Goal: Task Accomplishment & Management: Use online tool/utility

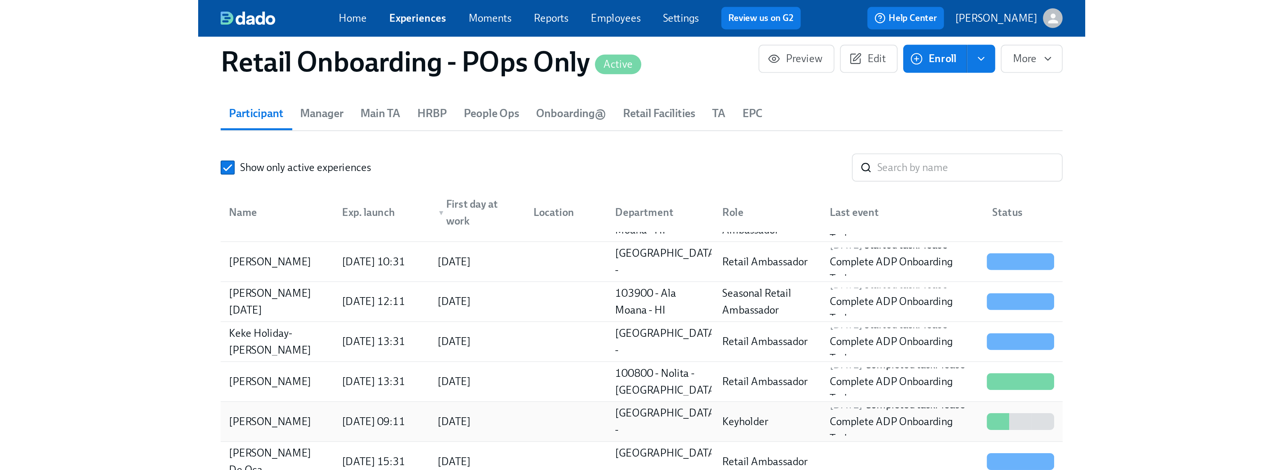
scroll to position [0, 12714]
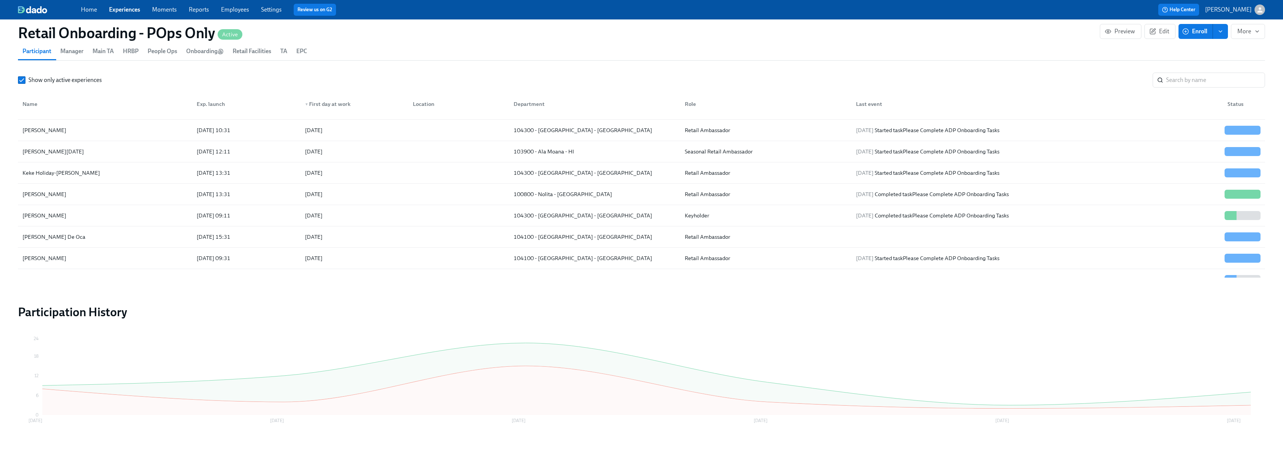
click at [87, 9] on link "Home" at bounding box center [89, 9] width 16 height 7
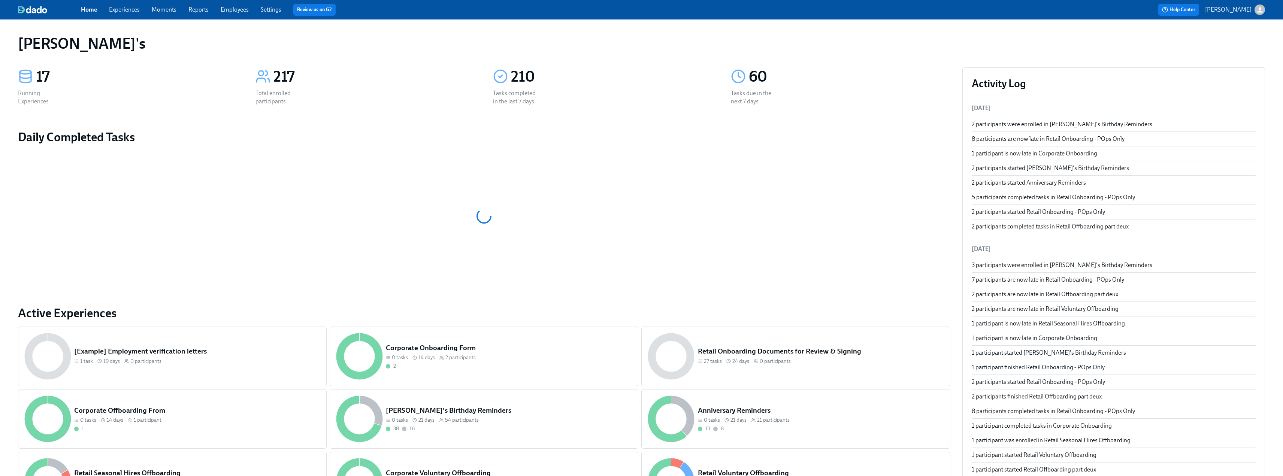
click at [118, 10] on link "Experiences" at bounding box center [124, 9] width 31 height 7
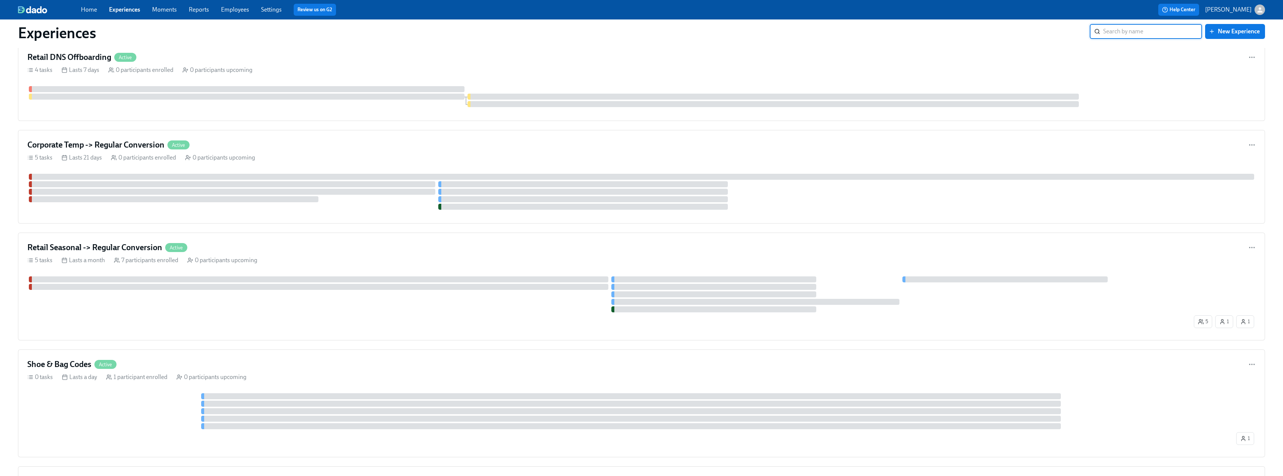
scroll to position [562, 0]
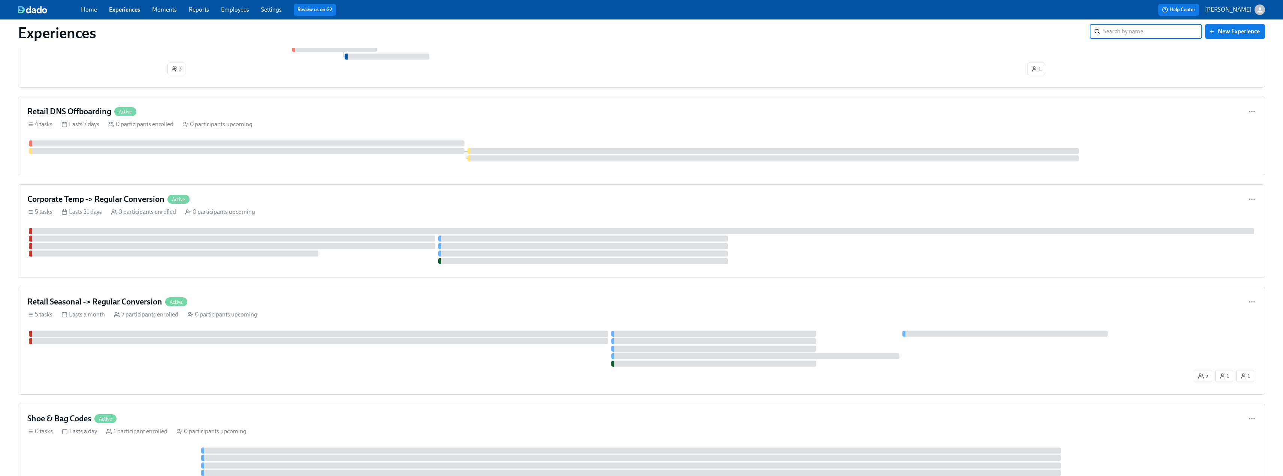
click at [193, 10] on link "Reports" at bounding box center [199, 9] width 20 height 7
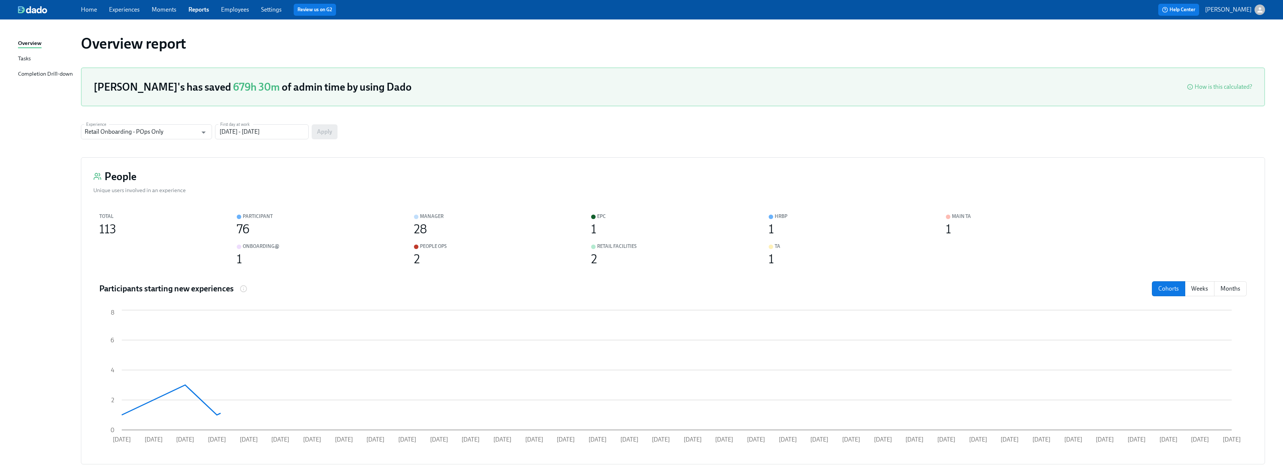
click at [23, 58] on div "Tasks" at bounding box center [24, 58] width 13 height 9
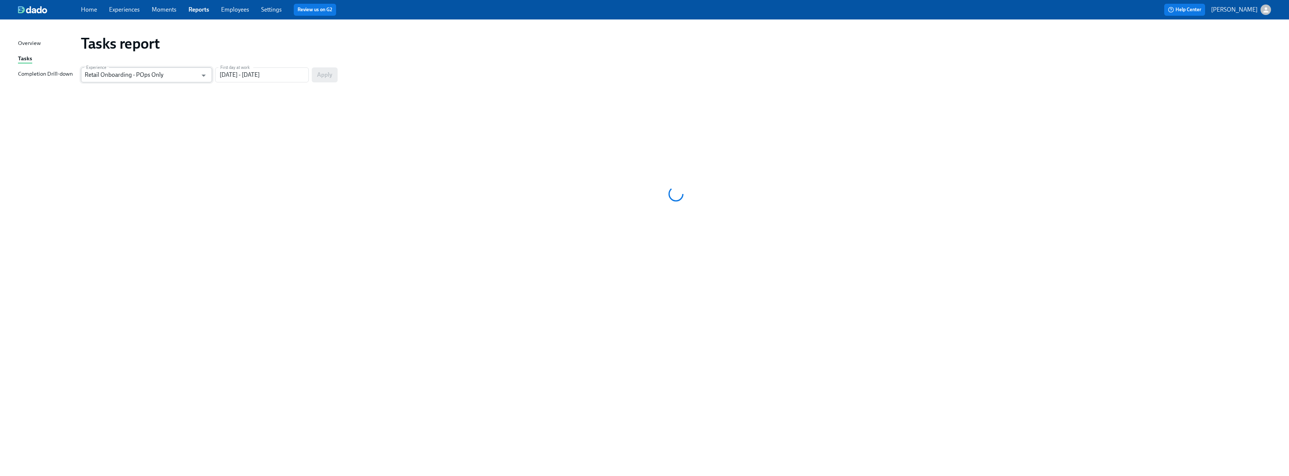
click at [129, 76] on input "Retail Onboarding - POps Only" at bounding box center [141, 74] width 113 height 15
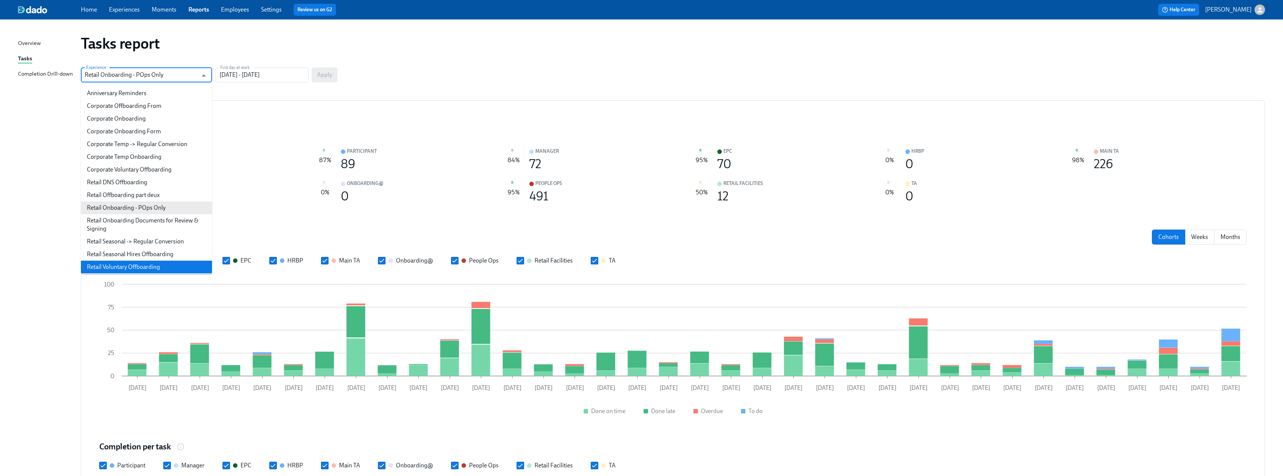
click at [171, 266] on li "Retail Voluntary Offboarding" at bounding box center [146, 267] width 131 height 13
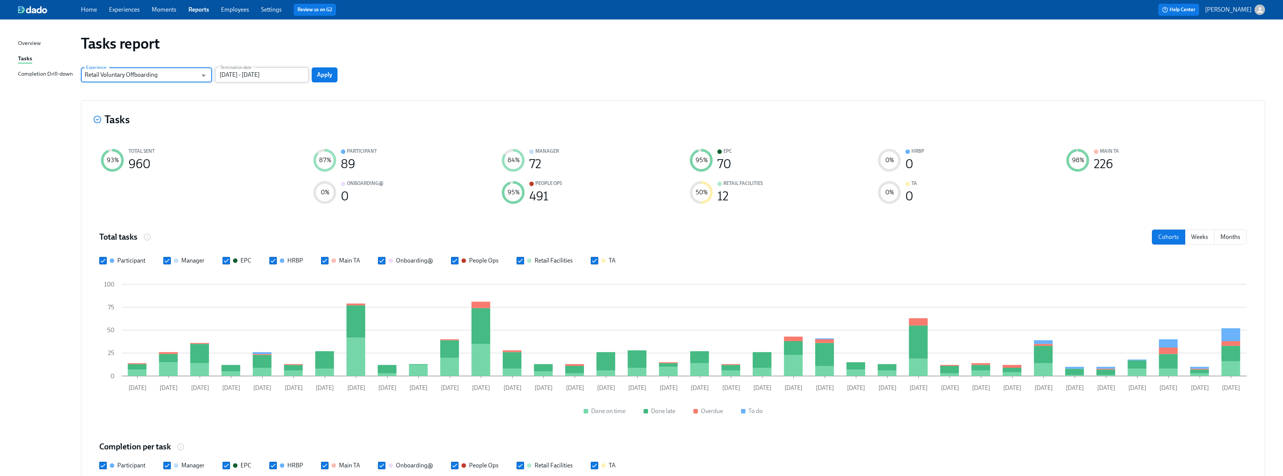
click at [240, 77] on input "07/25/2025 - 10/23/2025" at bounding box center [262, 74] width 94 height 15
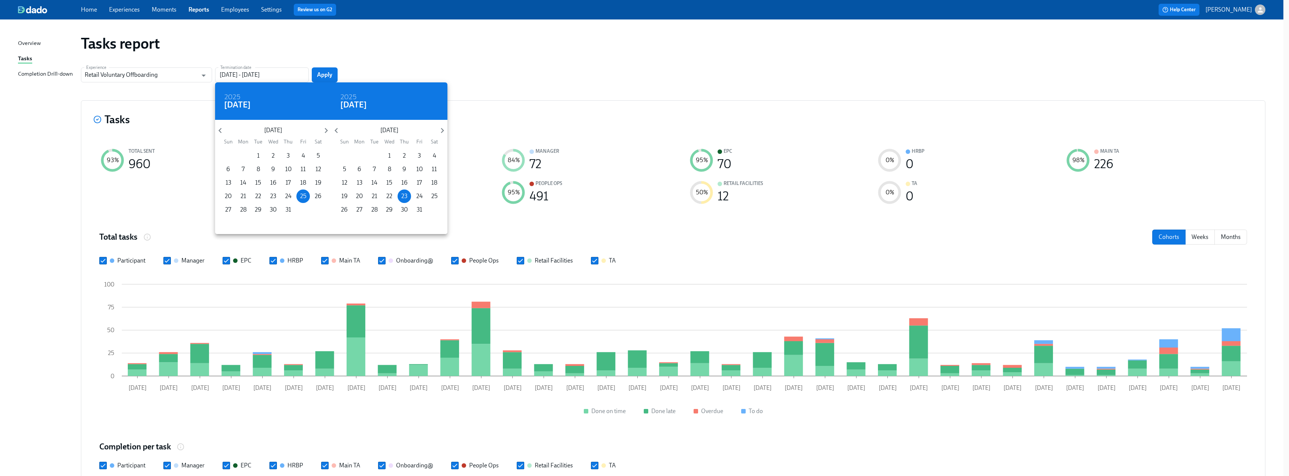
click at [417, 51] on div at bounding box center [644, 238] width 1289 height 476
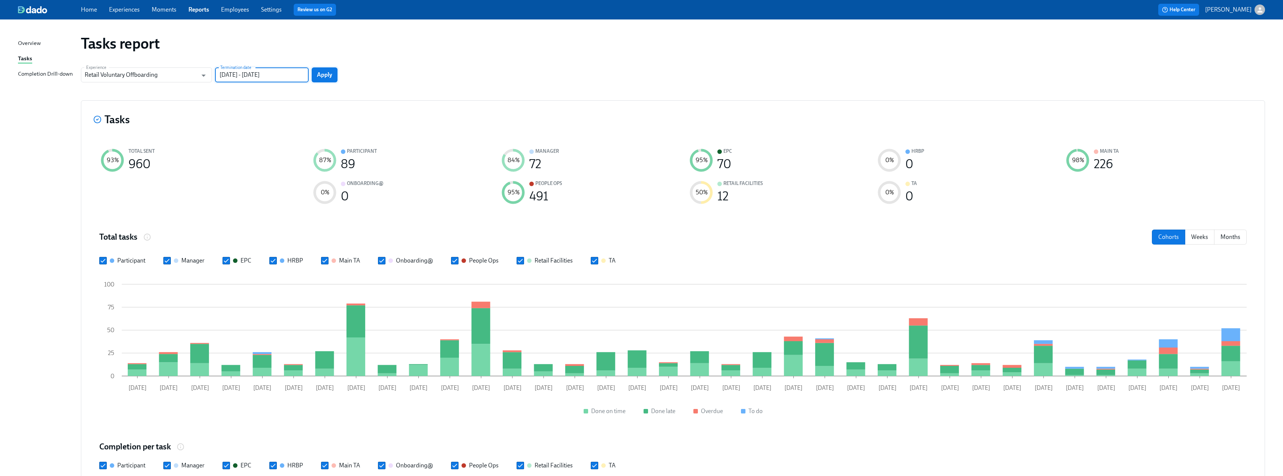
click at [324, 76] on span "Apply" at bounding box center [324, 74] width 15 height 7
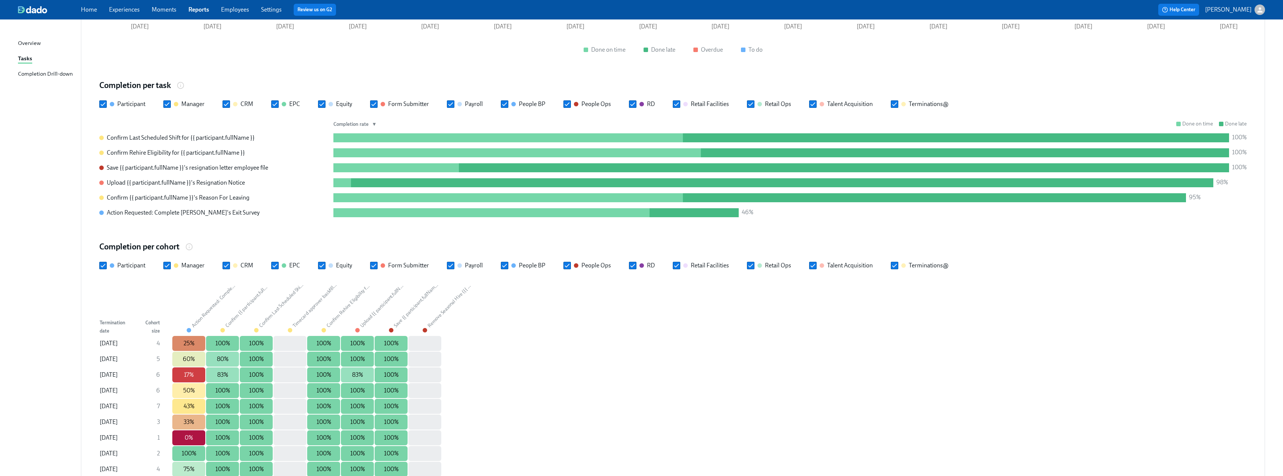
scroll to position [389, 0]
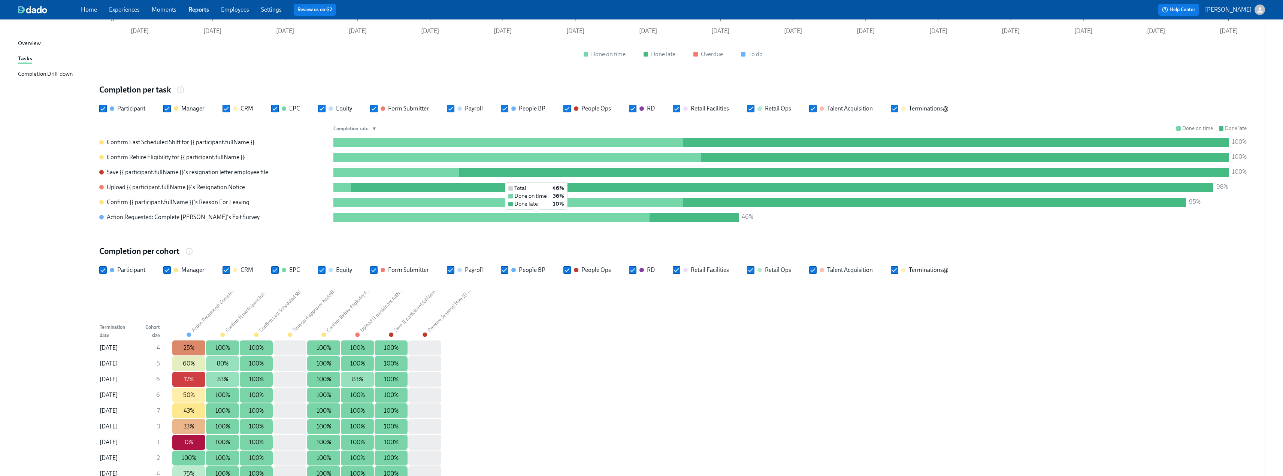
click at [569, 218] on div at bounding box center [694, 217] width 89 height 9
click at [569, 219] on div at bounding box center [491, 217] width 316 height 9
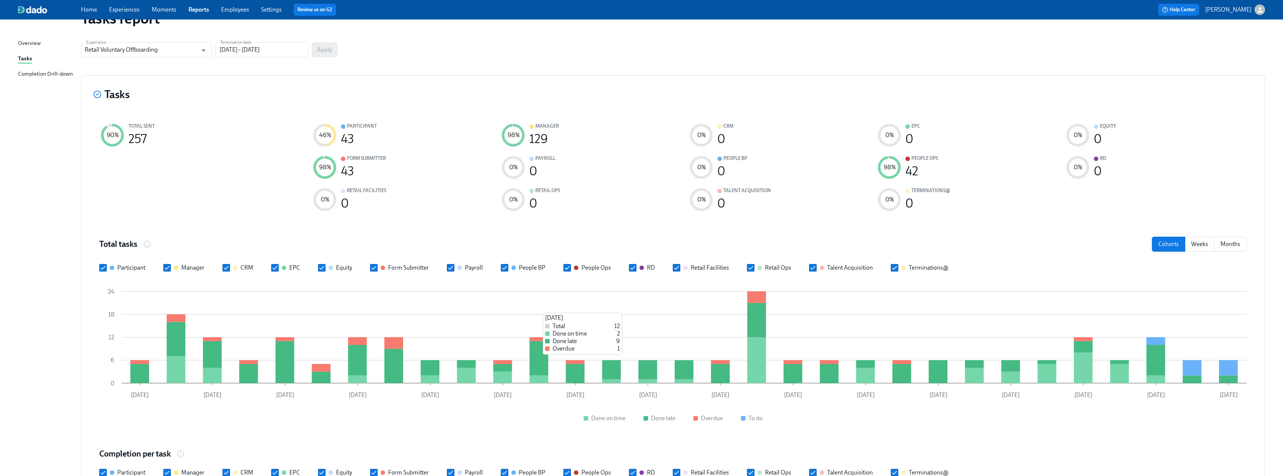
scroll to position [0, 0]
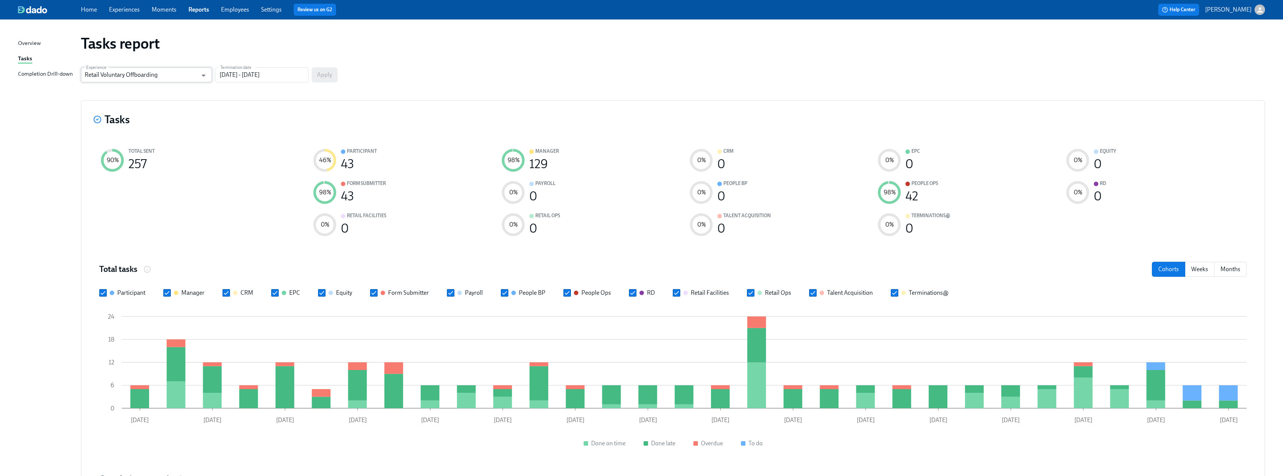
click at [170, 76] on input "Retail Voluntary Offboarding" at bounding box center [141, 74] width 113 height 15
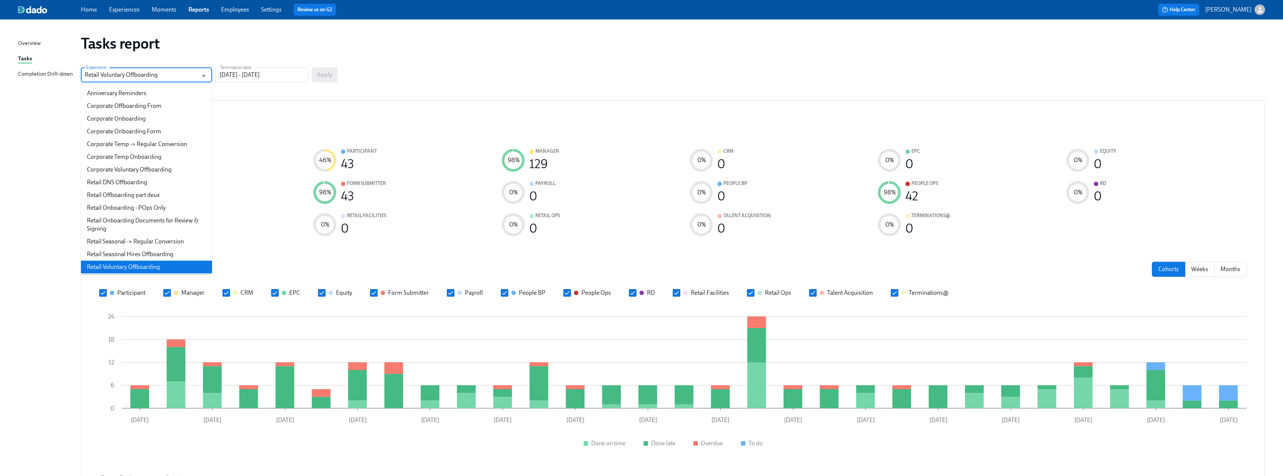
scroll to position [1, 0]
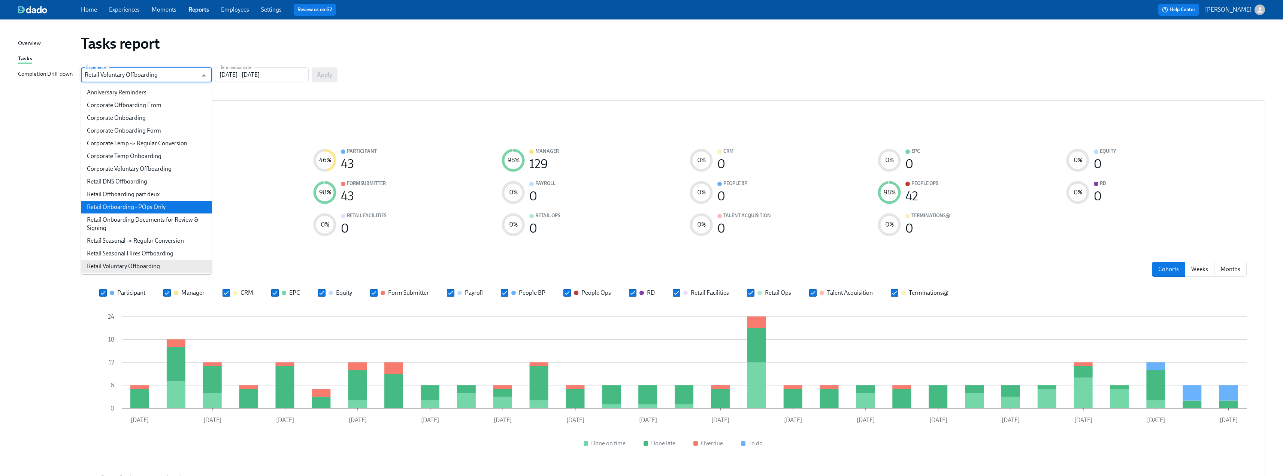
click at [162, 208] on li "Retail Onboarding - POps Only" at bounding box center [146, 207] width 131 height 13
type input "Retail Onboarding - POps Only"
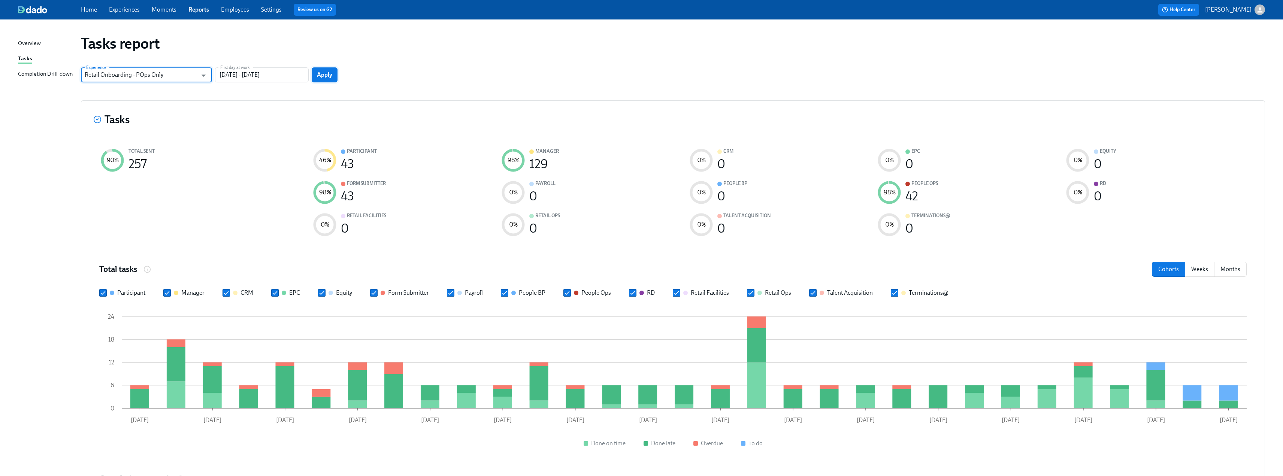
click at [314, 73] on button "Apply" at bounding box center [325, 74] width 26 height 15
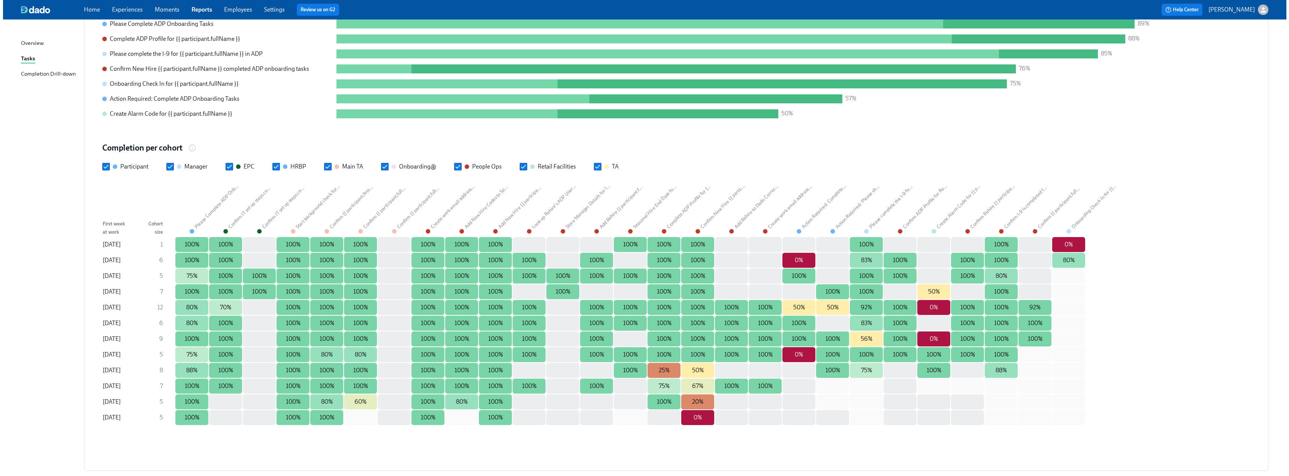
scroll to position [785, 0]
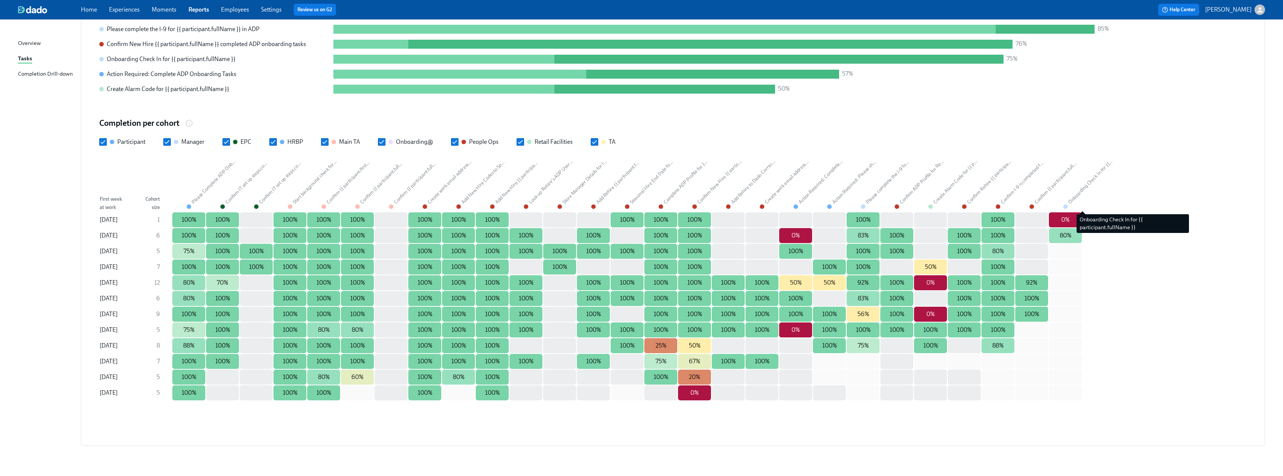
click at [569, 189] on div "Onboarding Check In for {{ participant.fullName }}" at bounding box center [1090, 182] width 48 height 48
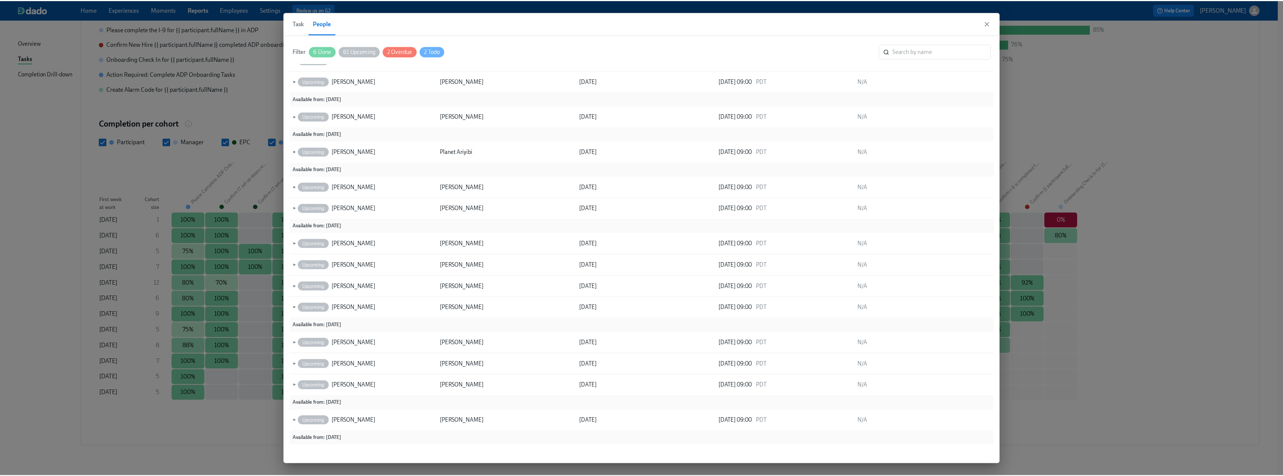
scroll to position [788, 0]
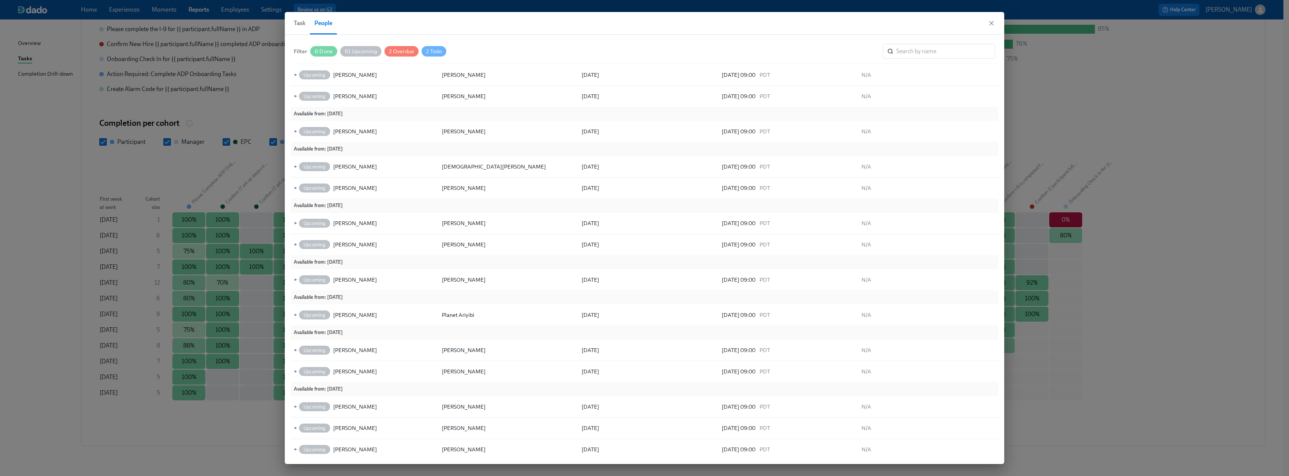
click at [569, 22] on icon "button" at bounding box center [990, 22] width 7 height 7
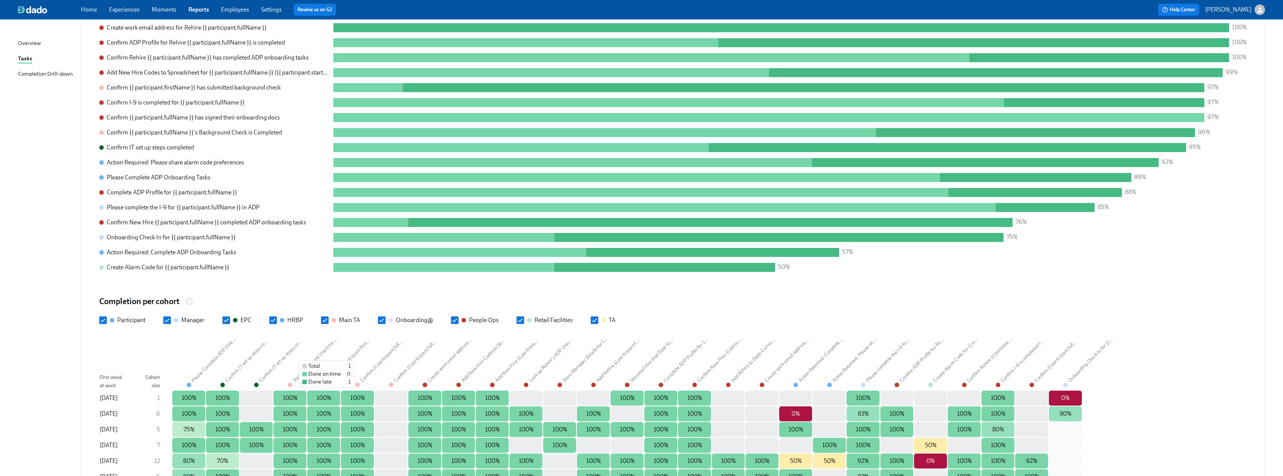
scroll to position [523, 0]
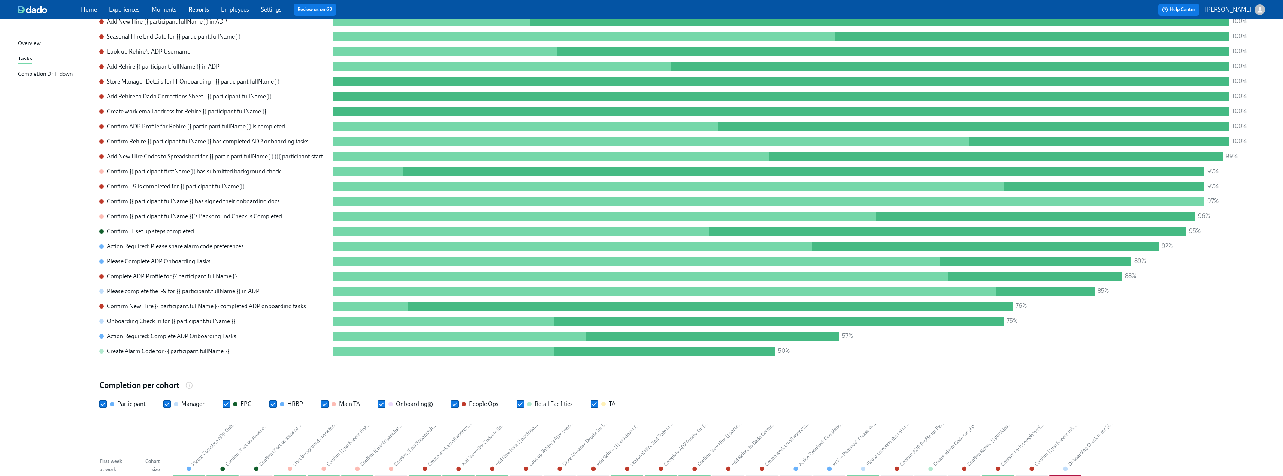
click at [124, 8] on link "Experiences" at bounding box center [124, 9] width 31 height 7
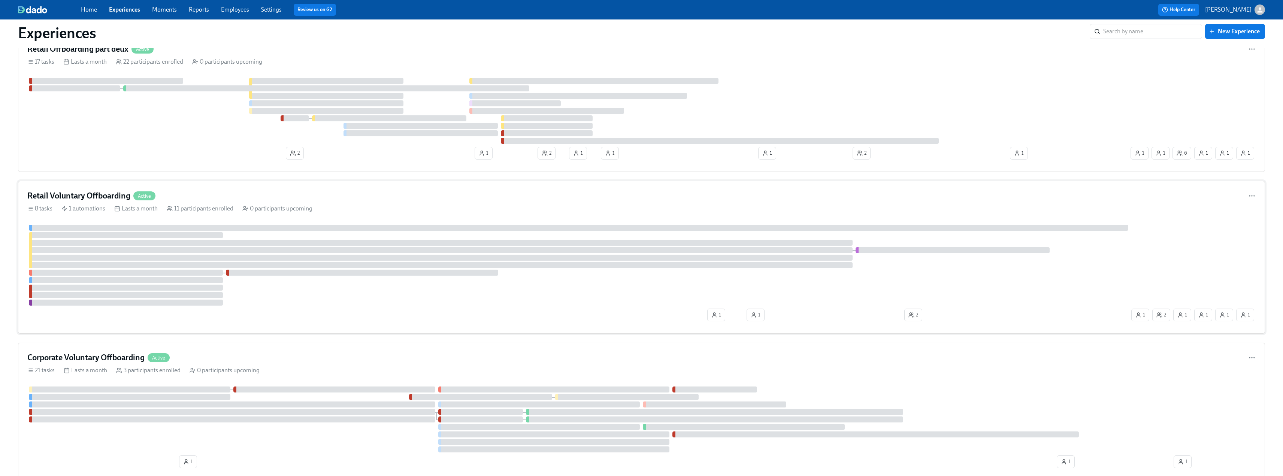
scroll to position [1049, 0]
click at [103, 193] on h4 "Retail Voluntary Offboarding" at bounding box center [78, 195] width 103 height 11
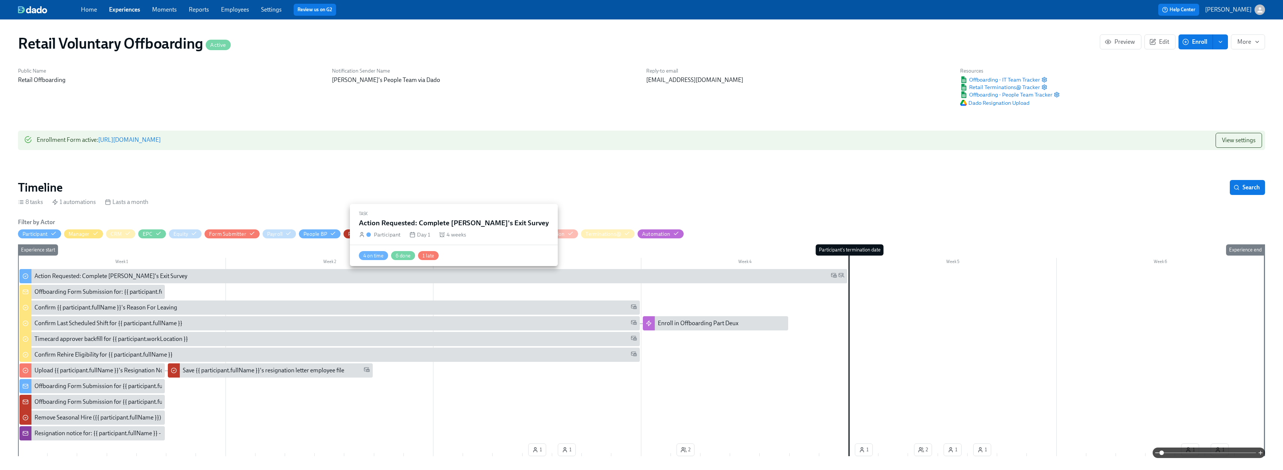
click at [121, 278] on div "Action Requested: Complete Rothy's Exit Survey" at bounding box center [110, 276] width 153 height 8
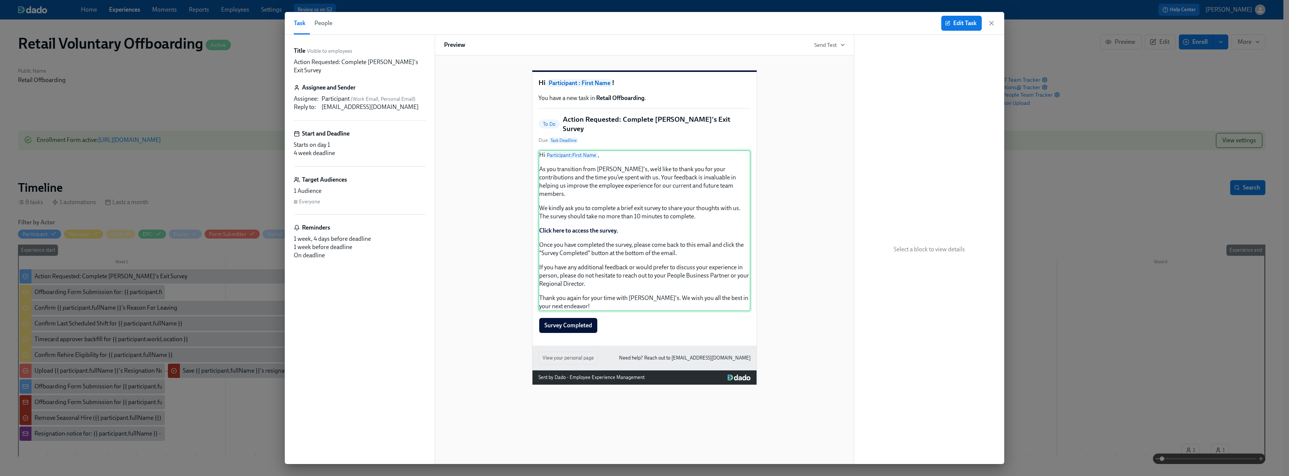
click at [569, 227] on div "Hi Participant : First Name , As you transition from Rothy's, we’d like to than…" at bounding box center [644, 230] width 212 height 161
click at [569, 224] on div "Hi Participant : First Name , As you transition from Rothy's, we’d like to than…" at bounding box center [644, 230] width 212 height 161
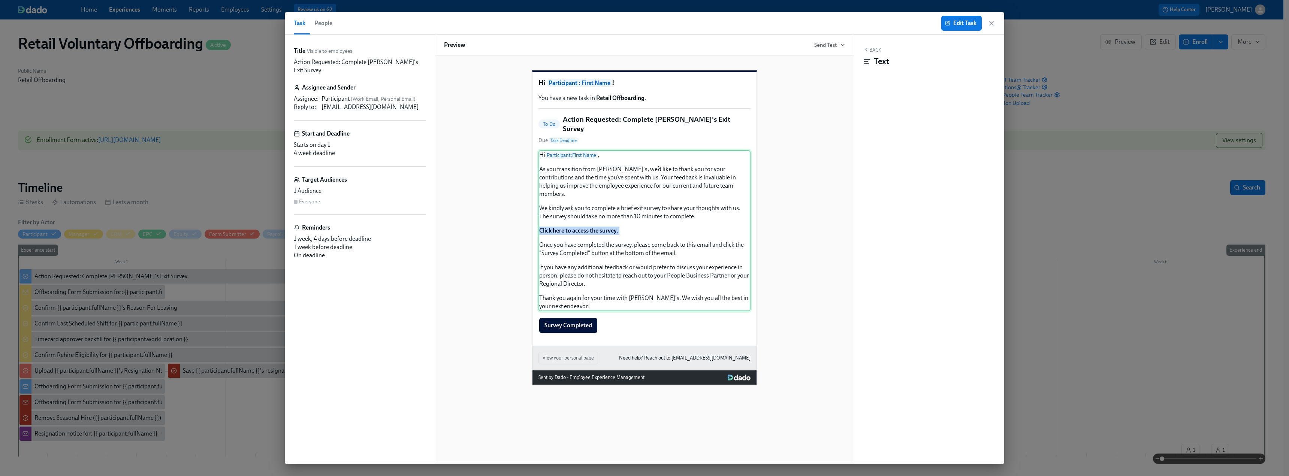
drag, startPoint x: 571, startPoint y: 224, endPoint x: 561, endPoint y: 226, distance: 10.8
click at [561, 226] on div "Hi Participant : First Name , As you transition from Rothy's, we’d like to than…" at bounding box center [644, 230] width 212 height 161
click at [569, 22] on span "Edit Task" at bounding box center [961, 22] width 30 height 7
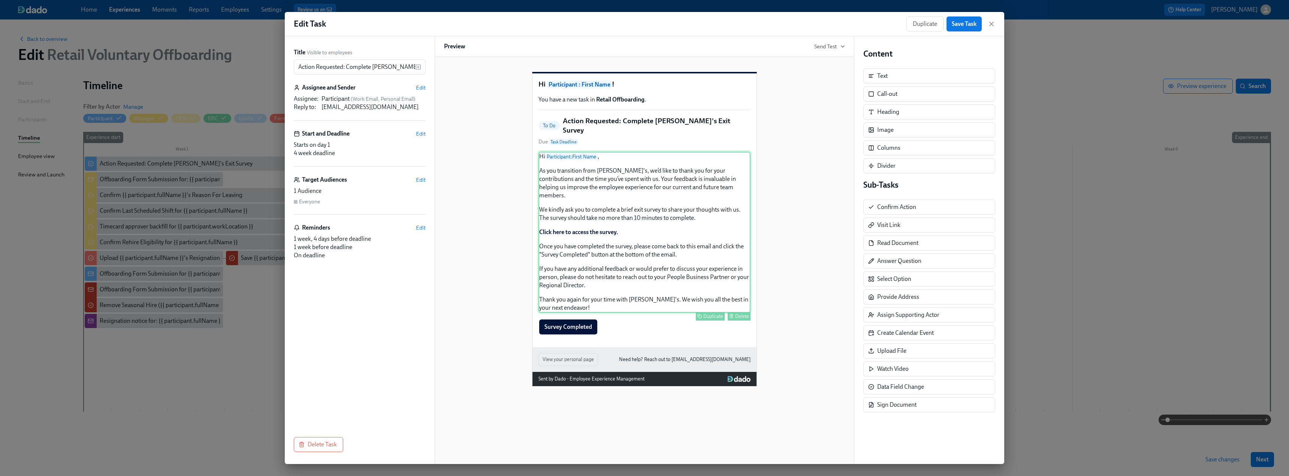
click at [569, 233] on div "Hi Participant : First Name , As you transition from Rothy's, we’d like to than…" at bounding box center [644, 232] width 212 height 161
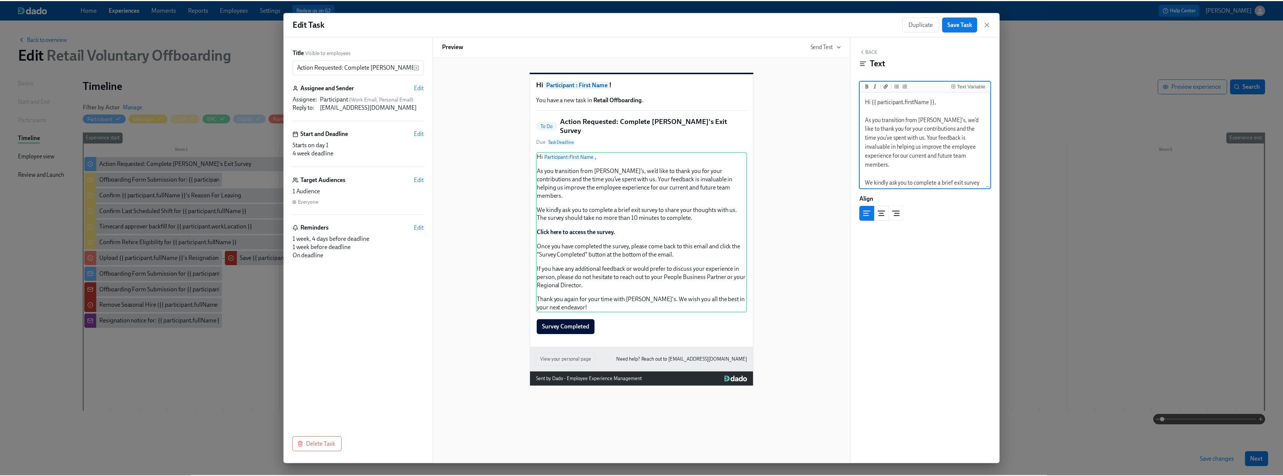
scroll to position [112, 0]
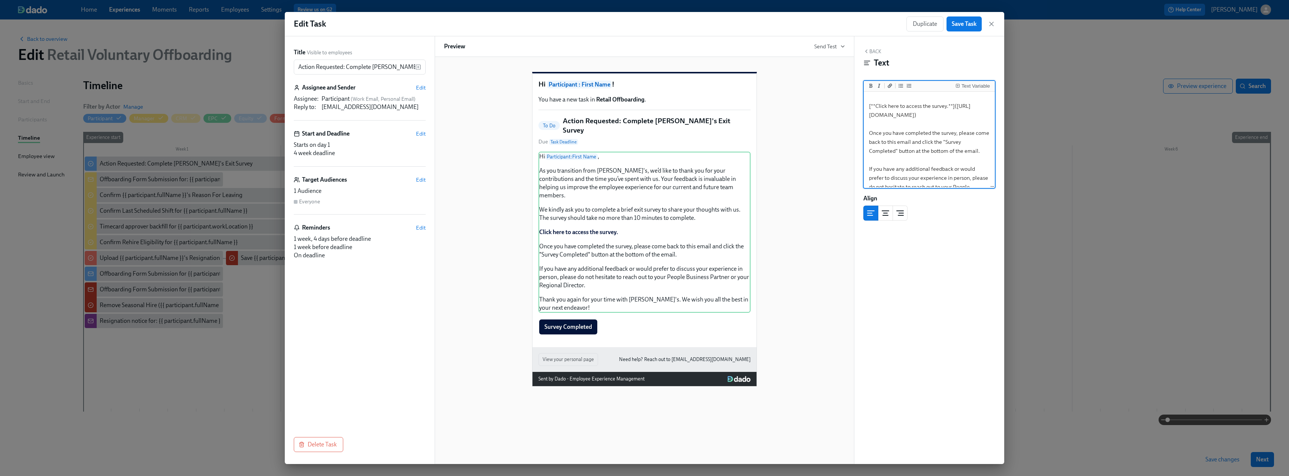
drag, startPoint x: 959, startPoint y: 134, endPoint x: 870, endPoint y: 118, distance: 91.0
click at [569, 118] on textarea "Hi {{ participant.firstName }}, As you transition from Rothy's, we’d like to th…" at bounding box center [929, 110] width 128 height 259
click at [569, 26] on icon "button" at bounding box center [991, 24] width 4 height 4
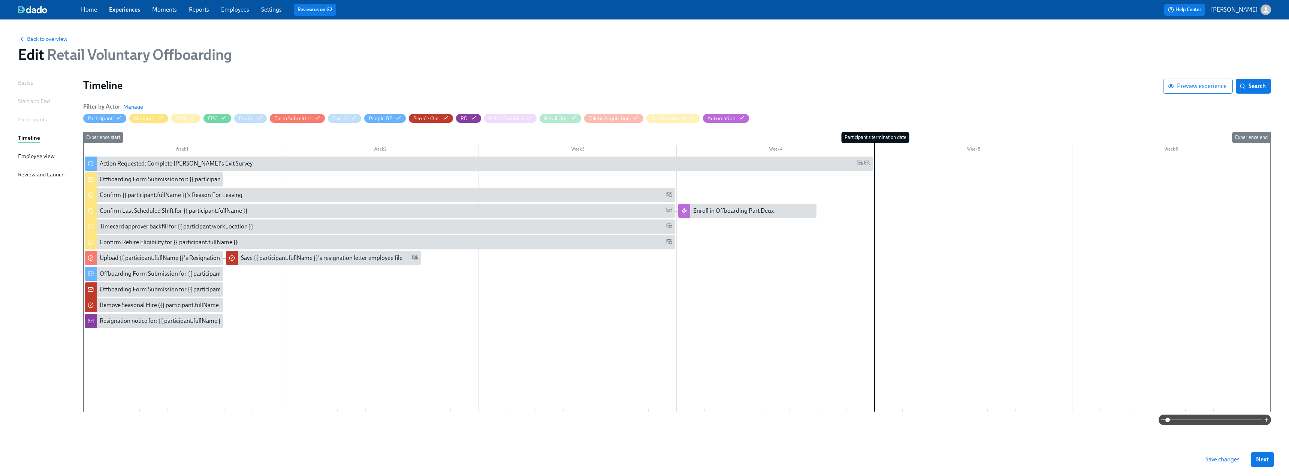
click at [167, 12] on link "Moments" at bounding box center [164, 9] width 25 height 7
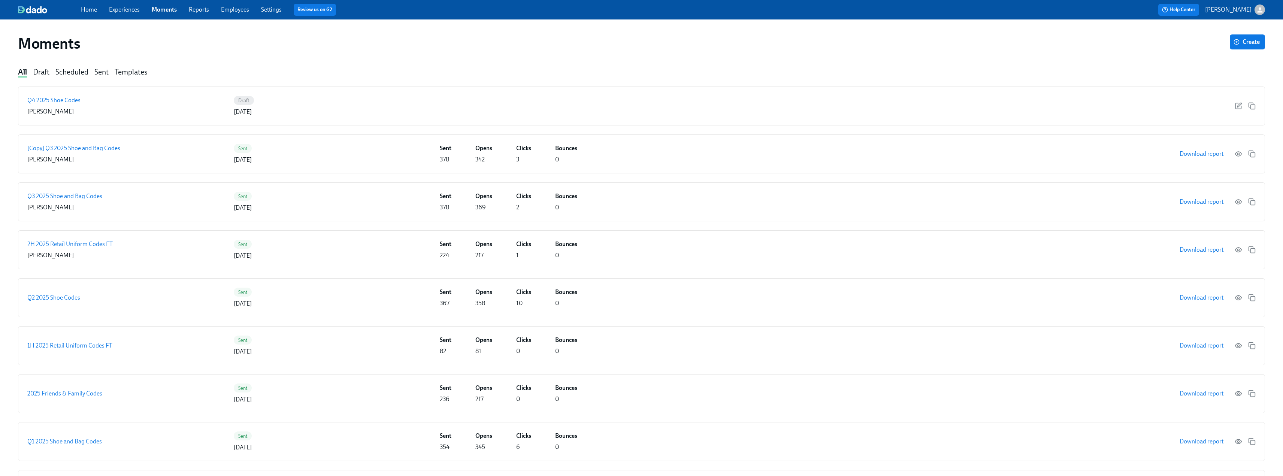
click at [121, 12] on link "Experiences" at bounding box center [124, 9] width 31 height 7
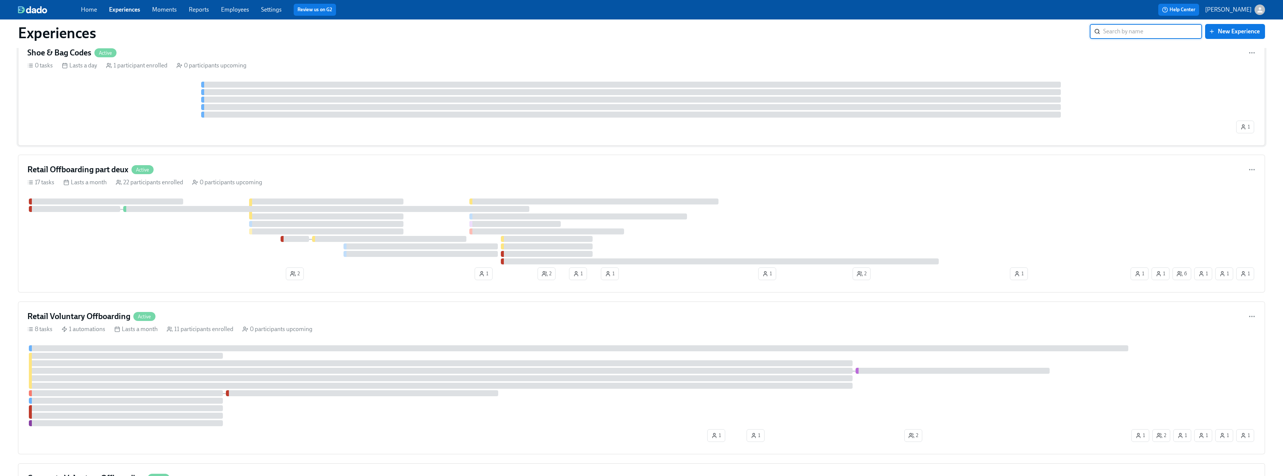
scroll to position [974, 0]
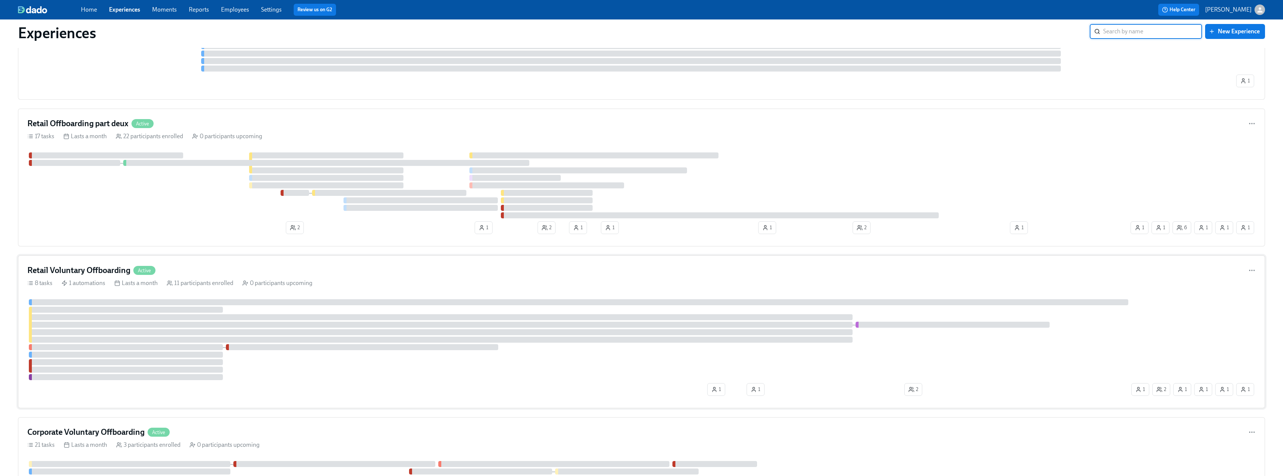
click at [232, 269] on div "Retail Voluntary Offboarding Active" at bounding box center [641, 270] width 1228 height 11
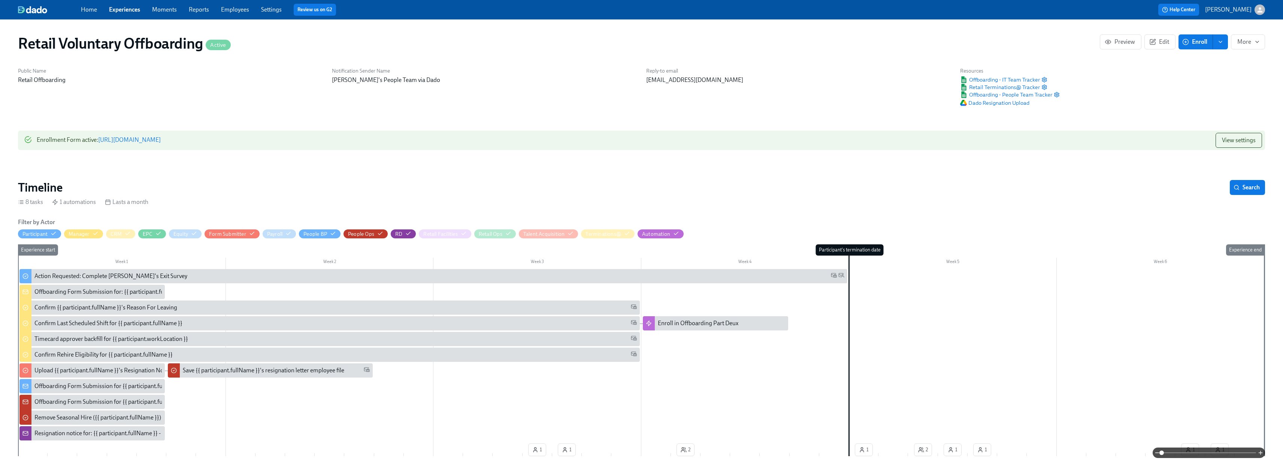
scroll to position [0, 996]
click at [569, 42] on span "Preview" at bounding box center [1120, 41] width 29 height 7
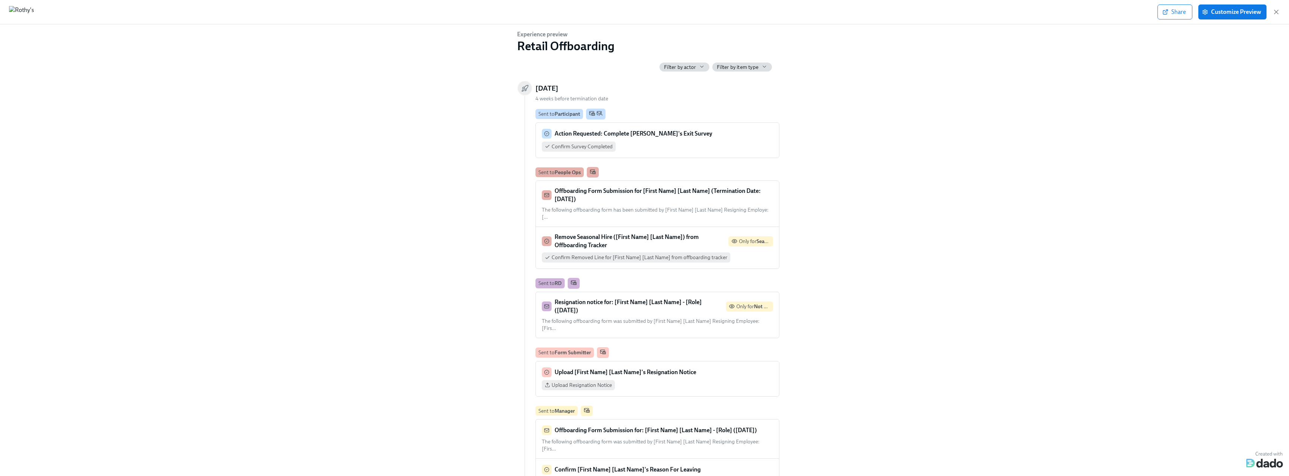
click at [569, 68] on div "Filter by actor" at bounding box center [684, 67] width 41 height 7
click at [569, 32] on div at bounding box center [644, 238] width 1289 height 476
click at [569, 15] on div "Share Customize Preview" at bounding box center [1218, 11] width 122 height 15
click at [569, 14] on icon "button" at bounding box center [1275, 11] width 7 height 7
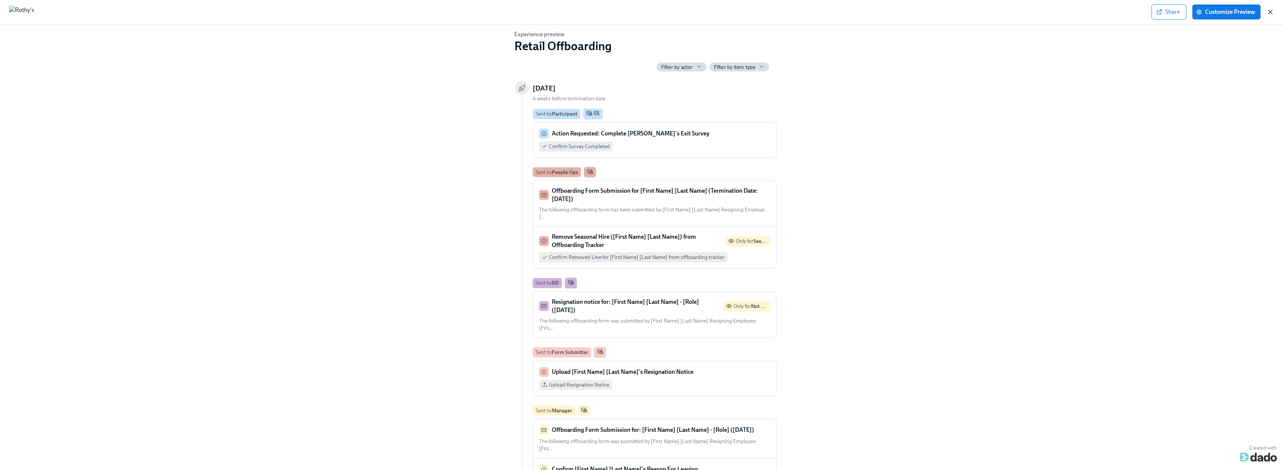
scroll to position [0, 990]
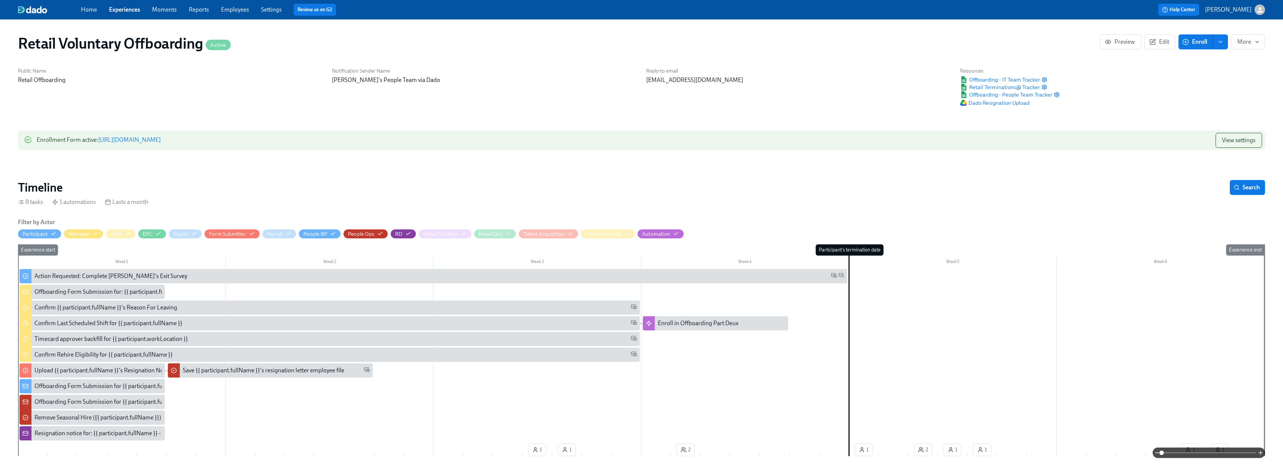
drag, startPoint x: 1129, startPoint y: 40, endPoint x: 1114, endPoint y: 56, distance: 21.7
click at [569, 56] on div "Retail Voluntary Offboarding Active Preview Edit Enroll More" at bounding box center [641, 43] width 1259 height 30
drag, startPoint x: 1117, startPoint y: 42, endPoint x: 1088, endPoint y: 69, distance: 39.2
click at [569, 69] on div "Public Name Retail Offboarding Notification Sender Name Rothy's People Team via…" at bounding box center [641, 87] width 1256 height 48
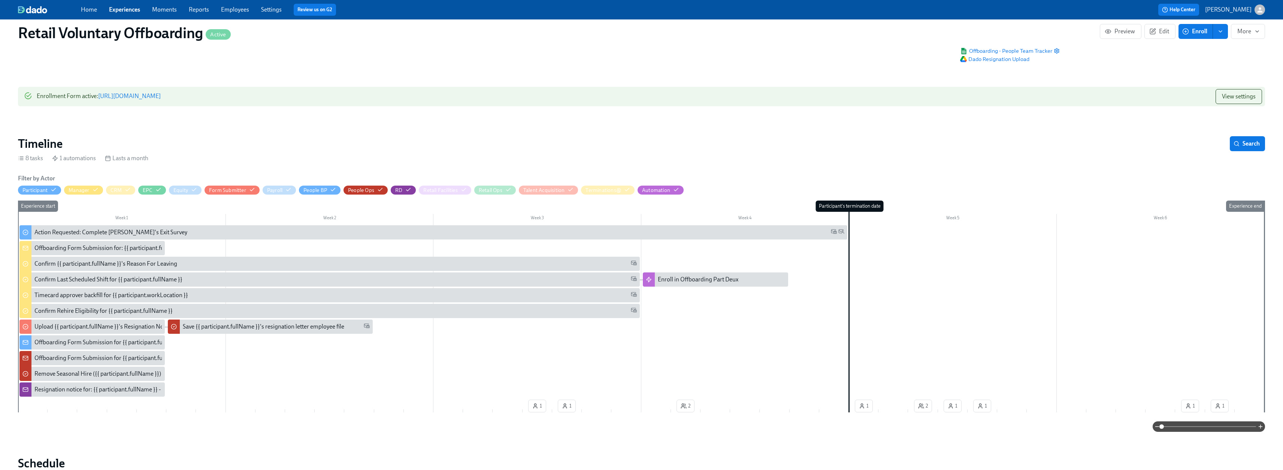
scroll to position [0, 0]
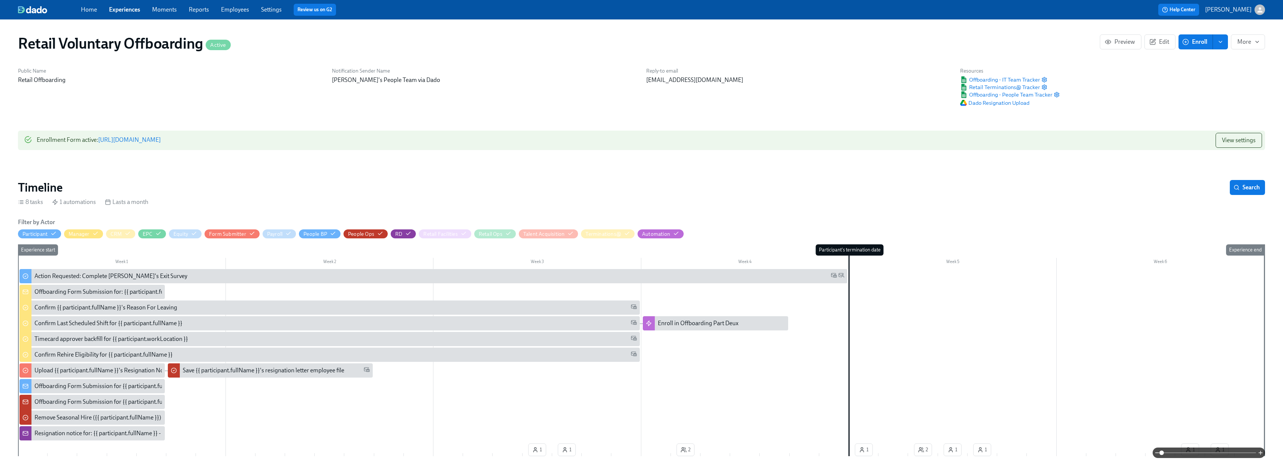
click at [121, 8] on link "Experiences" at bounding box center [124, 9] width 31 height 7
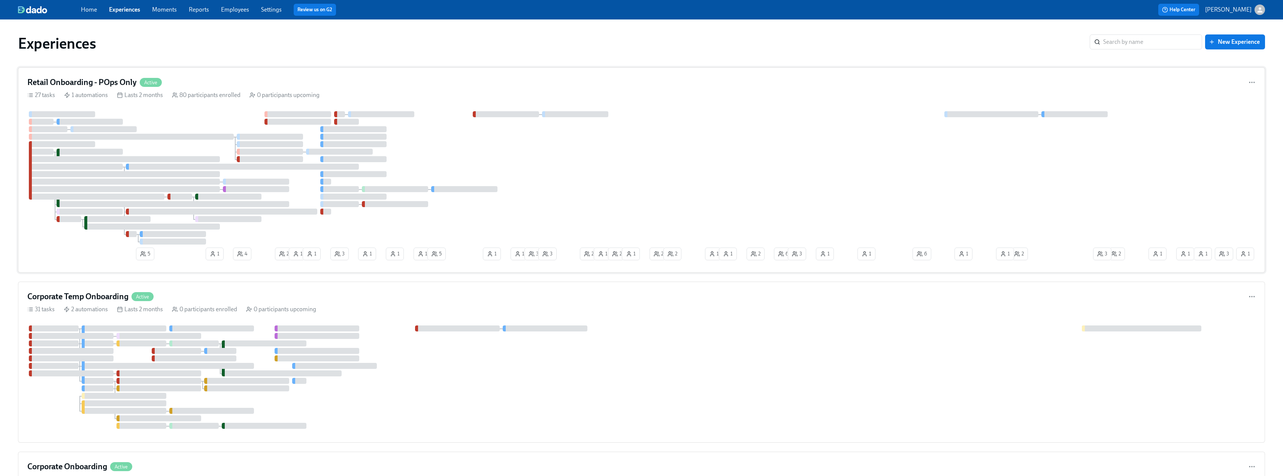
click at [98, 80] on h4 "Retail Onboarding - POps Only" at bounding box center [81, 82] width 109 height 11
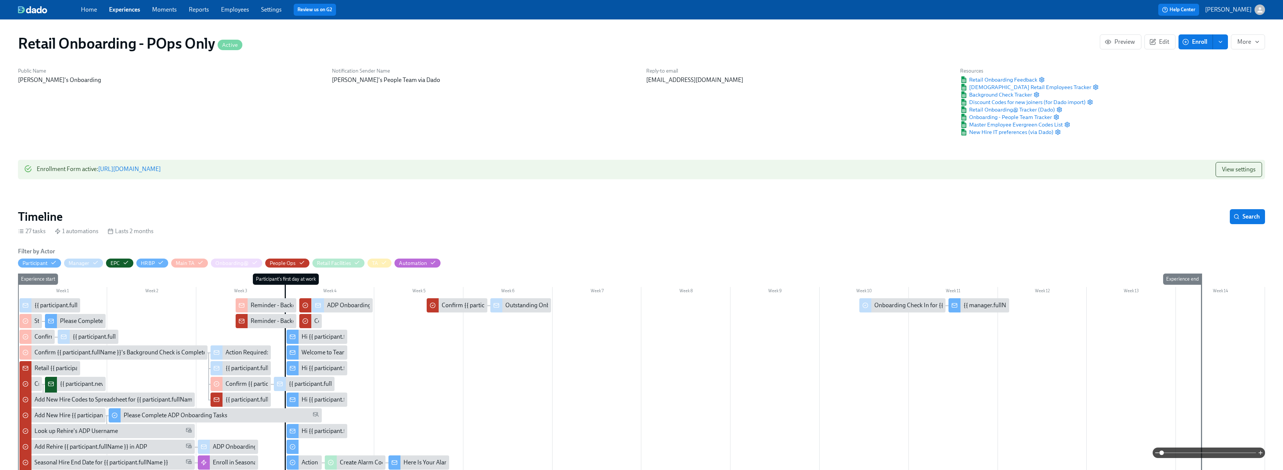
click at [118, 10] on link "Experiences" at bounding box center [124, 9] width 31 height 7
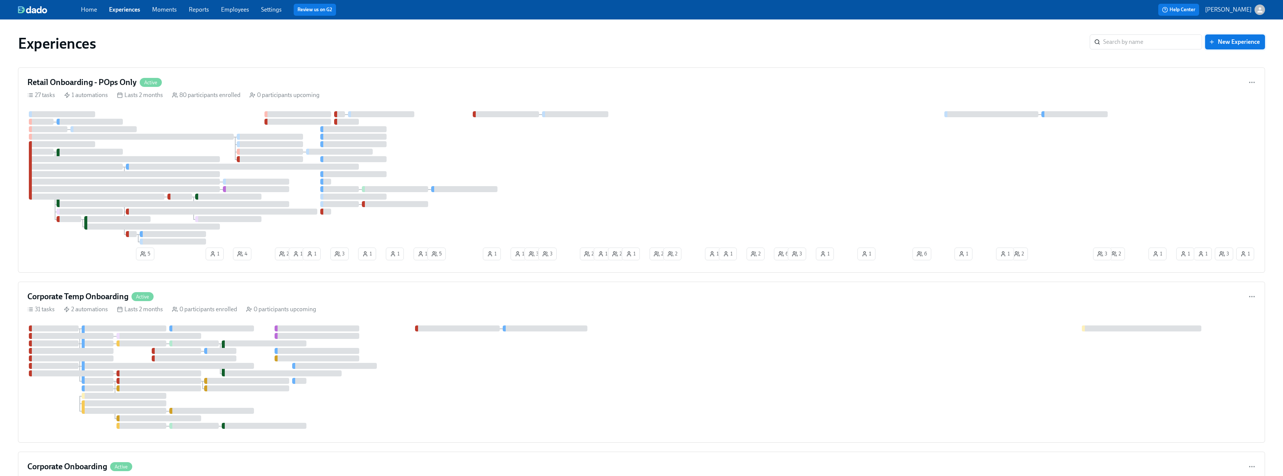
click at [569, 43] on span "New Experience" at bounding box center [1234, 41] width 49 height 7
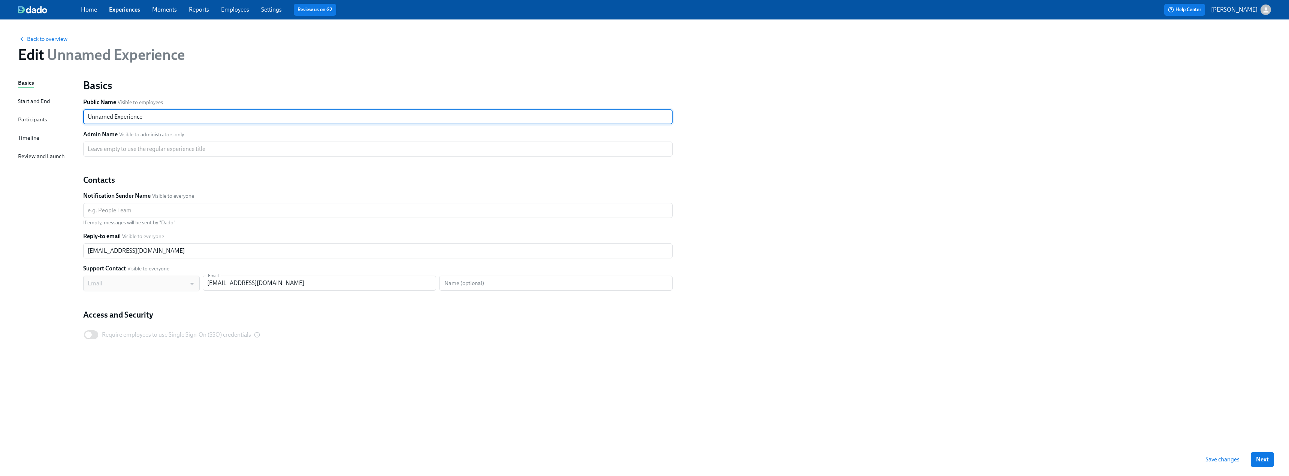
drag, startPoint x: 154, startPoint y: 117, endPoint x: 60, endPoint y: 118, distance: 94.4
click at [60, 118] on div "Basics Start and End Participants Timeline Review and Launch Basics Public Name…" at bounding box center [644, 261] width 1253 height 364
drag, startPoint x: 105, startPoint y: 117, endPoint x: 77, endPoint y: 117, distance: 28.1
click at [77, 117] on div "Basics Start and End Participants Timeline Review and Launch Basics Public Name…" at bounding box center [644, 261] width 1253 height 364
type input "Onboarding Survey"
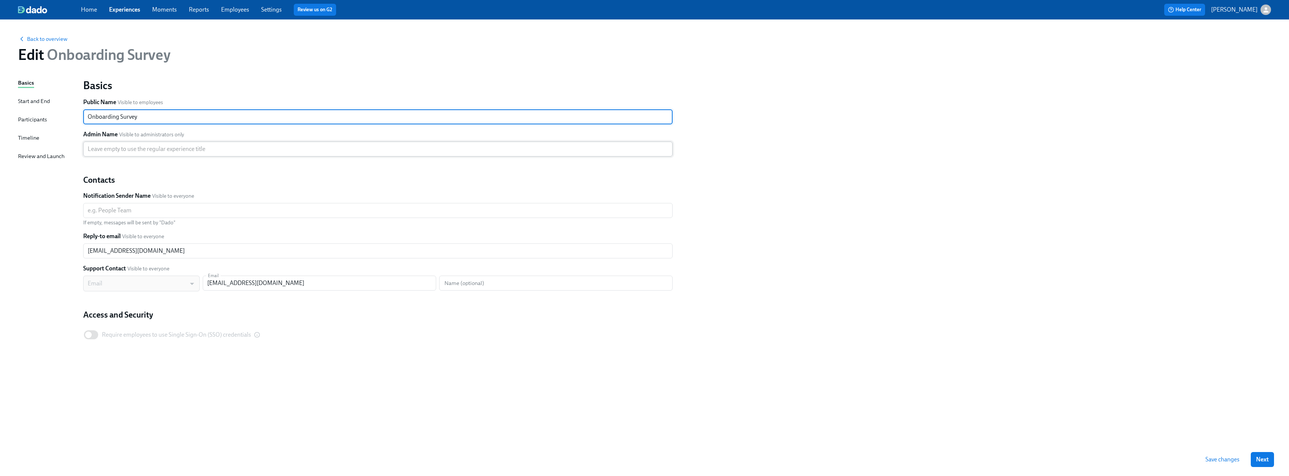
click at [155, 150] on input "text" at bounding box center [377, 149] width 589 height 15
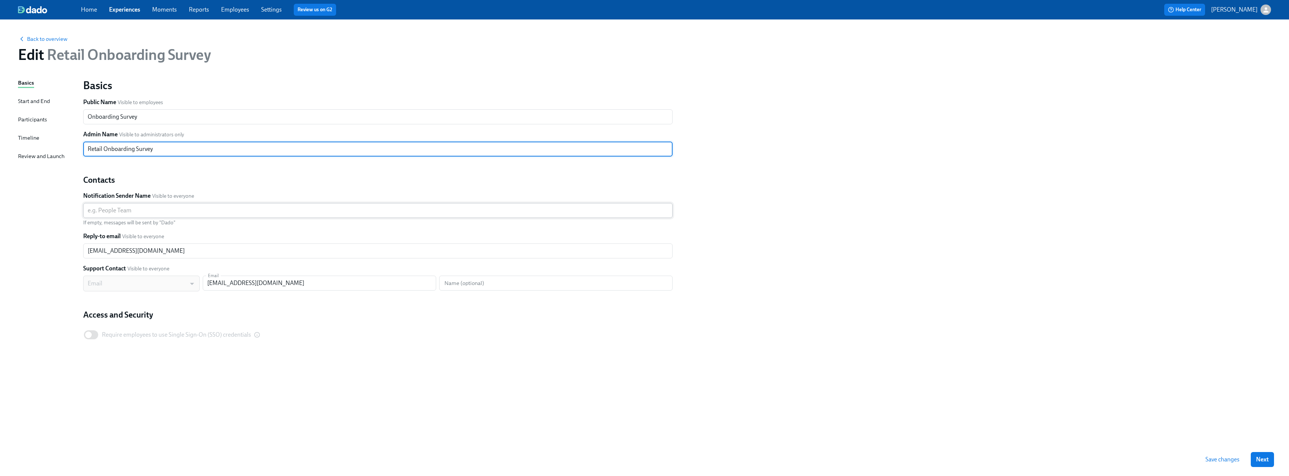
type input "Retail Onboarding Survey"
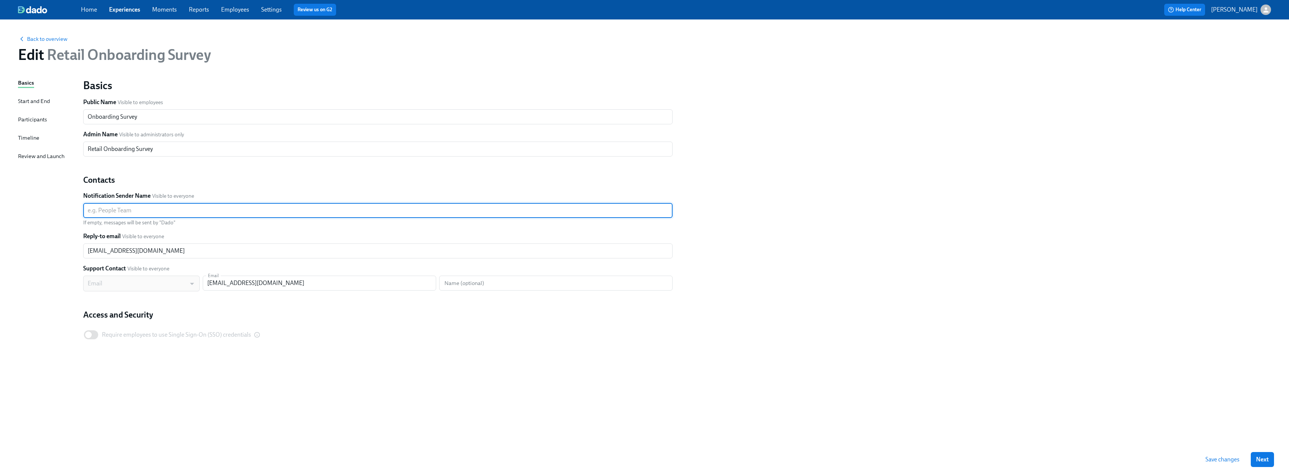
click at [164, 212] on input "text" at bounding box center [377, 210] width 589 height 15
click at [35, 101] on div "Start and End" at bounding box center [34, 101] width 32 height 8
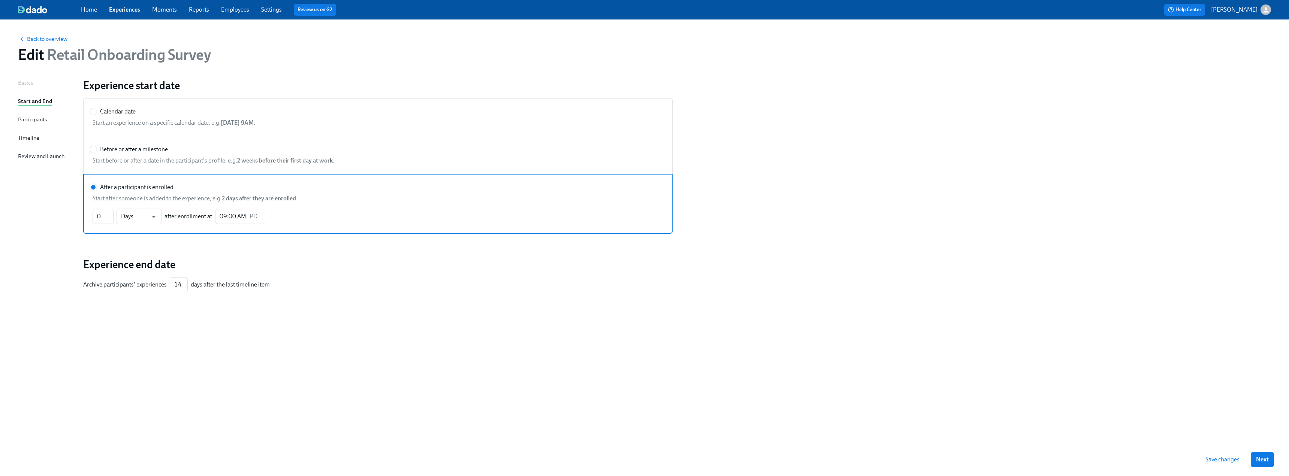
click at [27, 115] on div "Participants" at bounding box center [32, 119] width 29 height 8
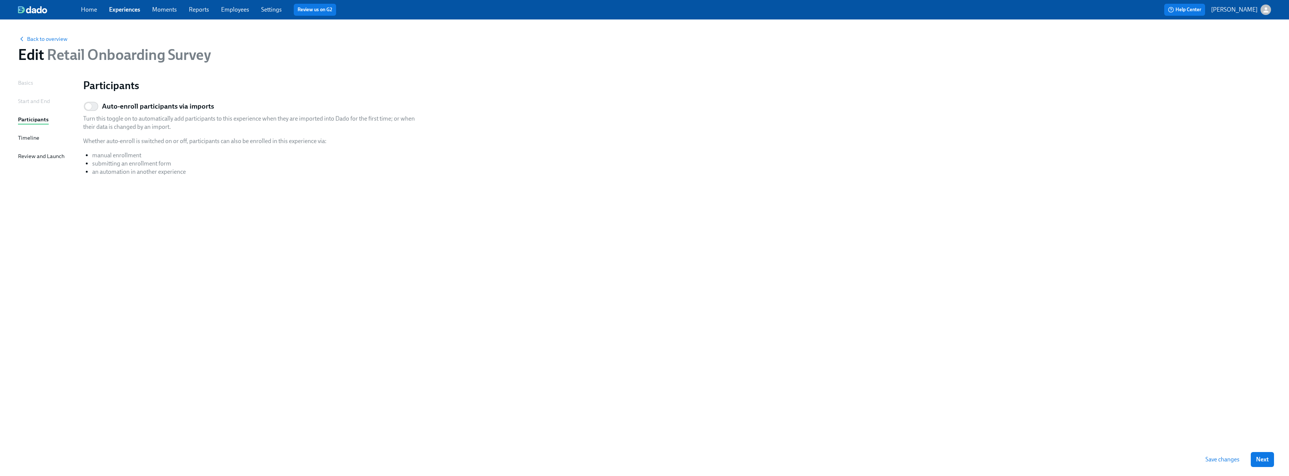
click at [22, 138] on div "Timeline" at bounding box center [28, 138] width 21 height 8
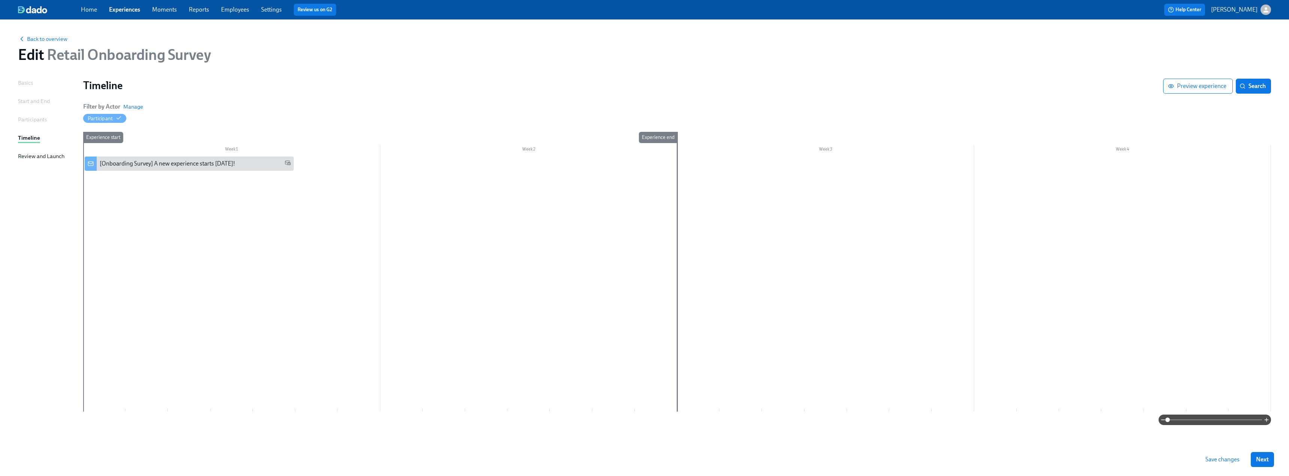
click at [95, 206] on div "Experience start" at bounding box center [104, 272] width 43 height 280
click at [170, 231] on div at bounding box center [676, 284] width 1187 height 255
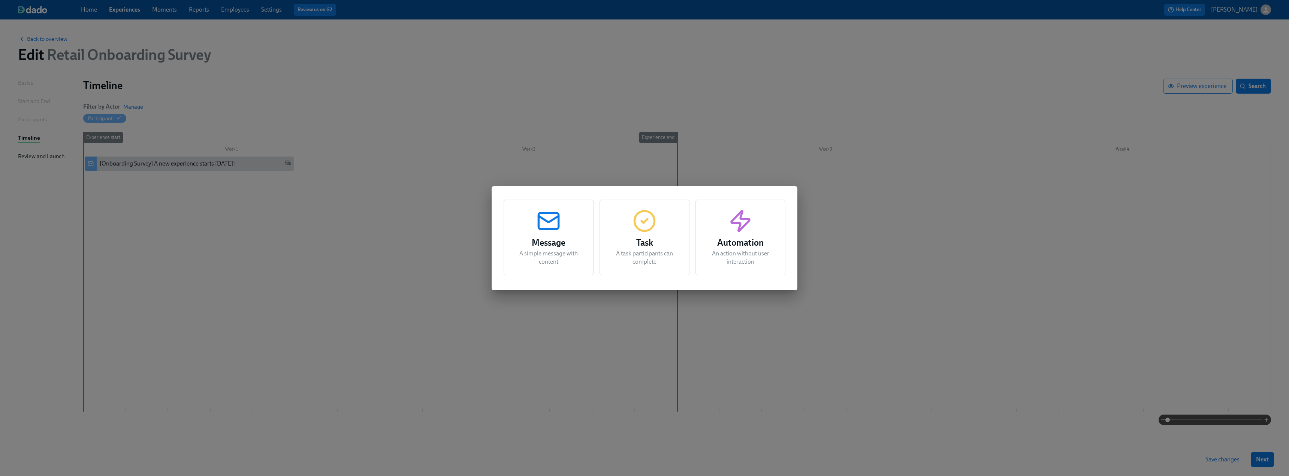
click at [170, 231] on div "Message A simple message with content Task A task participants can complete Aut…" at bounding box center [644, 238] width 1289 height 476
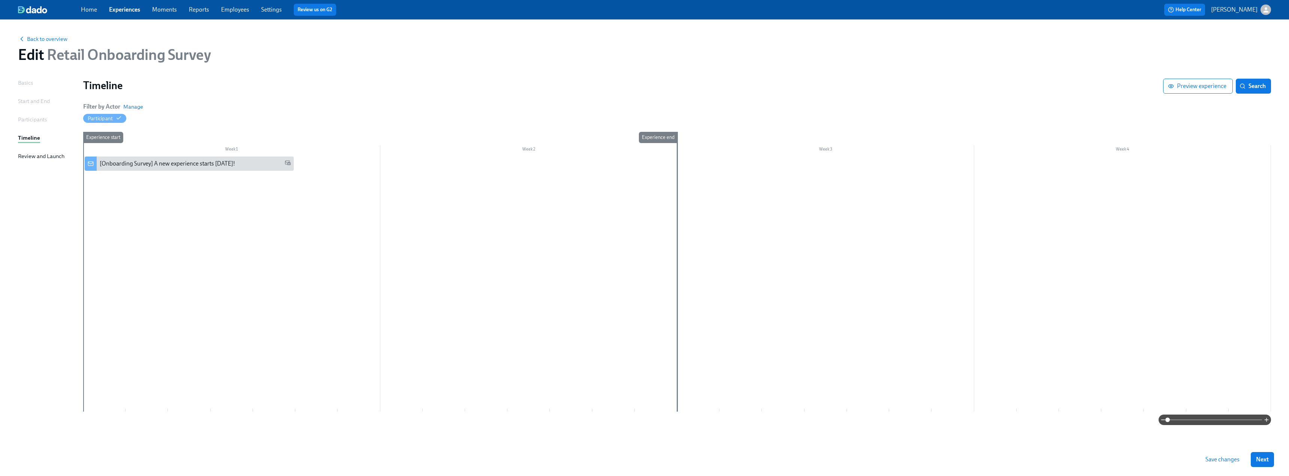
click at [188, 236] on div at bounding box center [676, 284] width 1187 height 255
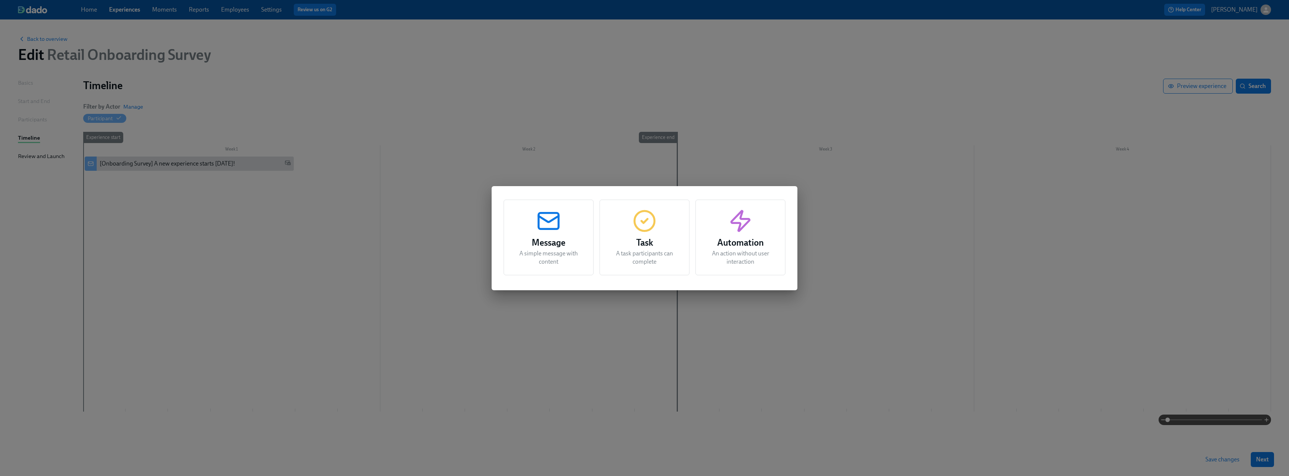
click at [569, 224] on icon "button" at bounding box center [644, 221] width 24 height 24
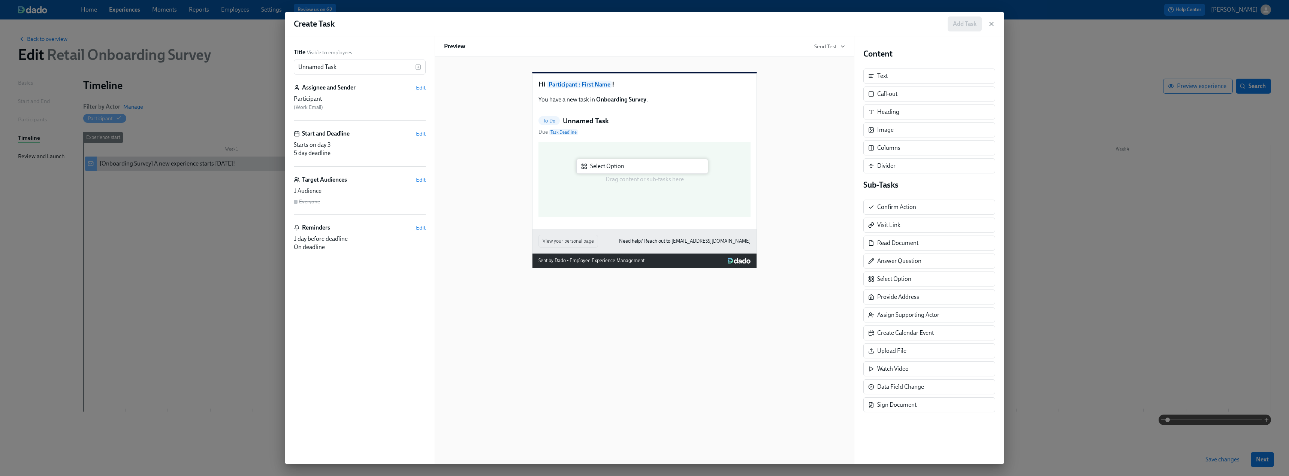
drag, startPoint x: 893, startPoint y: 279, endPoint x: 601, endPoint y: 166, distance: 312.7
click at [569, 166] on div "Title Visible to employees Unnamed Task ​ Assignee and Sender Edit Participant …" at bounding box center [644, 250] width 719 height 428
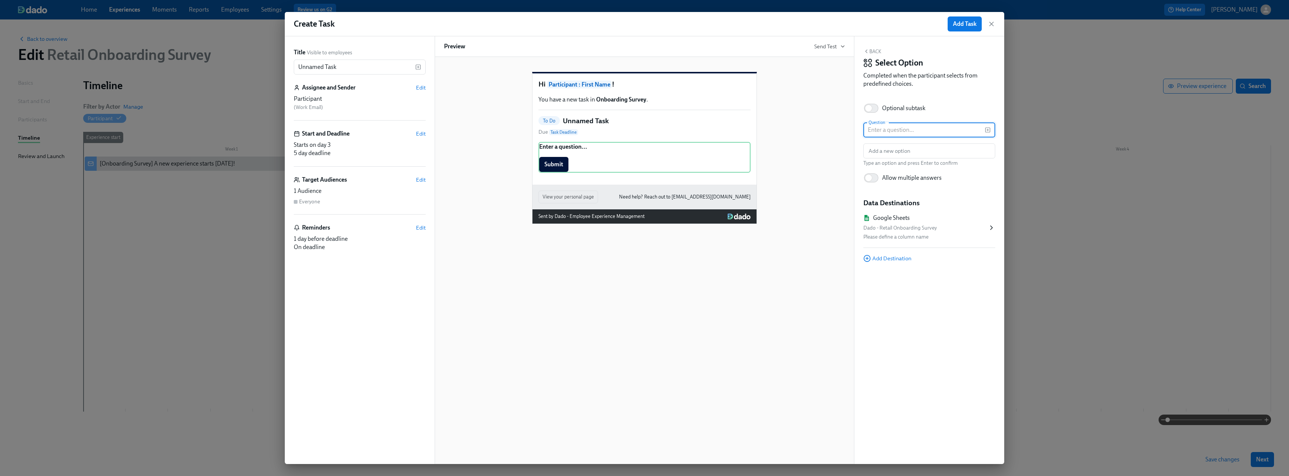
click at [569, 128] on input "text" at bounding box center [923, 129] width 121 height 15
paste input "I have a clear understanding of my responsibilities and expectations at work."
type input "I have a clear understanding of my responsibilities and expectations at work."
click at [569, 149] on input "text" at bounding box center [929, 150] width 132 height 15
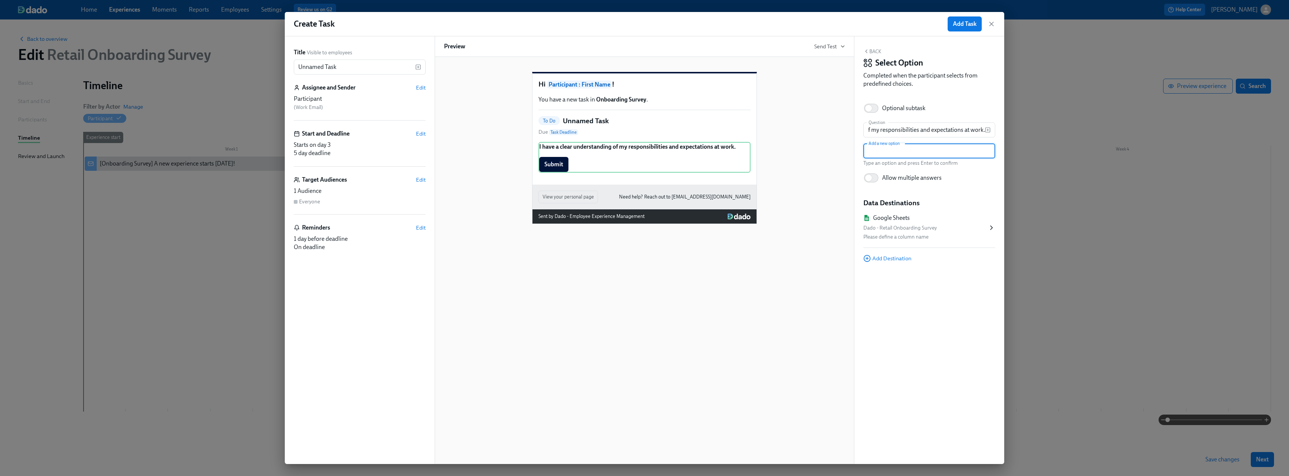
scroll to position [0, 0]
type input "True"
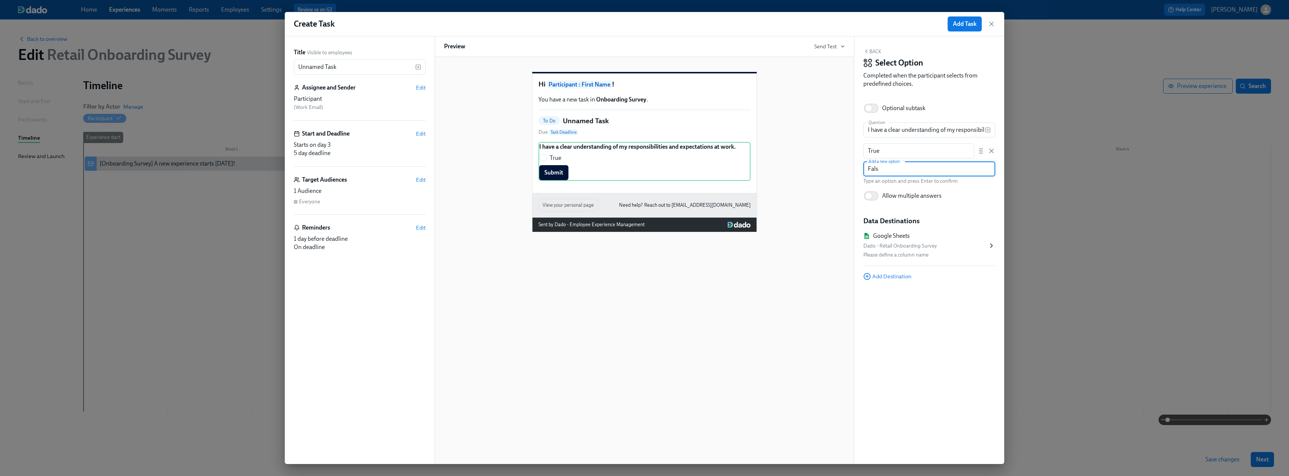
type input "False"
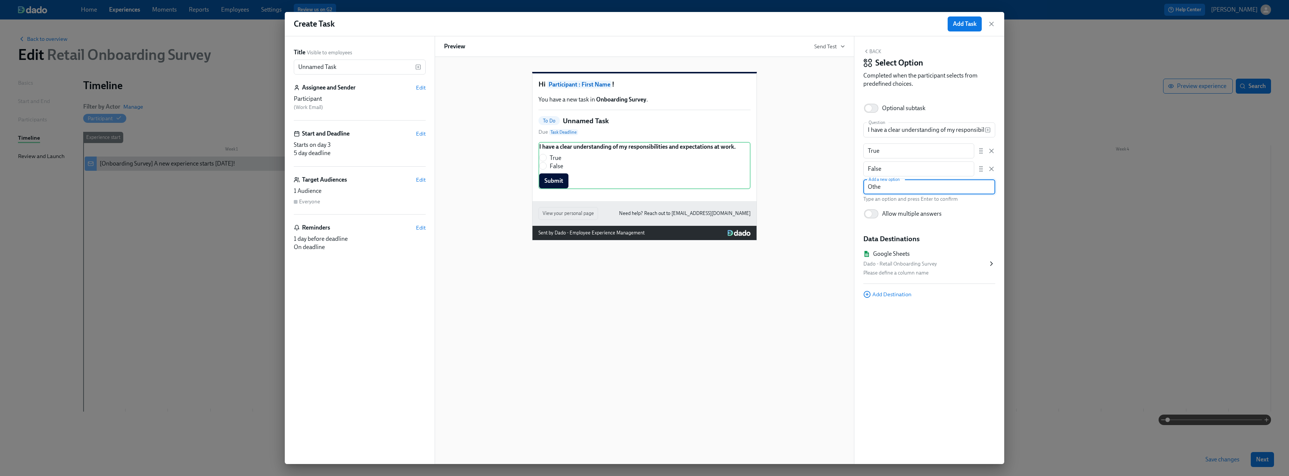
type input "Other"
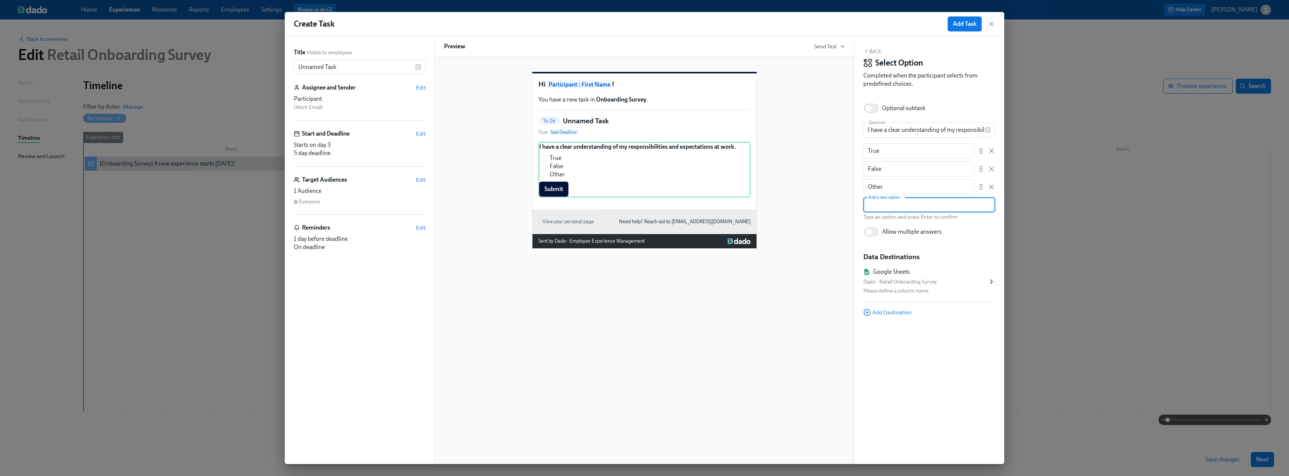
click at [569, 50] on button "Back" at bounding box center [872, 51] width 18 height 6
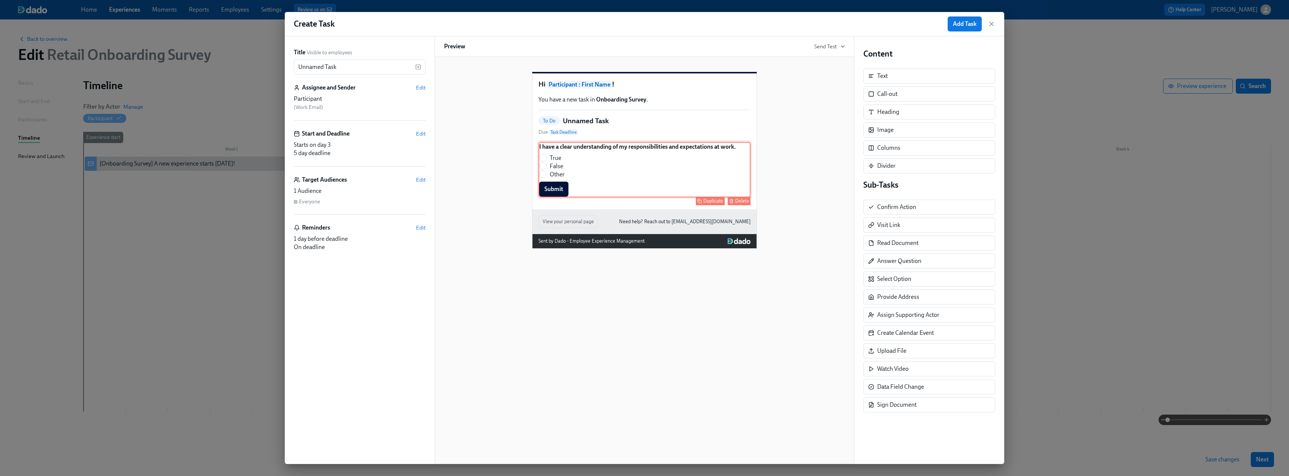
click at [569, 181] on div "I have a clear understanding of my responsibilities and expectations at work. T…" at bounding box center [644, 169] width 212 height 55
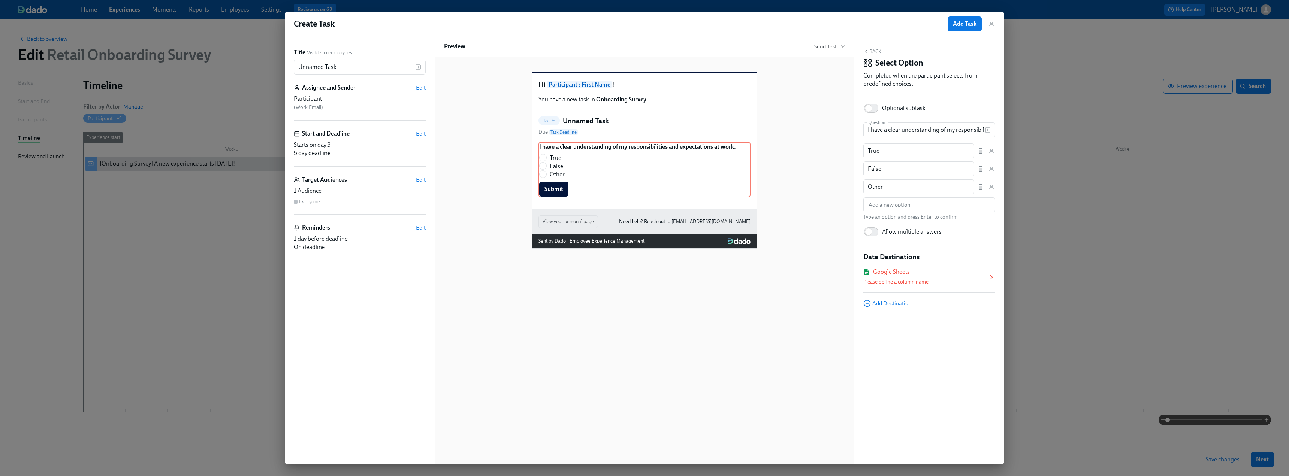
click at [569, 276] on div "Google Sheets Please define a column name" at bounding box center [925, 277] width 124 height 19
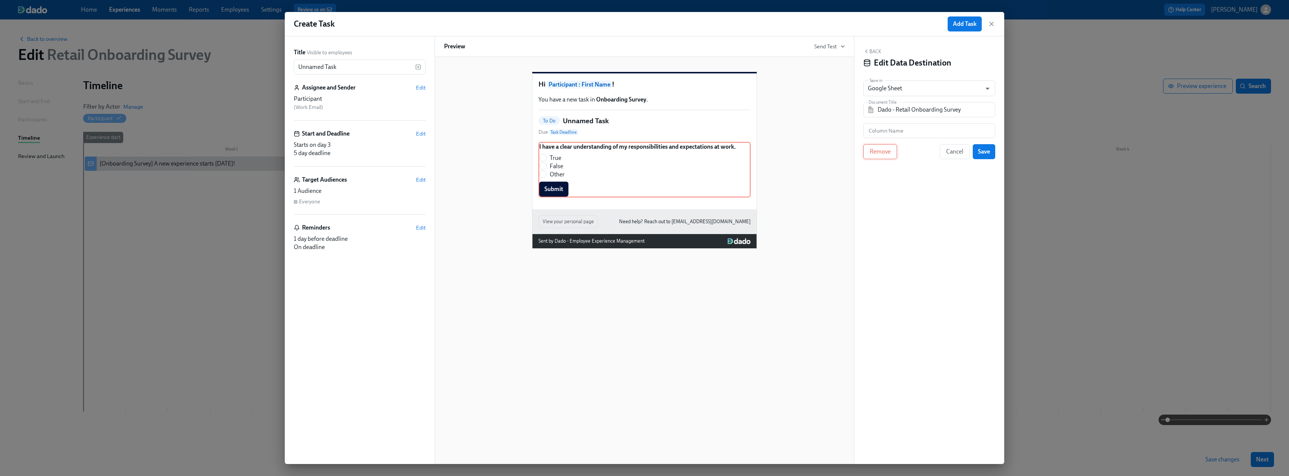
click at [569, 156] on button "Remove" at bounding box center [880, 151] width 34 height 15
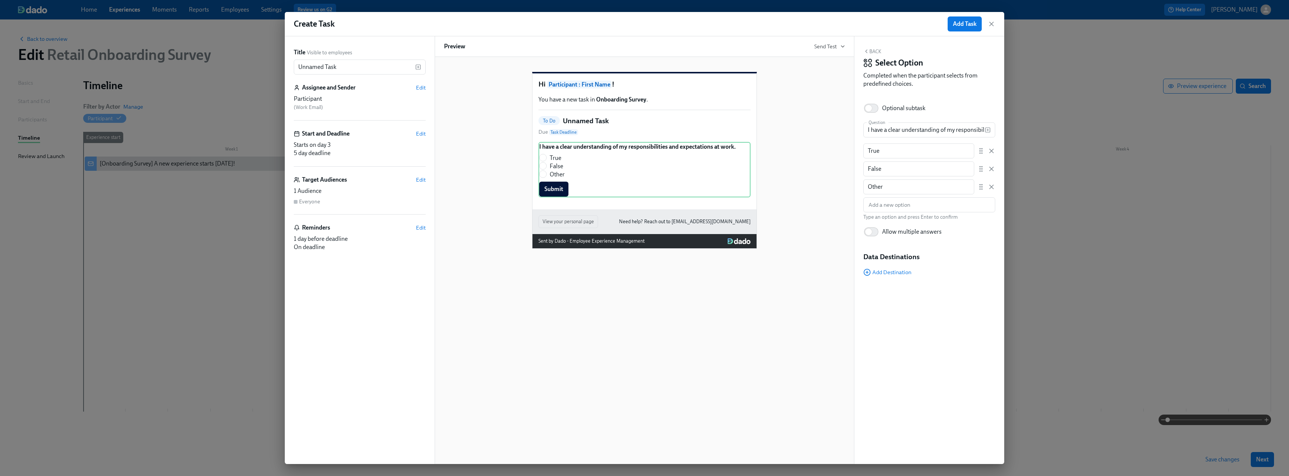
click at [569, 52] on button "Back" at bounding box center [872, 51] width 18 height 6
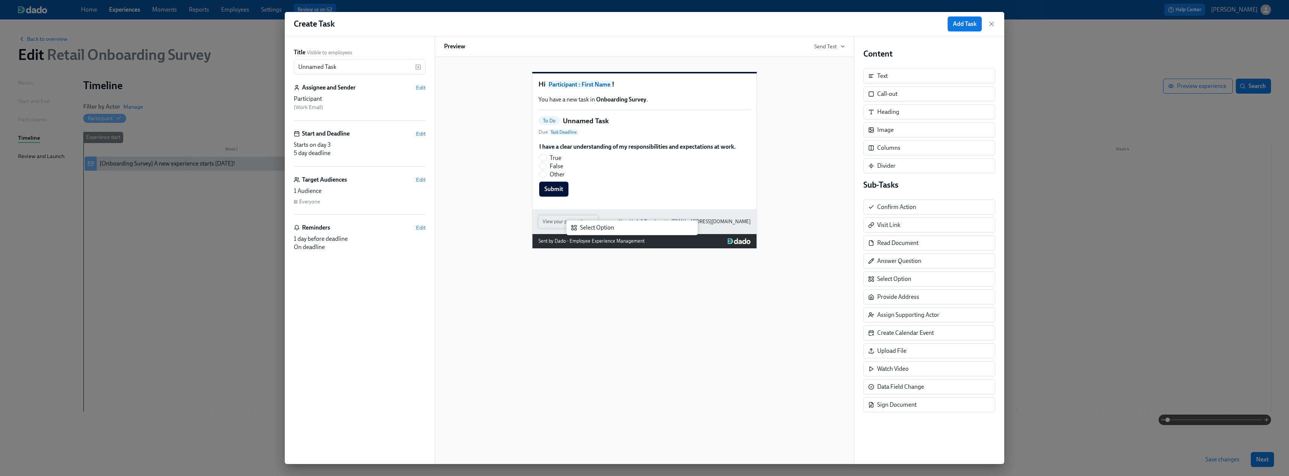
drag, startPoint x: 903, startPoint y: 281, endPoint x: 594, endPoint y: 230, distance: 313.6
click at [569, 230] on div "Title Visible to employees Unnamed Task ​ Assignee and Sender Edit Participant …" at bounding box center [644, 250] width 719 height 428
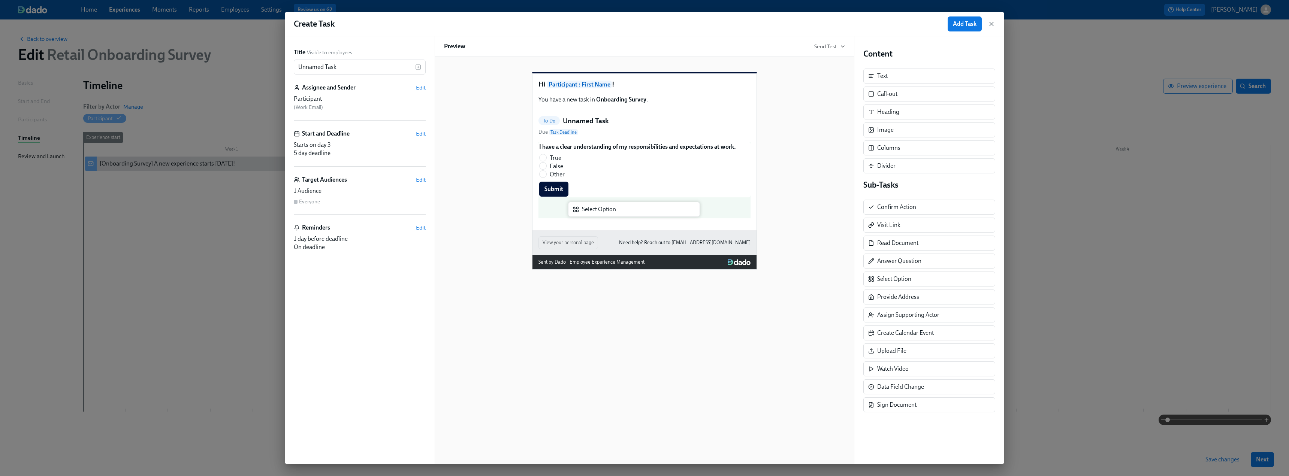
drag, startPoint x: 853, startPoint y: 278, endPoint x: 576, endPoint y: 212, distance: 284.6
click at [569, 212] on div "Title Visible to employees Unnamed Task ​ Assignee and Sender Edit Participant …" at bounding box center [644, 250] width 719 height 428
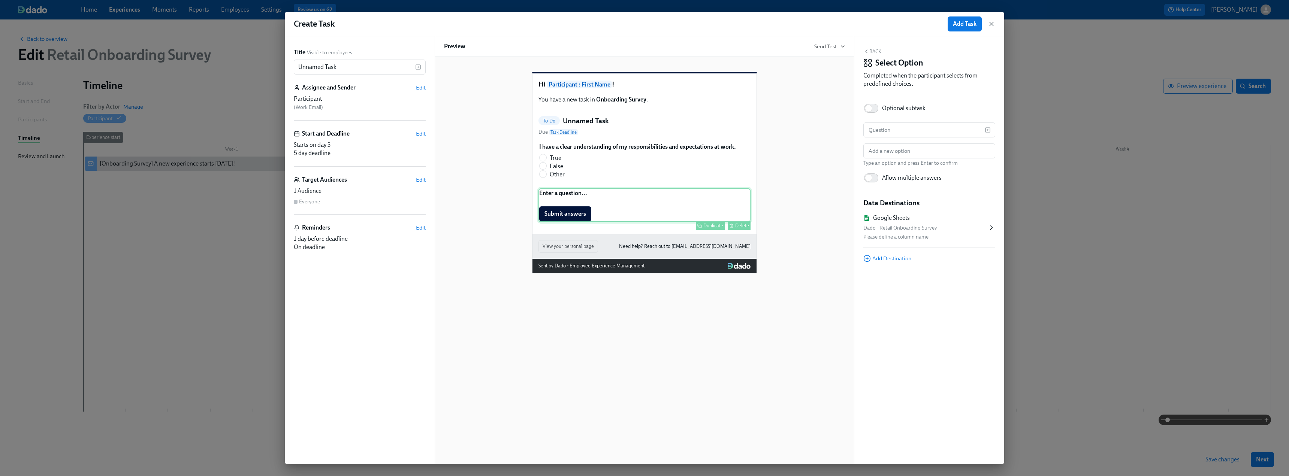
click at [569, 203] on div "Enter a question... Submit answers Duplicate Delete" at bounding box center [644, 205] width 212 height 34
click at [569, 131] on input "text" at bounding box center [923, 129] width 121 height 15
paste input "I feel the training prepared me to perform my job responsibilities"
type input "I feel the training prepared me to perform my job responsibilities"
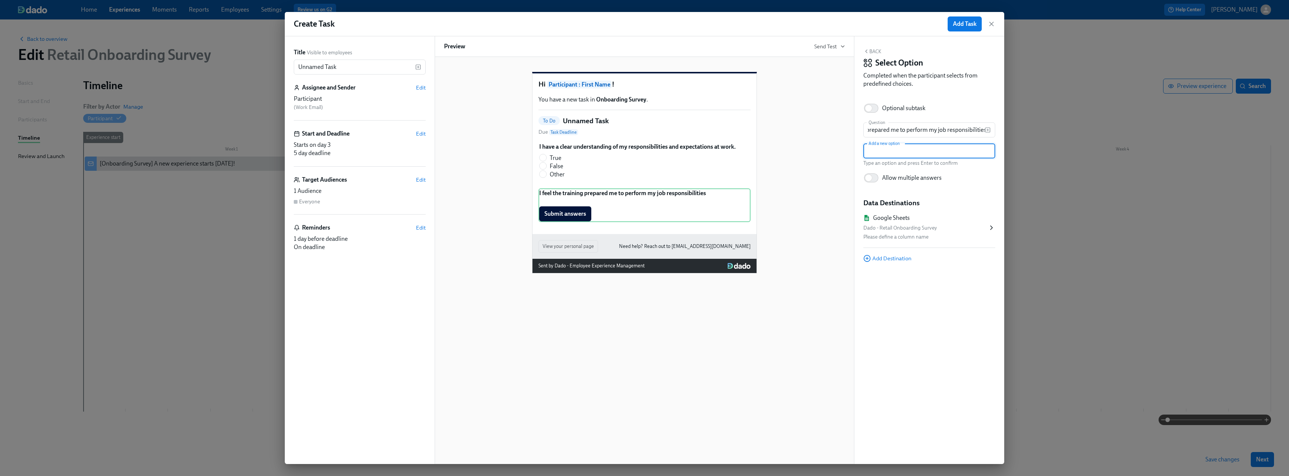
scroll to position [0, 0]
click at [569, 155] on input "text" at bounding box center [929, 150] width 132 height 15
type input "1"
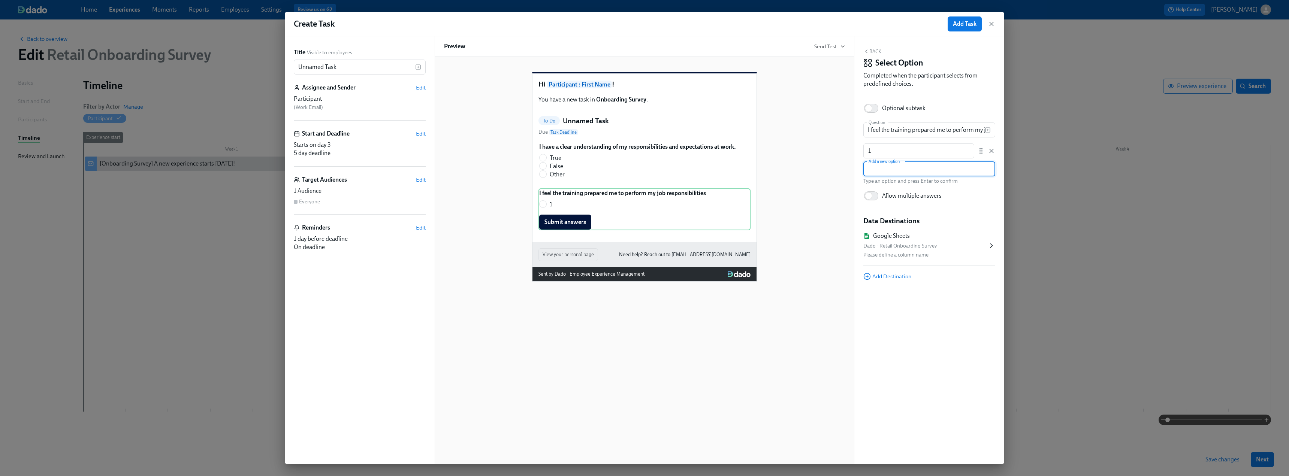
type input "2"
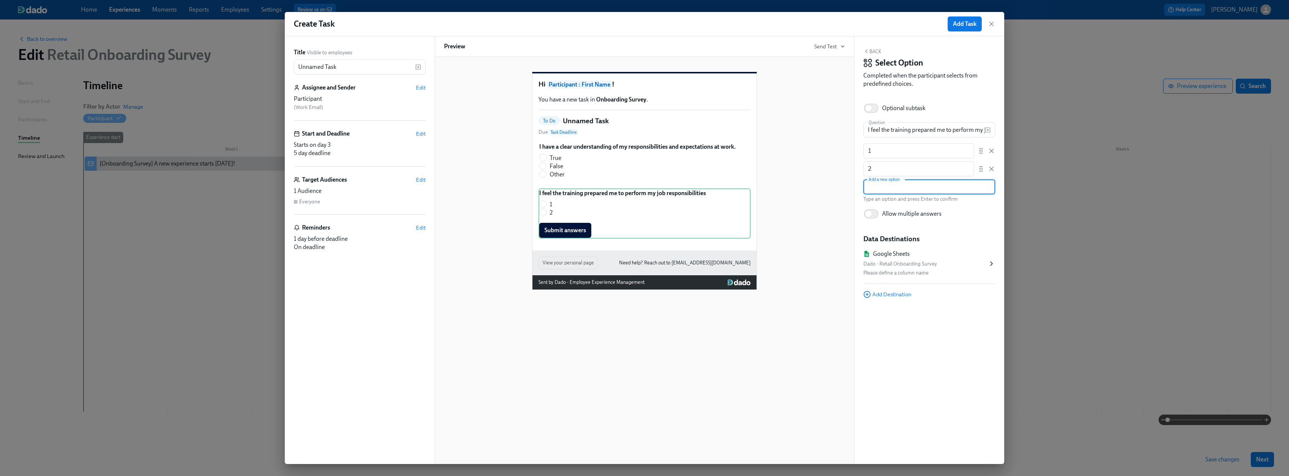
type input "3"
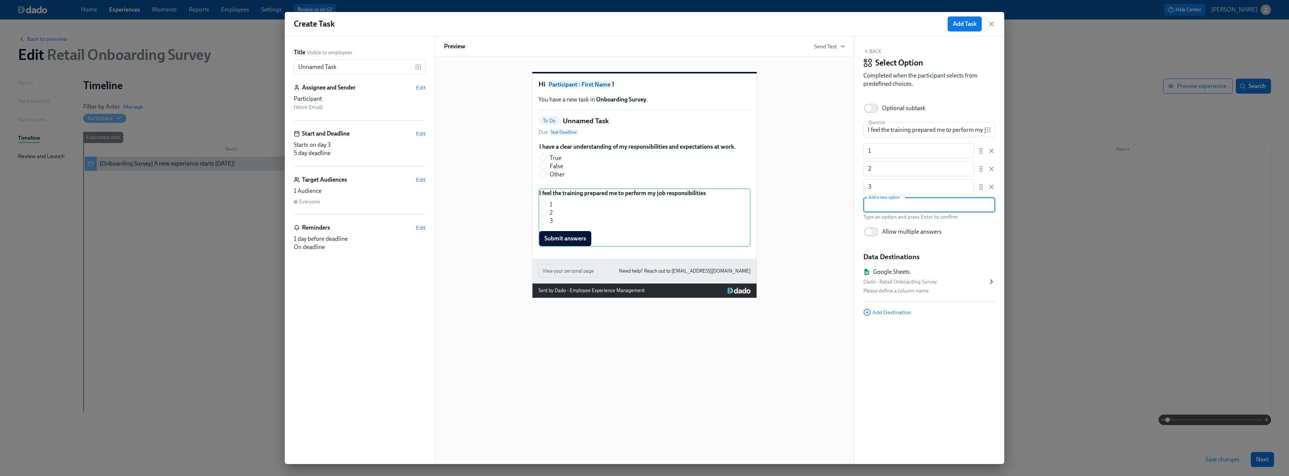
type input "4"
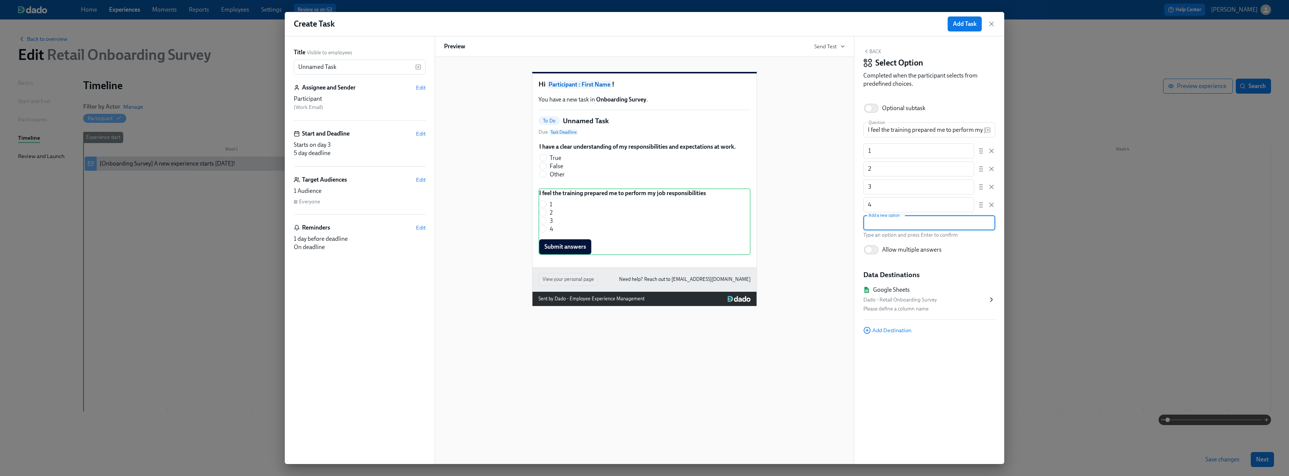
type input "5"
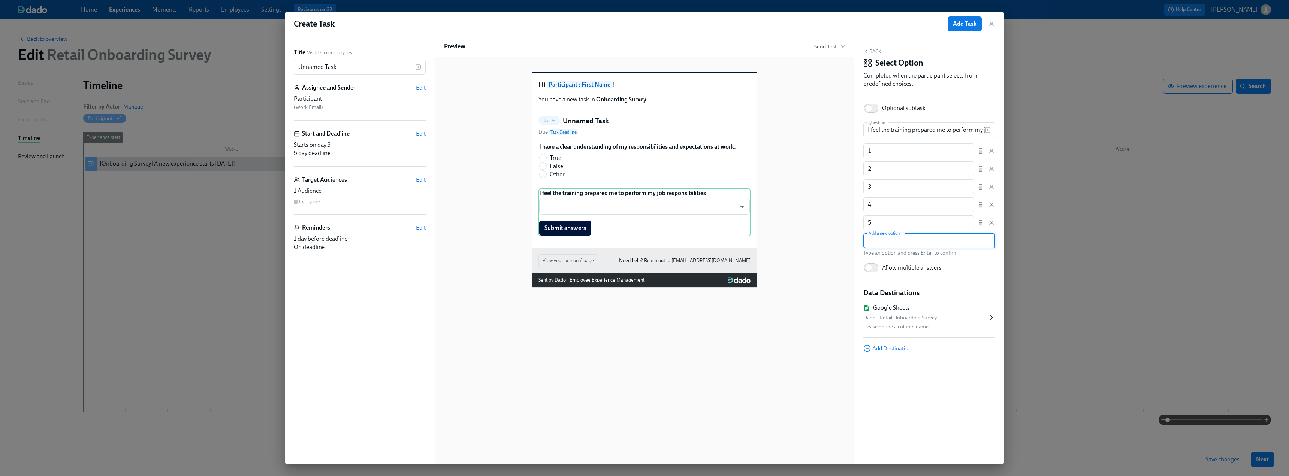
click at [569, 240] on input "text" at bounding box center [929, 240] width 132 height 15
type input "6"
type input "7"
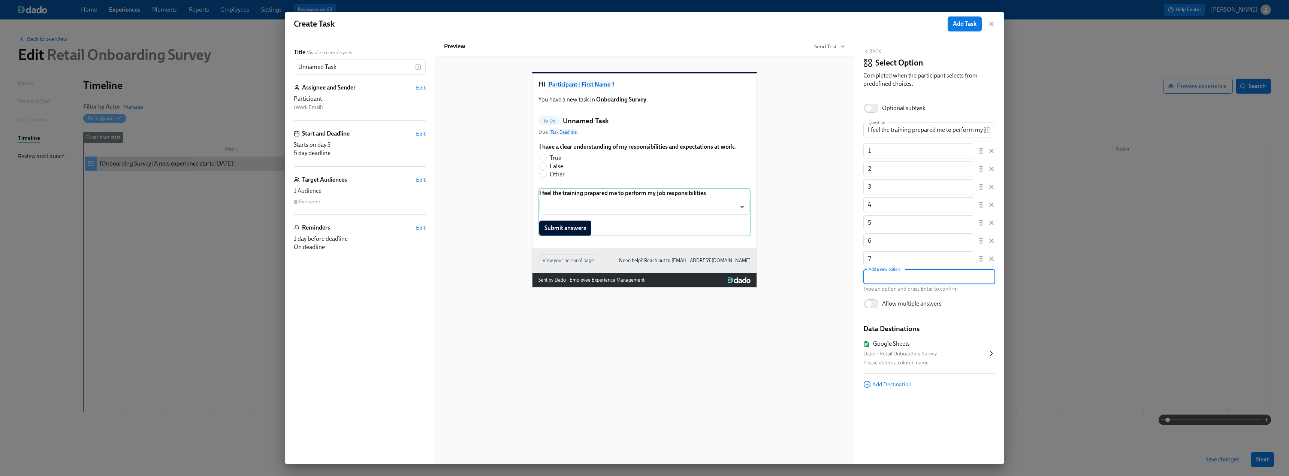
type input "8"
type input "9"
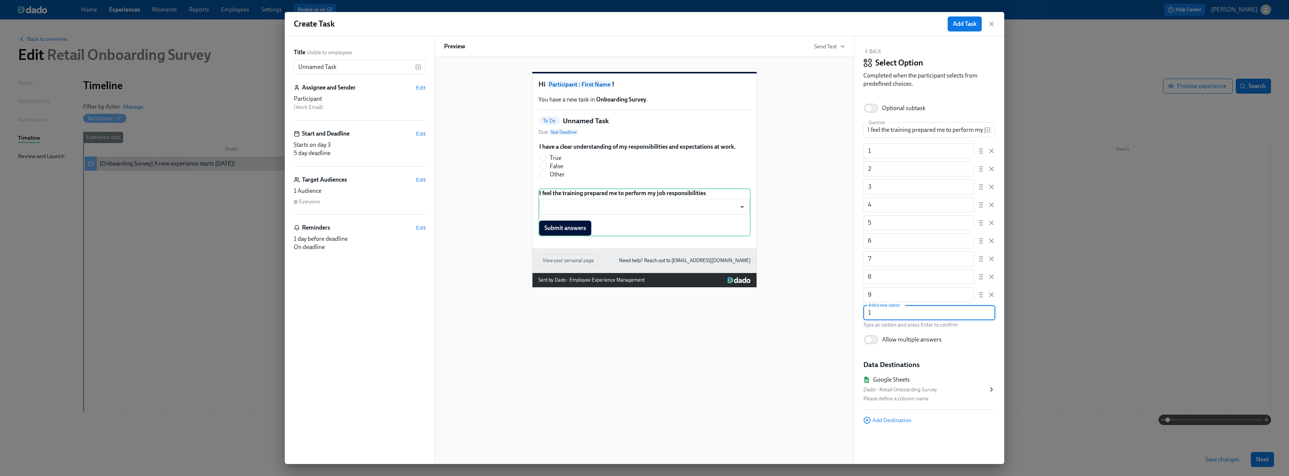
type input "10"
click at [569, 290] on div "Dado - Retail Onboarding Survey" at bounding box center [925, 407] width 124 height 9
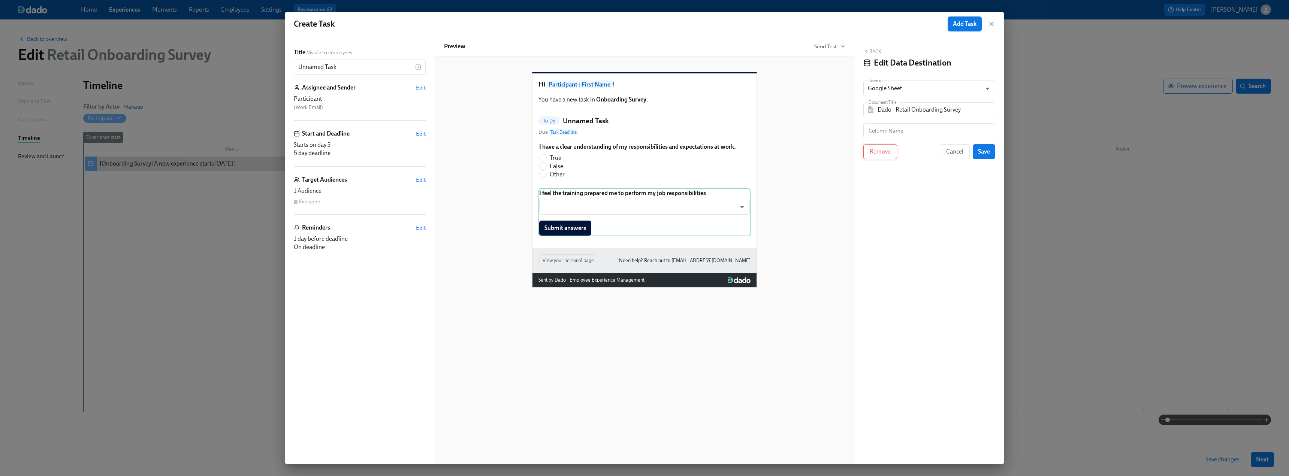
click at [569, 149] on span "Remove" at bounding box center [879, 151] width 21 height 7
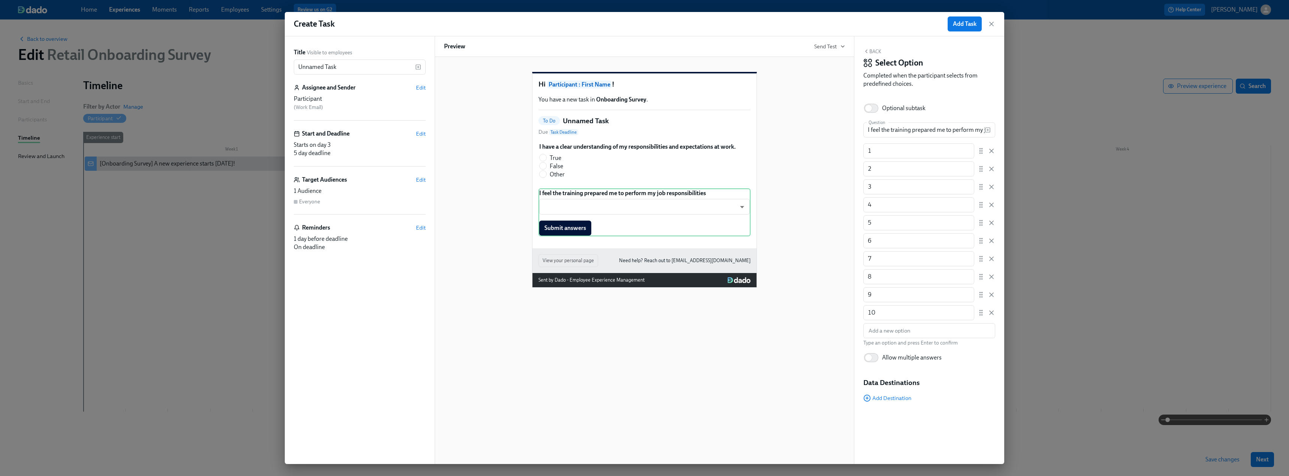
click at [569, 55] on div "Back Select Option Completed when the participant selects from predefined choic…" at bounding box center [929, 69] width 132 height 43
click at [569, 50] on button "Back" at bounding box center [872, 51] width 18 height 6
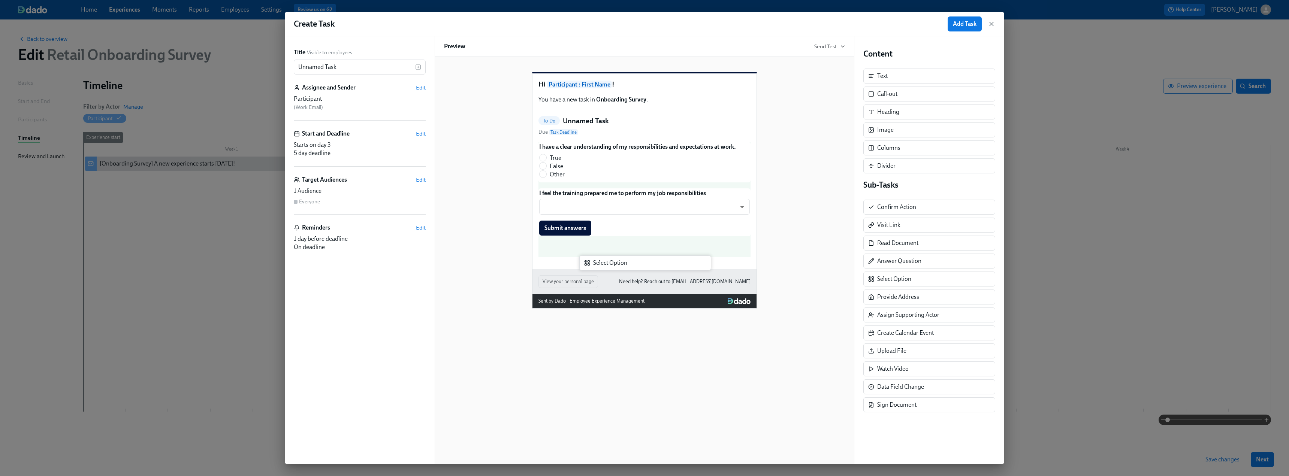
drag, startPoint x: 893, startPoint y: 281, endPoint x: 603, endPoint y: 264, distance: 290.4
click at [569, 264] on div "Title Visible to employees Unnamed Task ​ Assignee and Sender Edit Participant …" at bounding box center [644, 250] width 719 height 428
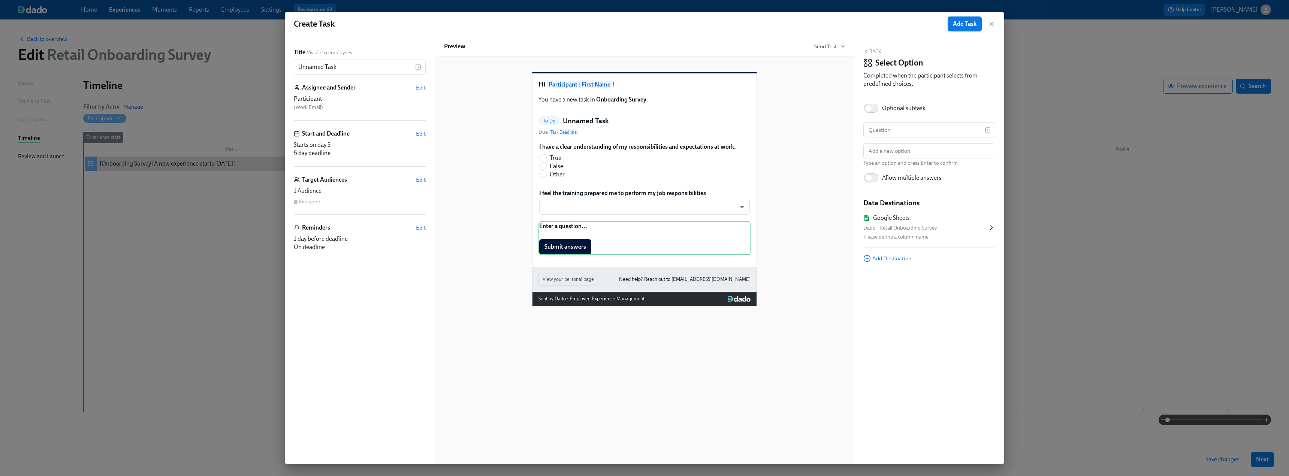
drag, startPoint x: 564, startPoint y: 238, endPoint x: 589, endPoint y: 230, distance: 25.8
click at [564, 238] on div "Enter a question... Submit answers Duplicate Delete" at bounding box center [644, 238] width 212 height 34
click at [569, 127] on input "text" at bounding box center [923, 129] width 121 height 15
paste input "I know who to ask when I need help or resources and feel supported by my work e…"
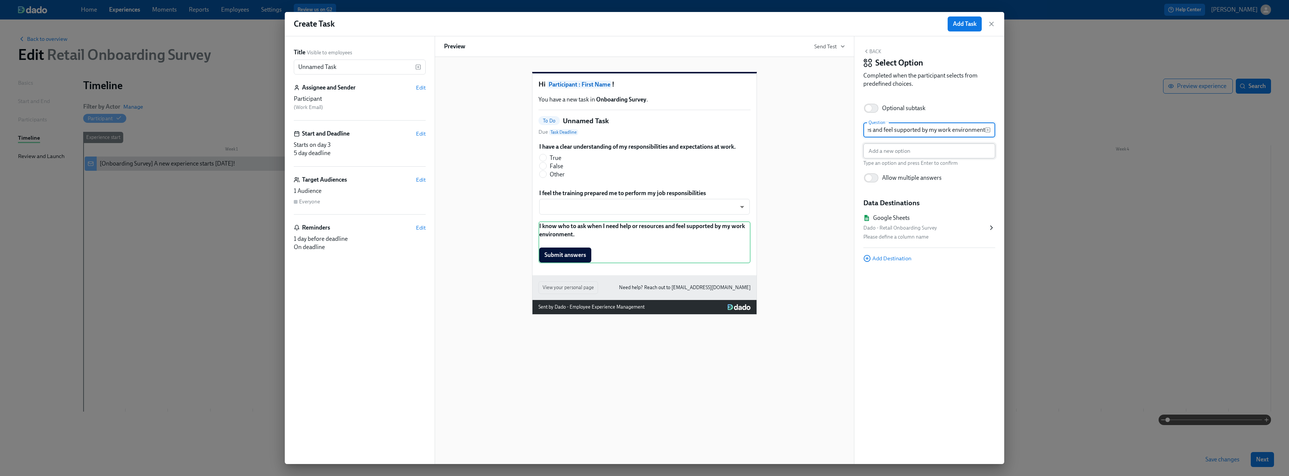
type input "I know who to ask when I need help or resources and feel supported by my work e…"
click at [569, 149] on input "text" at bounding box center [929, 150] width 132 height 15
type input "True"
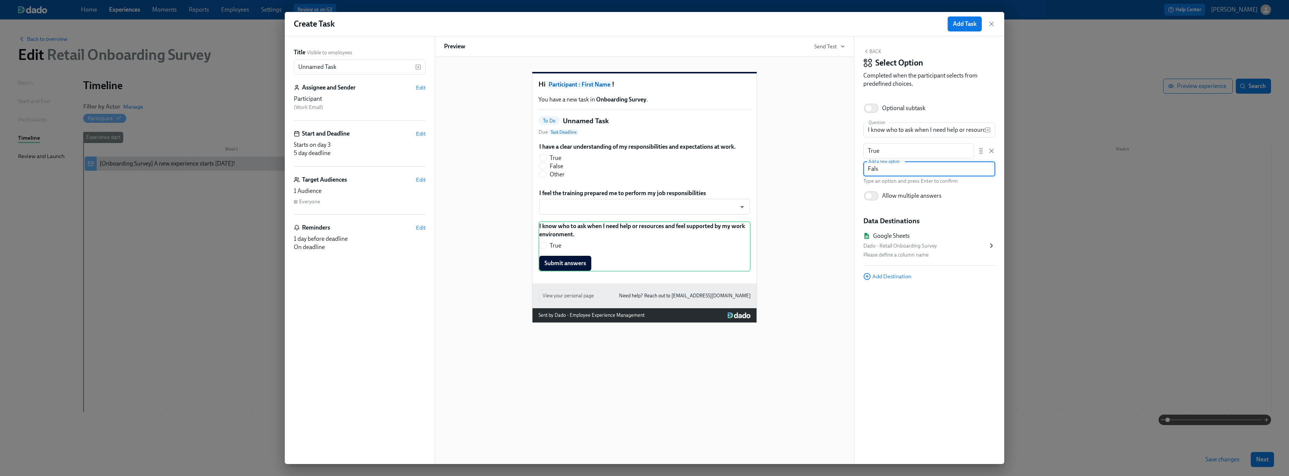
type input "False"
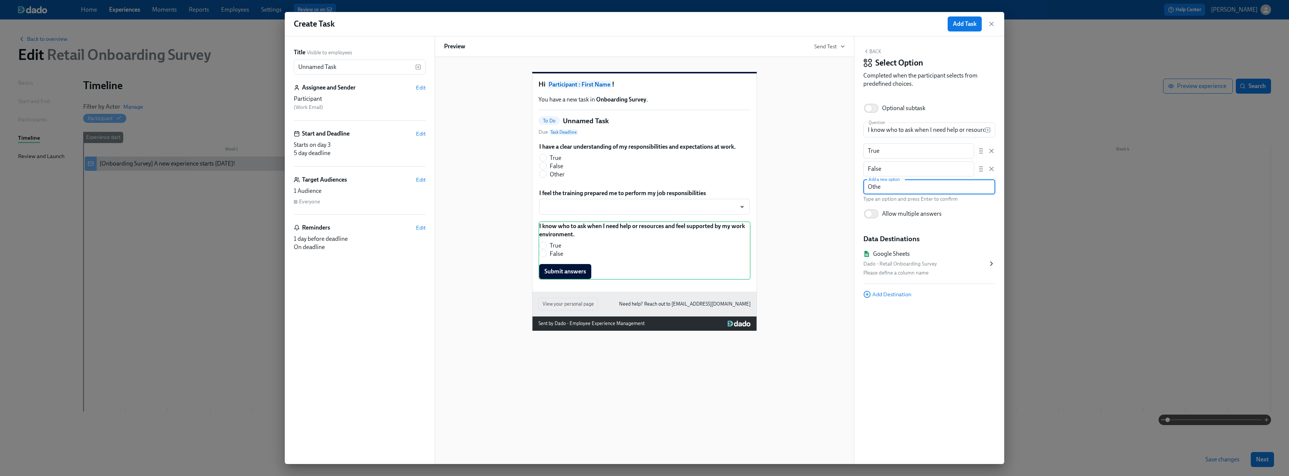
type input "Other"
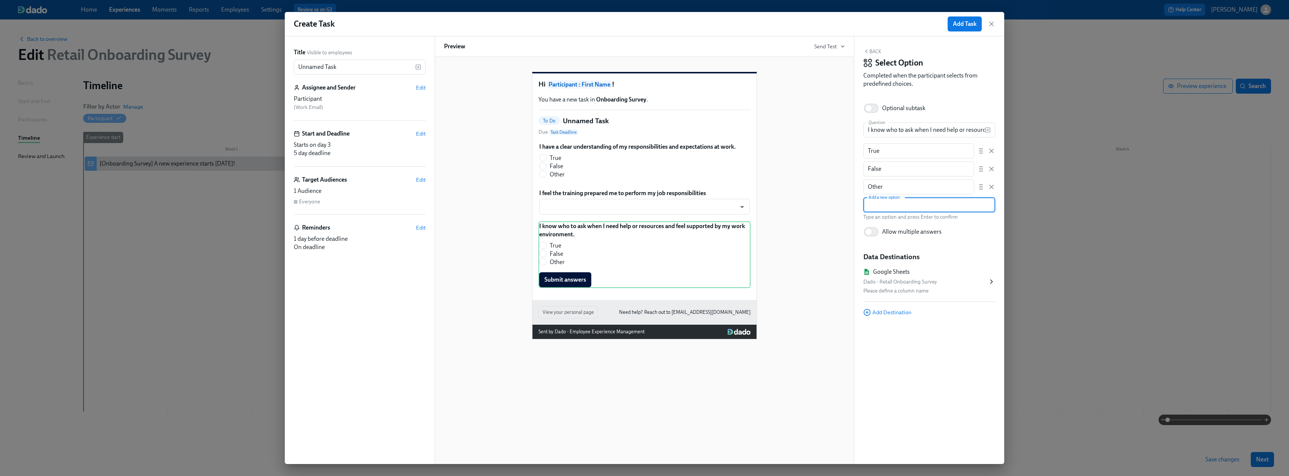
click at [569, 282] on icon at bounding box center [990, 281] width 7 height 7
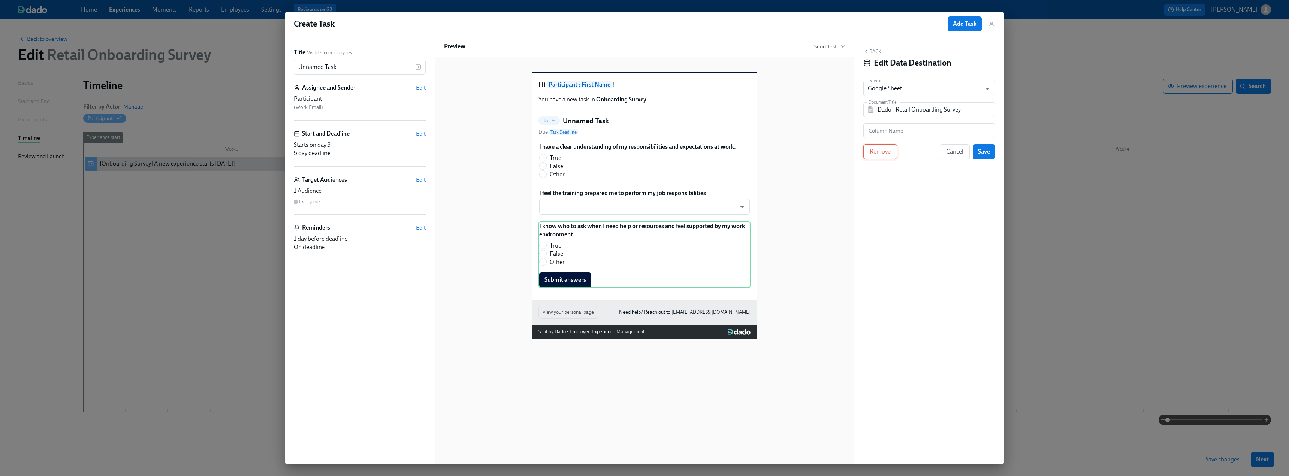
click at [569, 153] on span "Remove" at bounding box center [879, 151] width 21 height 7
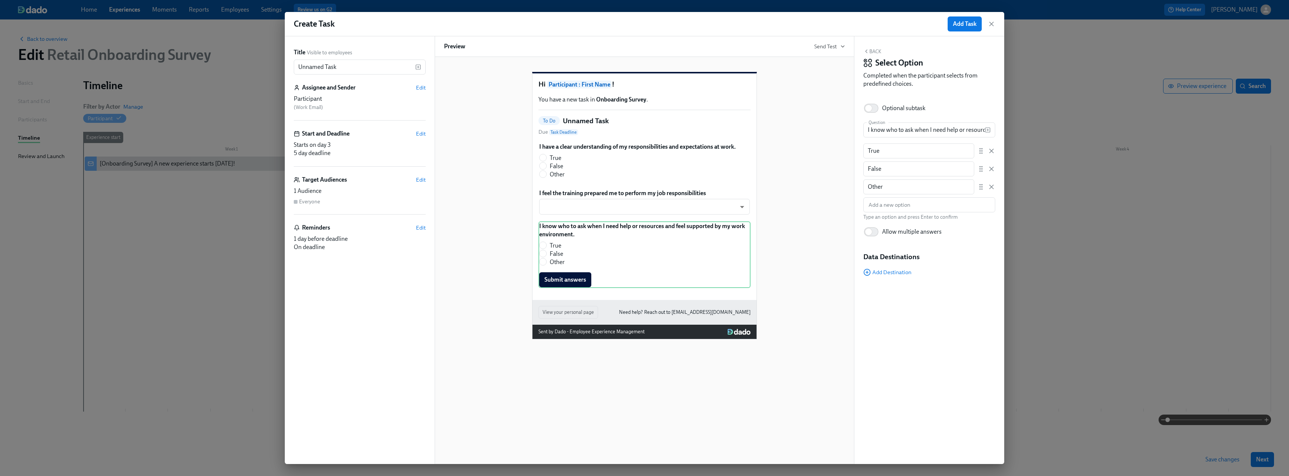
click at [569, 51] on icon "button" at bounding box center [866, 51] width 6 height 6
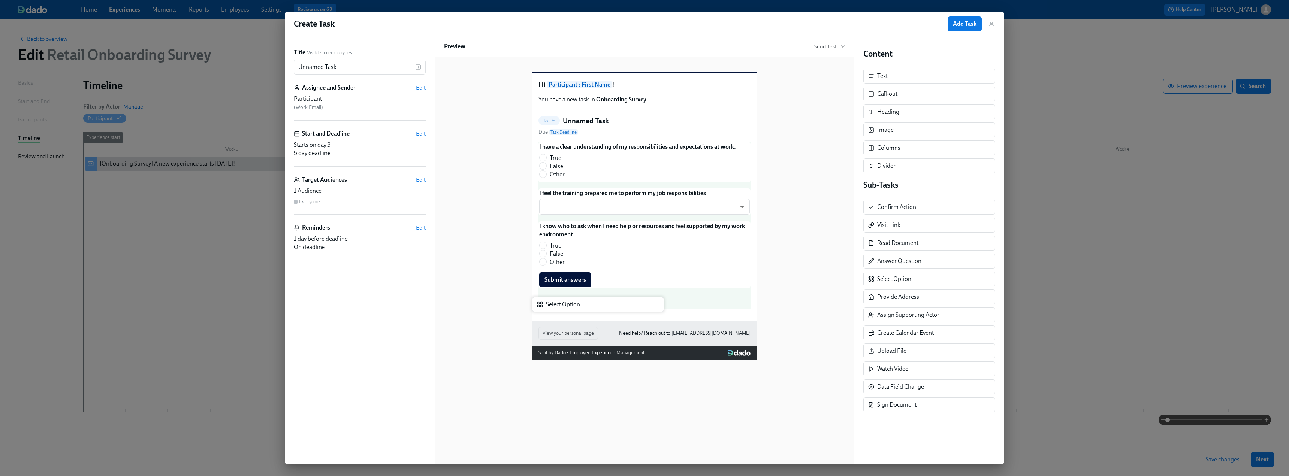
drag, startPoint x: 904, startPoint y: 281, endPoint x: 567, endPoint y: 307, distance: 337.8
click at [567, 290] on div "Title Visible to employees Unnamed Task ​ Assignee and Sender Edit Participant …" at bounding box center [644, 250] width 719 height 428
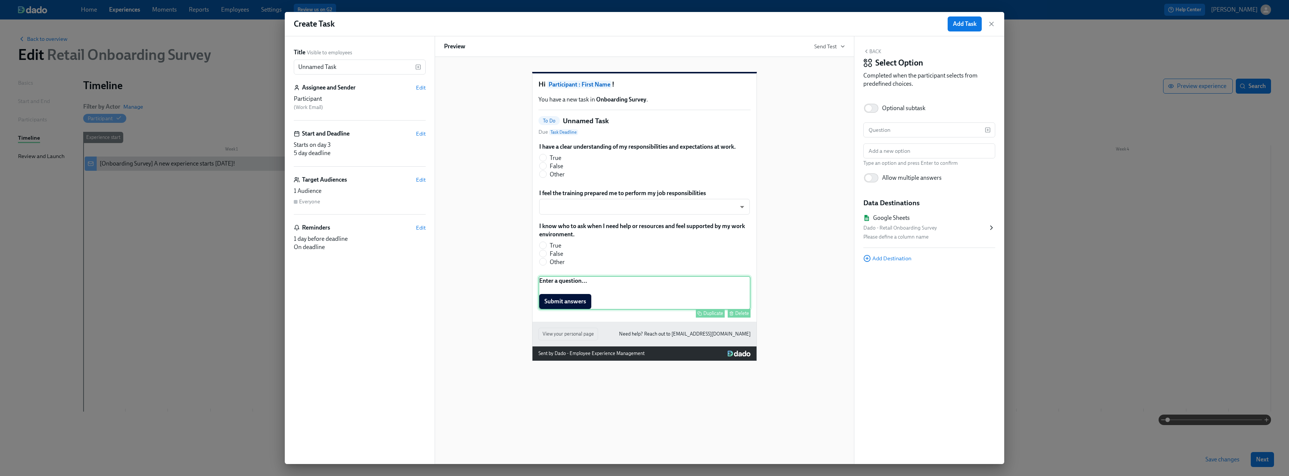
click at [569, 290] on div "Enter a question... Submit answers Duplicate Delete" at bounding box center [644, 293] width 212 height 34
click at [569, 128] on input "text" at bounding box center [923, 129] width 121 height 15
paste input "I feel welcomed and part of the team."
type input "I feel welcomed and part of the team."
click at [569, 147] on input "text" at bounding box center [929, 150] width 132 height 15
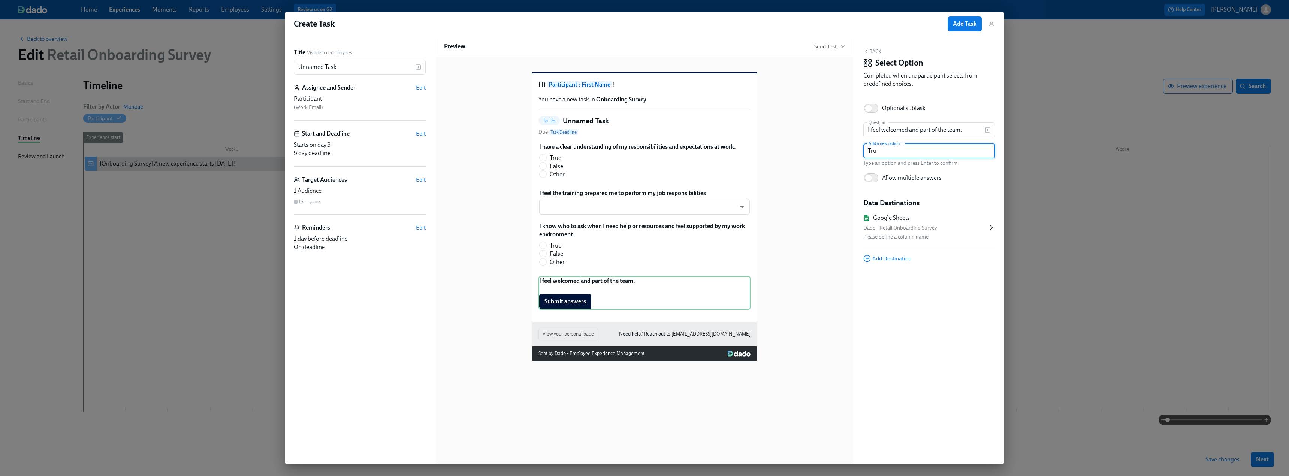
type input "True"
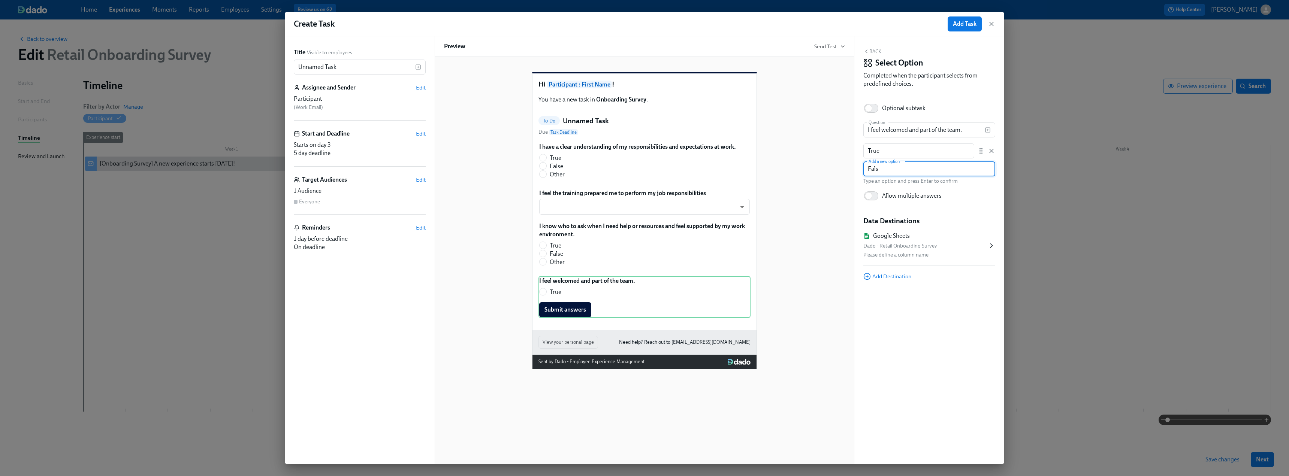
type input "False"
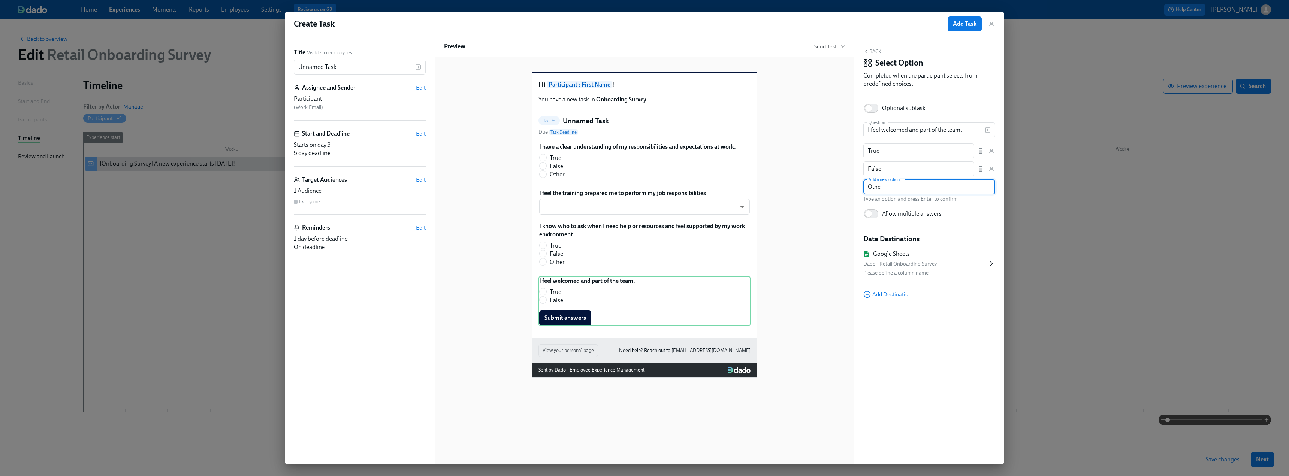
type input "Other"
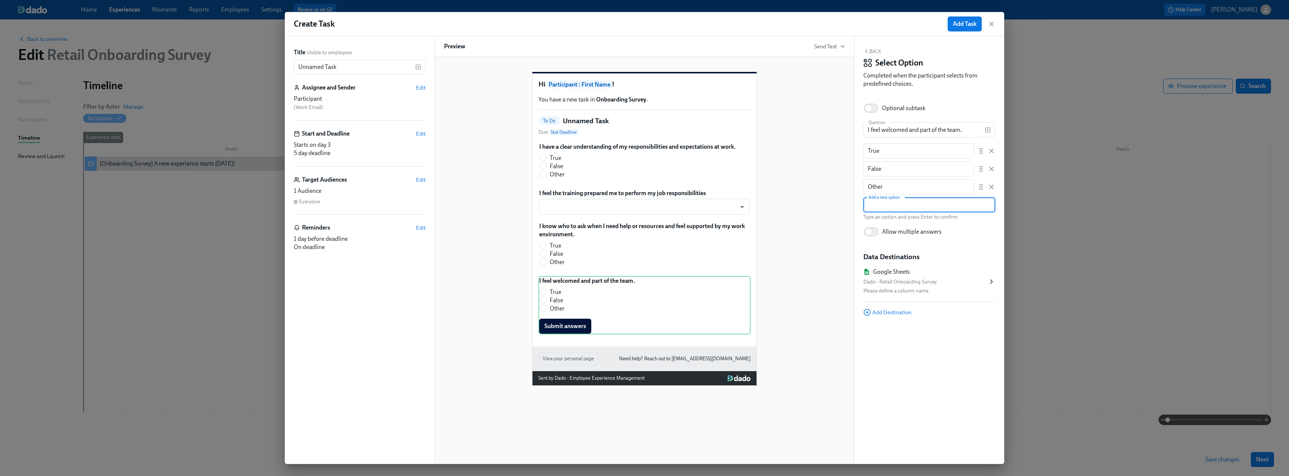
click at [569, 280] on div "Dado - Retail Onboarding Survey" at bounding box center [925, 282] width 124 height 9
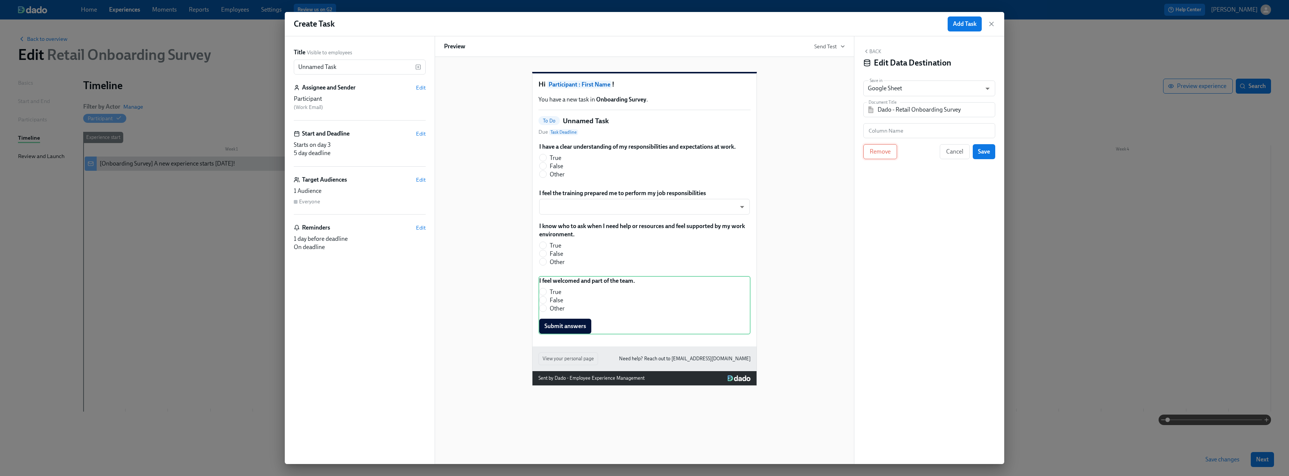
click at [569, 151] on span "Remove" at bounding box center [879, 151] width 21 height 7
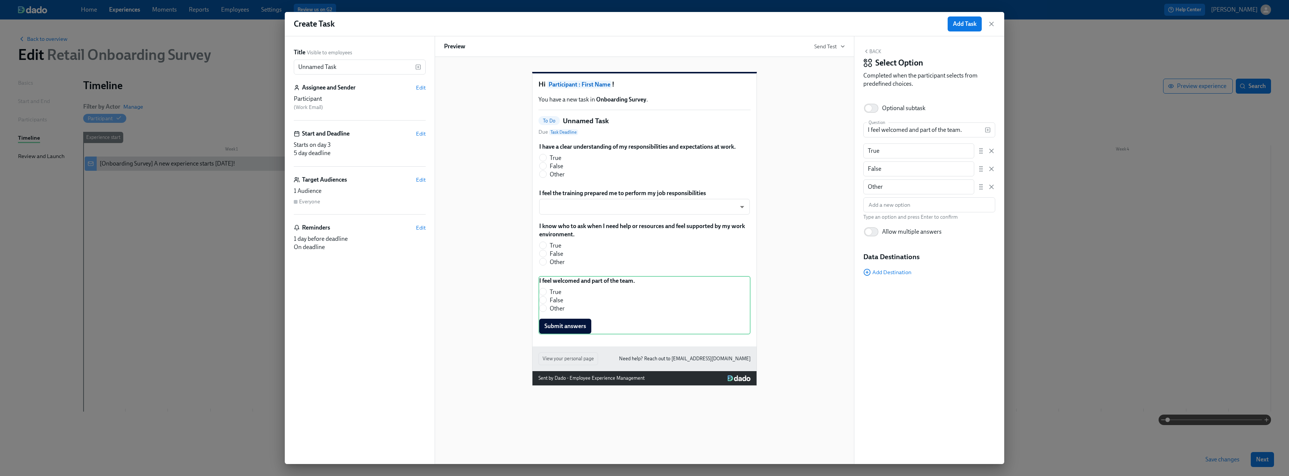
click at [569, 50] on button "Back" at bounding box center [872, 51] width 18 height 6
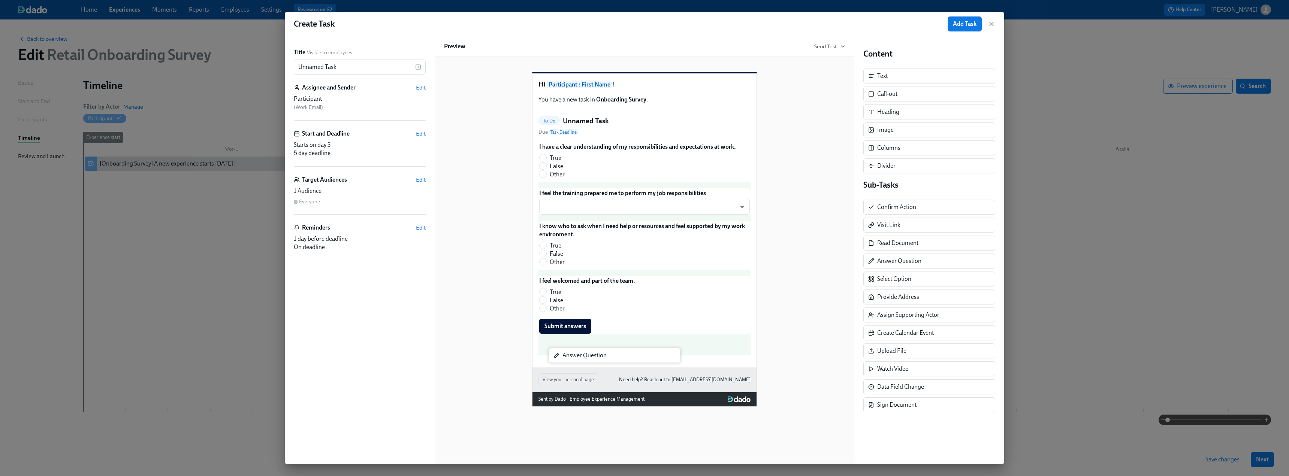
drag, startPoint x: 909, startPoint y: 263, endPoint x: 593, endPoint y: 357, distance: 330.7
click at [569, 290] on div "Title Visible to employees Unnamed Task ​ Assignee and Sender Edit Participant …" at bounding box center [644, 250] width 719 height 428
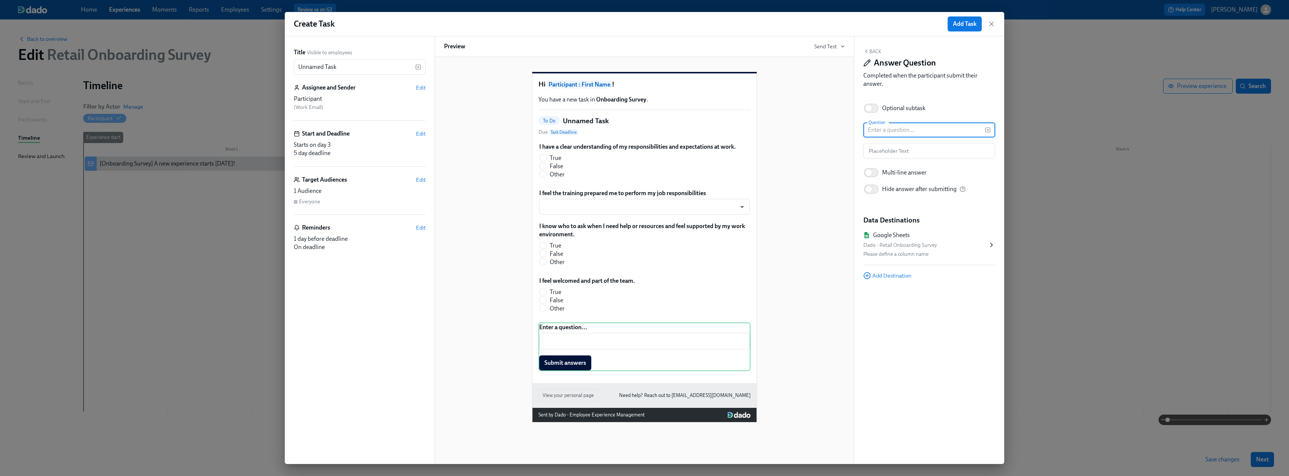
click at [569, 129] on input "text" at bounding box center [923, 129] width 121 height 15
paste input "What was the most and least effective part of your training experience? IE: tra…"
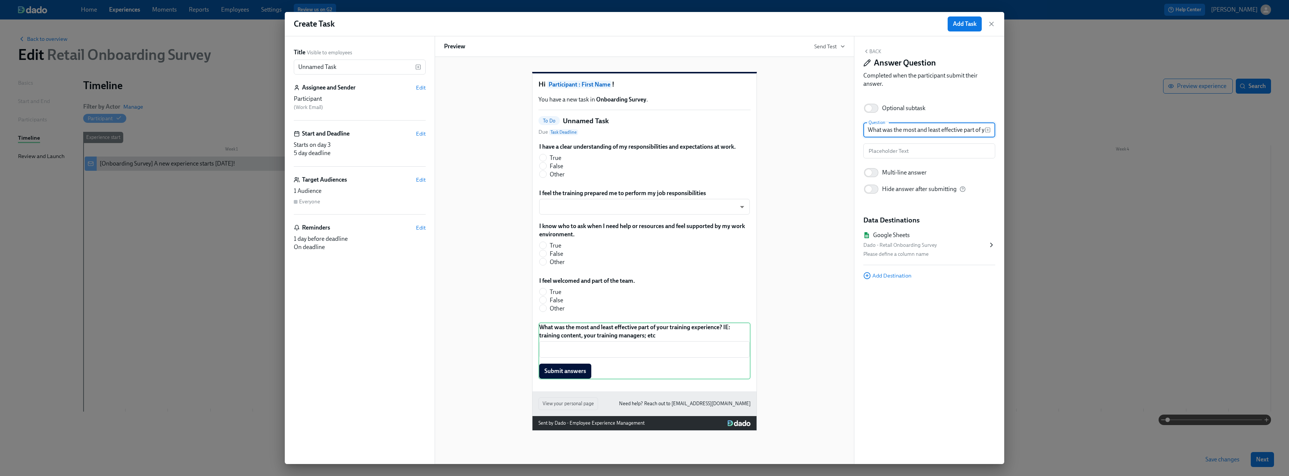
scroll to position [0, 185]
type input "What was the most and least effective part of your training experience? IE: tra…"
click at [569, 241] on div "Dado - Retail Onboarding Survey" at bounding box center [925, 245] width 124 height 9
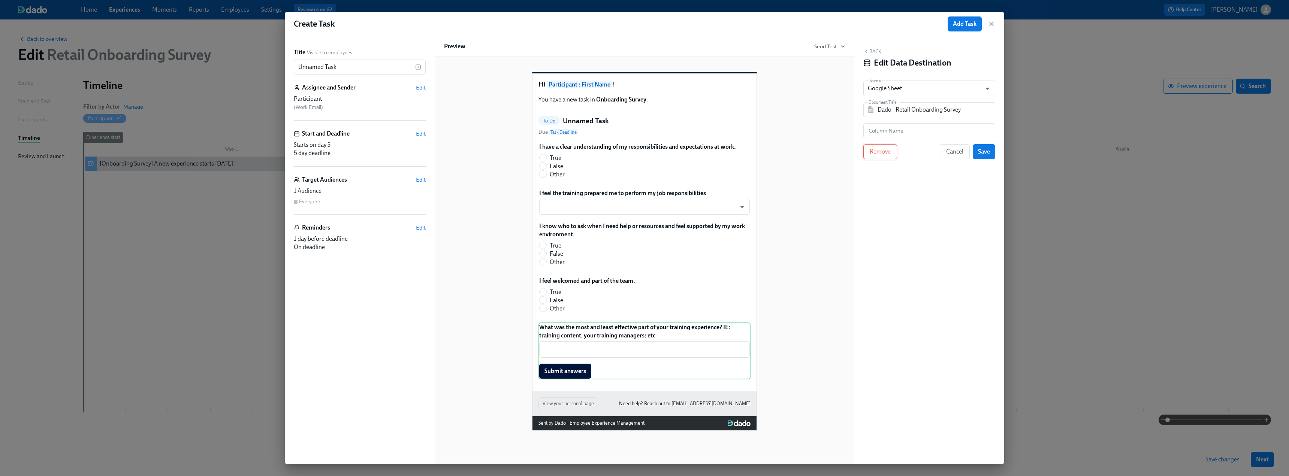
click at [569, 153] on button "Remove" at bounding box center [880, 151] width 34 height 15
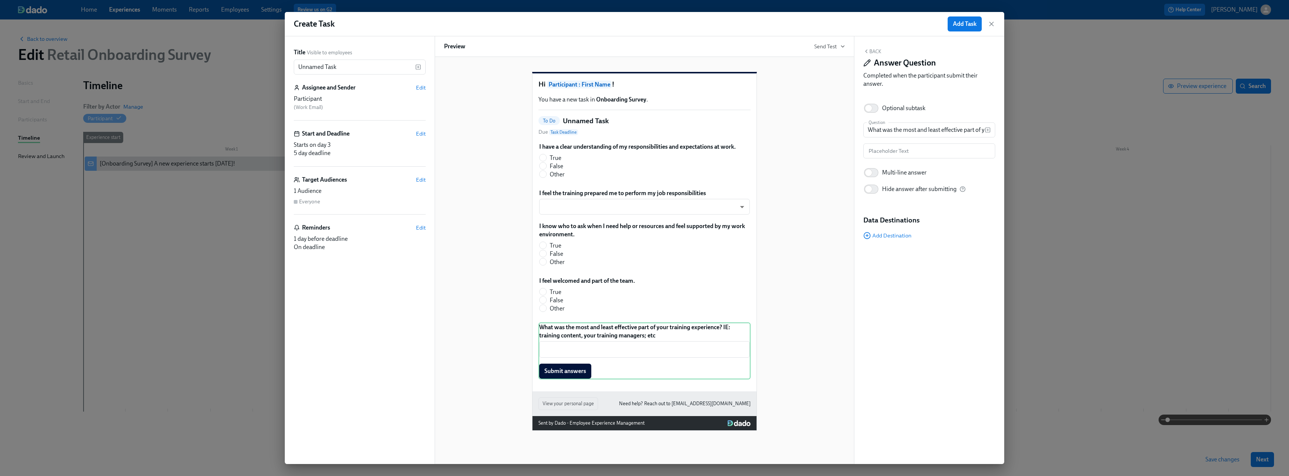
click at [569, 49] on button "Back" at bounding box center [872, 51] width 18 height 6
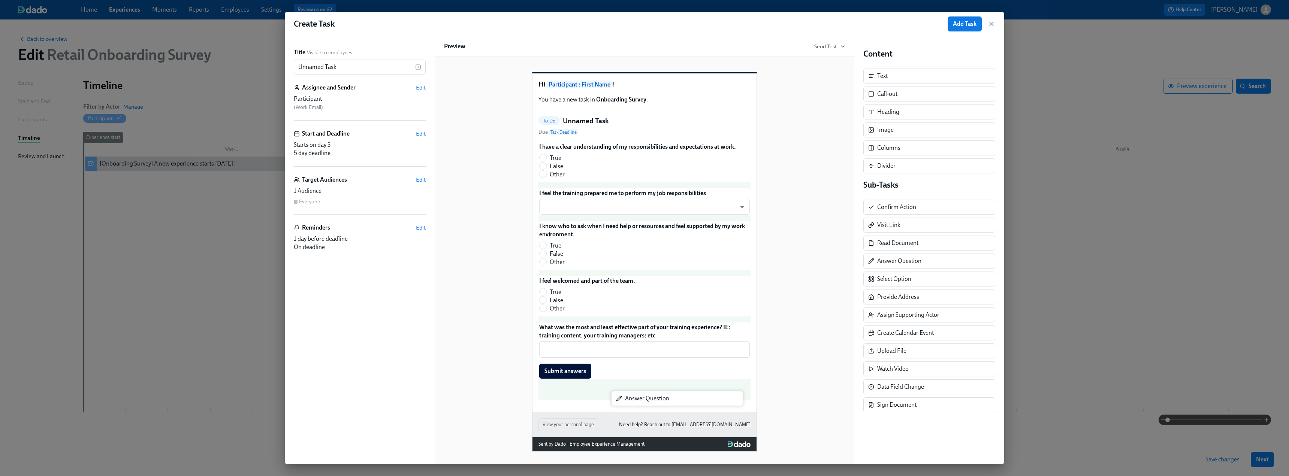
drag, startPoint x: 923, startPoint y: 264, endPoint x: 665, endPoint y: 404, distance: 294.5
click at [569, 290] on div "Title Visible to employees Unnamed Task ​ Assignee and Sender Edit Participant …" at bounding box center [644, 250] width 719 height 428
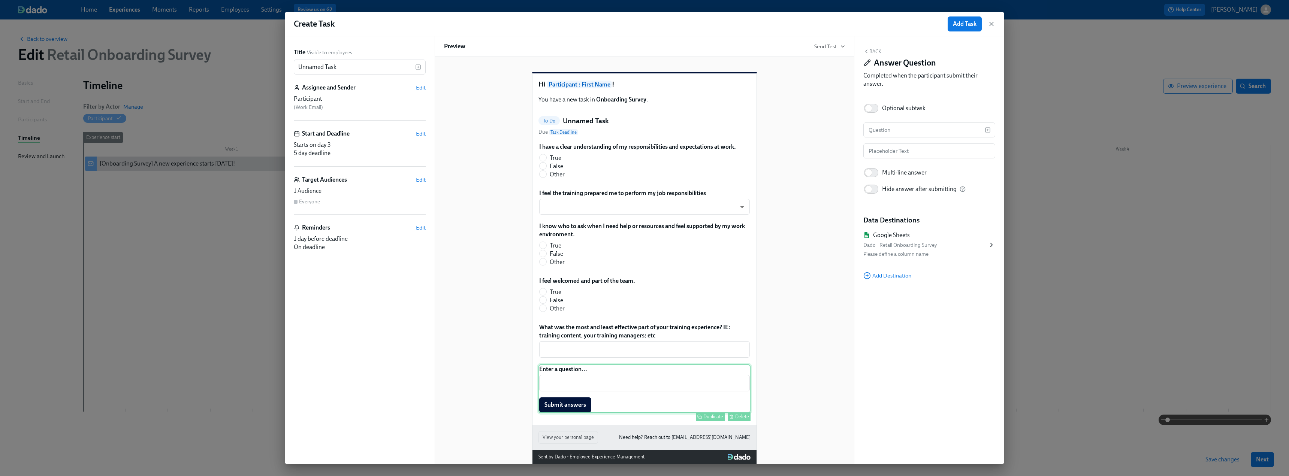
click at [569, 290] on div "Enter a question... ​ Submit answers Duplicate Delete" at bounding box center [644, 388] width 212 height 49
click at [569, 129] on input "text" at bounding box center [923, 129] width 121 height 15
paste input "Is there anything else you would like to share? (for example: is there anything…"
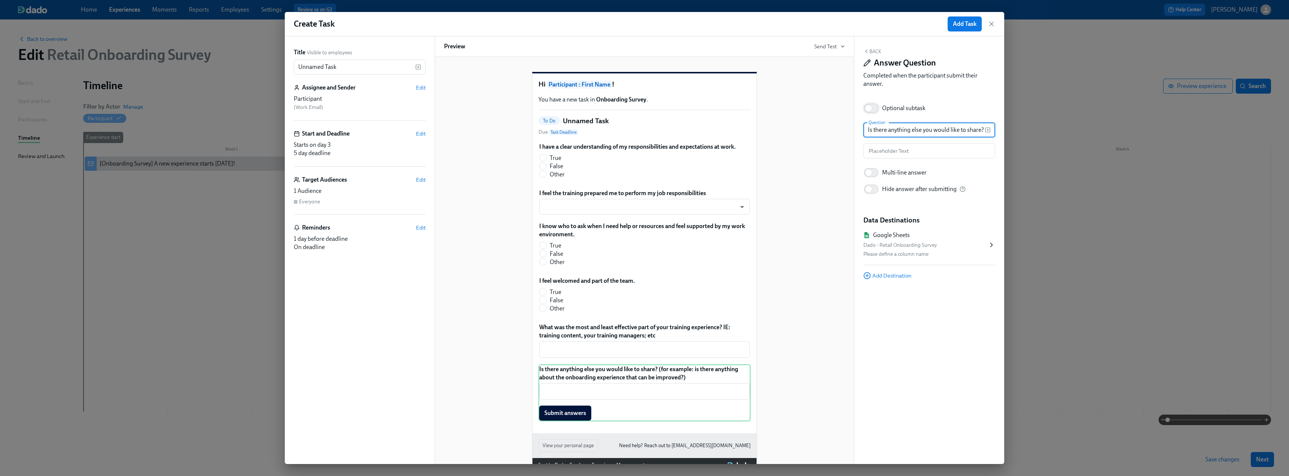
scroll to position [0, 223]
type input "Is there anything else you would like to share? (for example: is there anything…"
click at [569, 105] on input "Optional subtask" at bounding box center [868, 108] width 49 height 16
checkbox input "true"
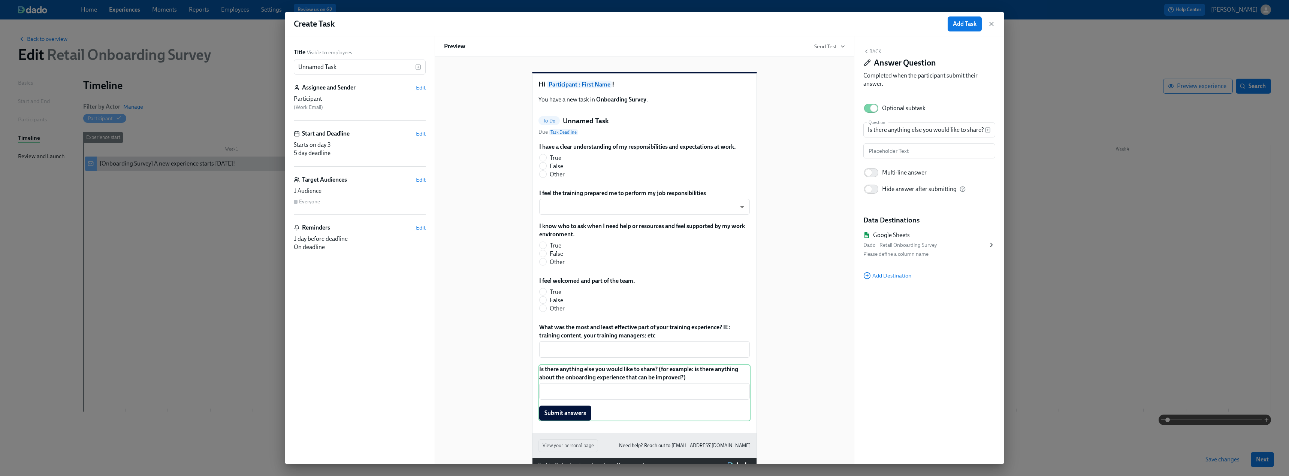
click at [569, 258] on div "Please define a column name" at bounding box center [925, 254] width 124 height 9
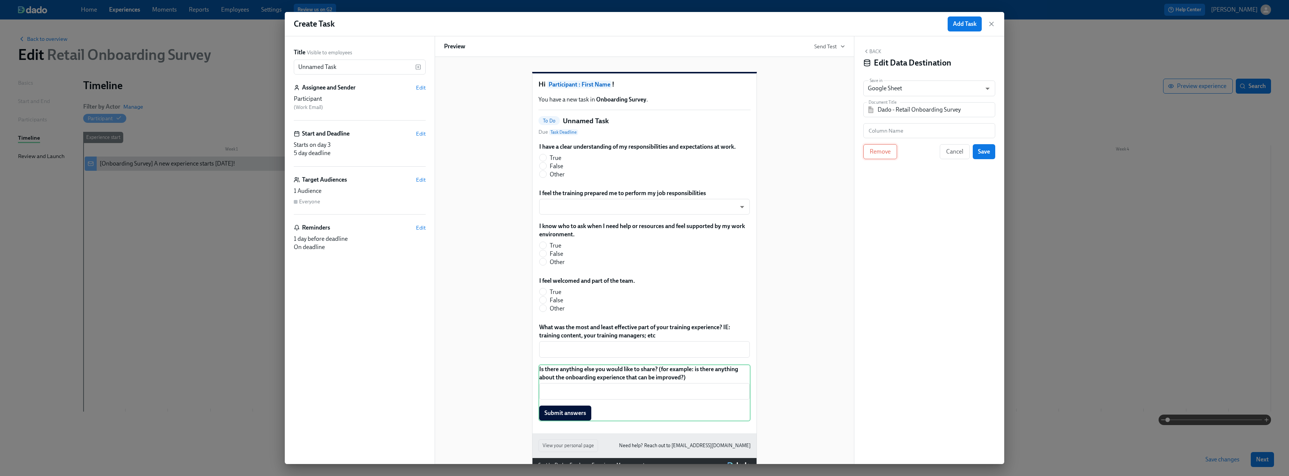
click at [569, 158] on button "Remove" at bounding box center [880, 151] width 34 height 15
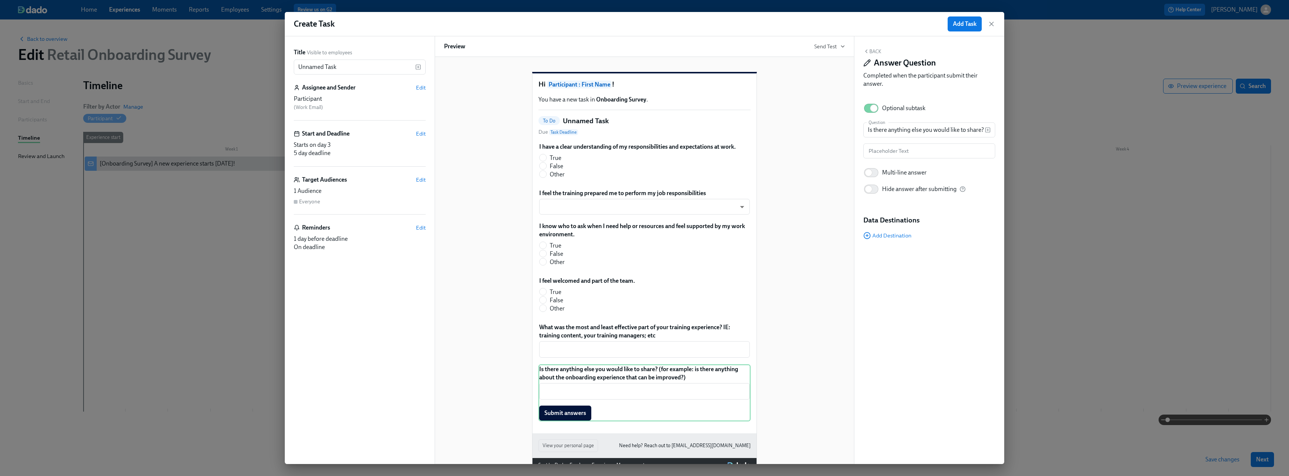
click at [569, 50] on button "Back" at bounding box center [872, 51] width 18 height 6
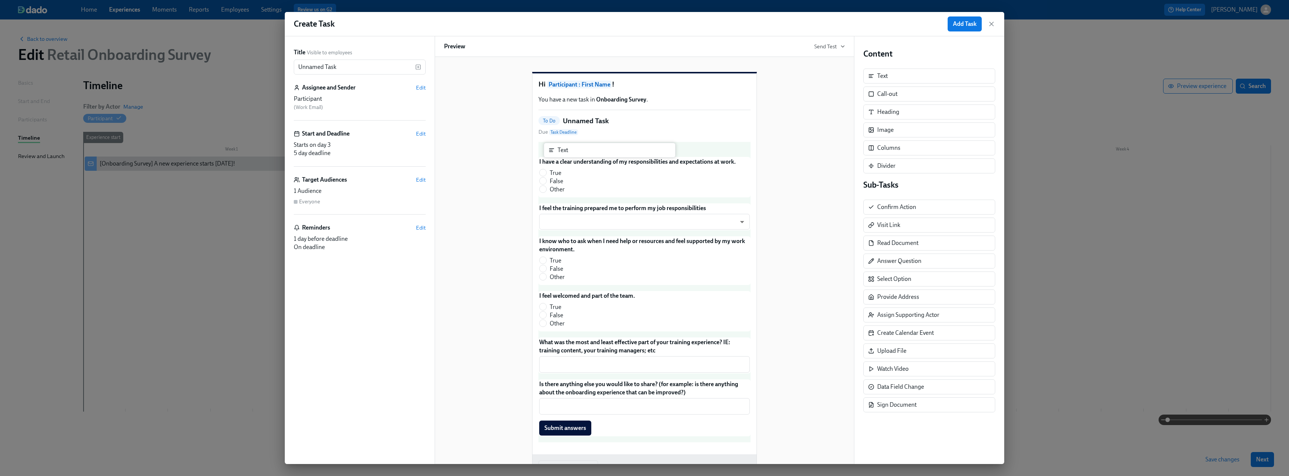
drag, startPoint x: 884, startPoint y: 73, endPoint x: 563, endPoint y: 148, distance: 329.9
click at [563, 148] on div "Title Visible to employees Unnamed Task ​ Assignee and Sender Edit Participant …" at bounding box center [644, 250] width 719 height 428
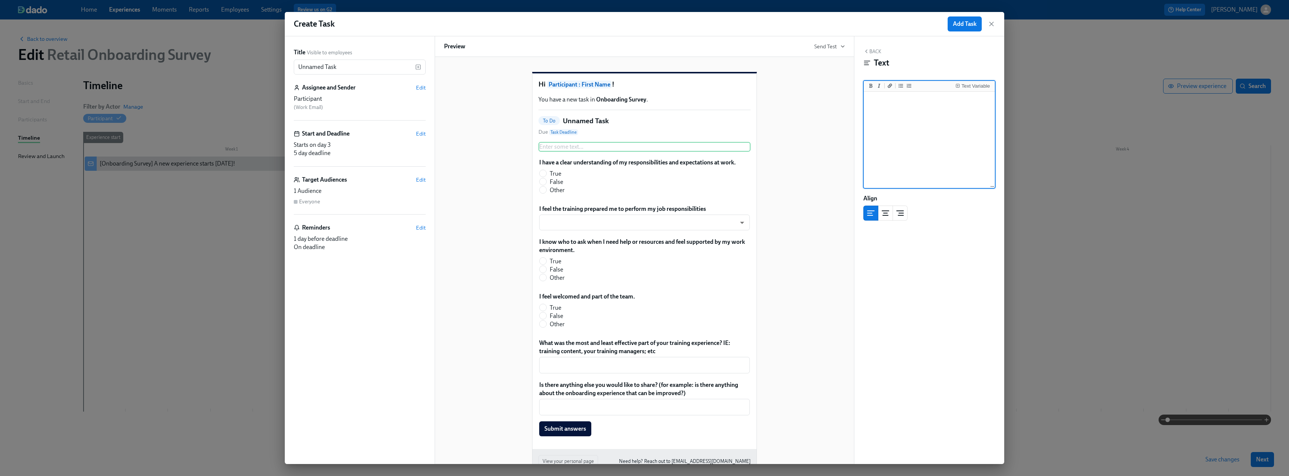
click at [569, 114] on textarea at bounding box center [929, 140] width 128 height 94
type textarea "W"
type textarea "Intro text here"
click at [569, 221] on div "Hi Participant : First Name ! You have a new task in Onboarding Survey . To Do …" at bounding box center [644, 274] width 401 height 429
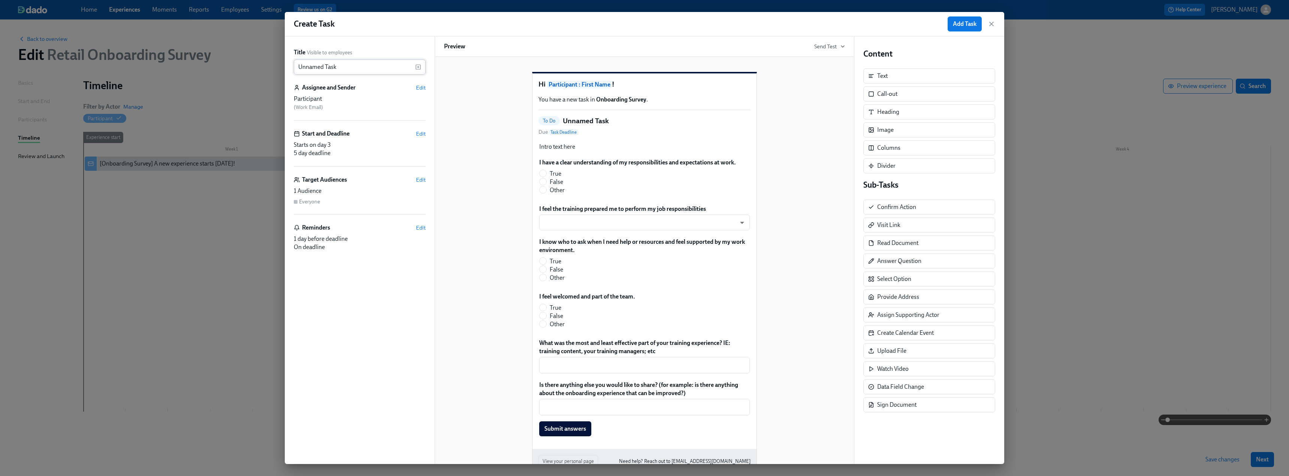
click at [350, 67] on input "Unnamed Task" at bounding box center [354, 67] width 121 height 15
click at [418, 132] on span "Edit" at bounding box center [421, 133] width 10 height 7
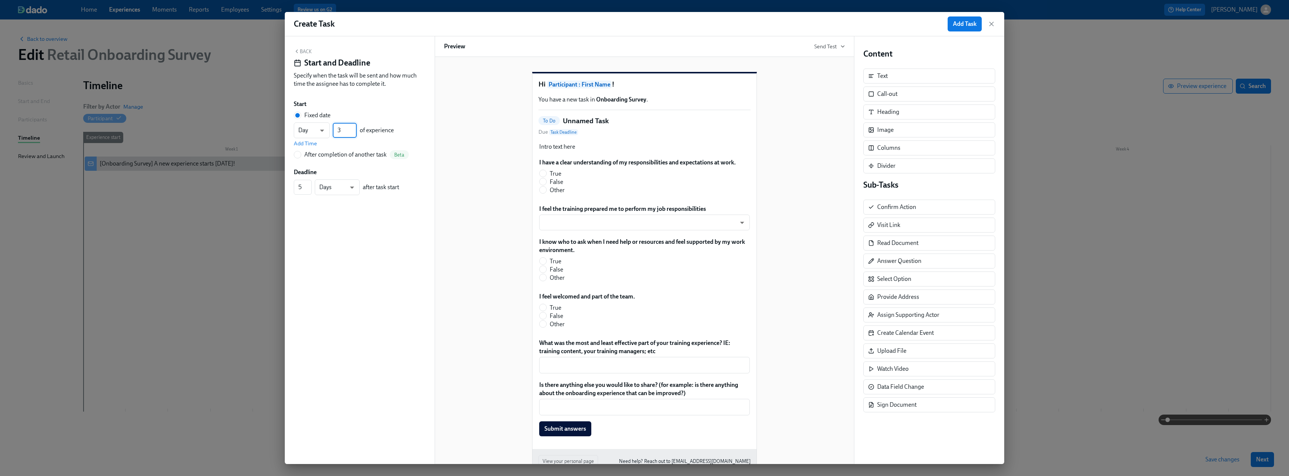
drag, startPoint x: 345, startPoint y: 128, endPoint x: 333, endPoint y: 128, distance: 12.0
click at [333, 128] on input "3" at bounding box center [345, 130] width 24 height 15
type input "1"
click at [417, 106] on div "Start" at bounding box center [360, 104] width 132 height 8
drag, startPoint x: 302, startPoint y: 187, endPoint x: 287, endPoint y: 187, distance: 14.6
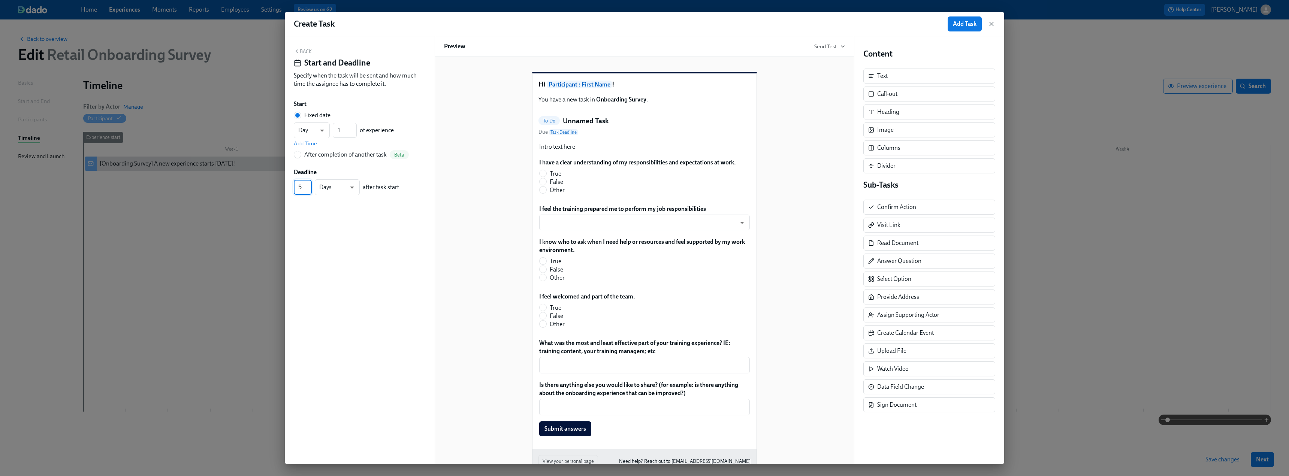
click at [287, 187] on div "Back Start and Deadline Specify when the task will be sent and how much time th…" at bounding box center [360, 250] width 150 height 428
type input "7"
click at [368, 237] on div "Back Start and Deadline Specify when the task will be sent and how much time th…" at bounding box center [360, 250] width 150 height 428
click at [308, 48] on div "Back Start and Deadline Specify when the task will be sent and how much time th…" at bounding box center [360, 250] width 150 height 428
click at [306, 54] on button "Back" at bounding box center [303, 51] width 18 height 6
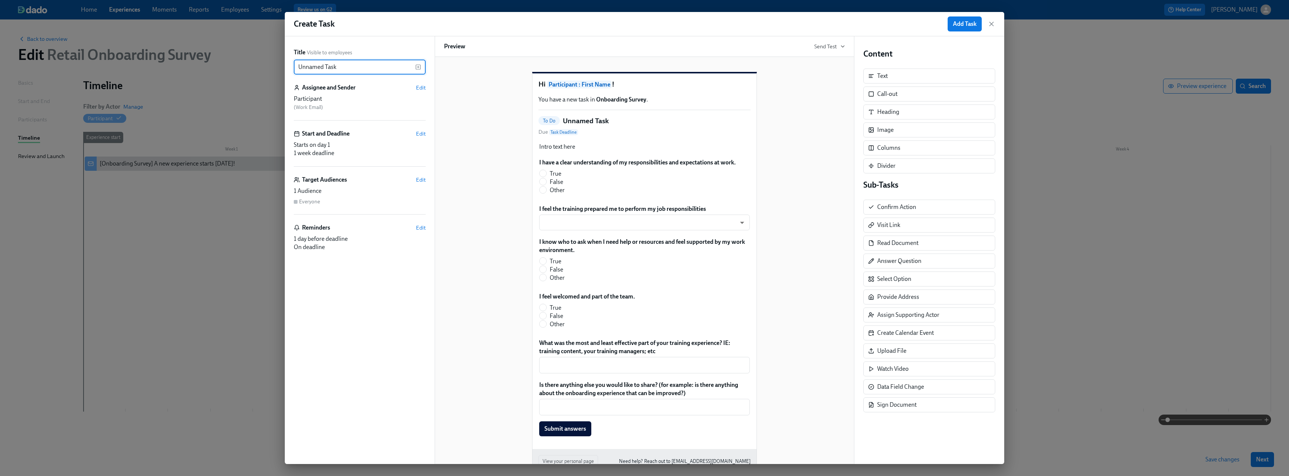
drag, startPoint x: 341, startPoint y: 67, endPoint x: 289, endPoint y: 70, distance: 52.5
click at [289, 70] on div "Title Visible to employees Unnamed Task ​ Assignee and Sender Edit Participant …" at bounding box center [360, 250] width 150 height 428
type input "Onboarding Experience Check-In"
click at [569, 22] on span "Add Task" at bounding box center [965, 23] width 24 height 7
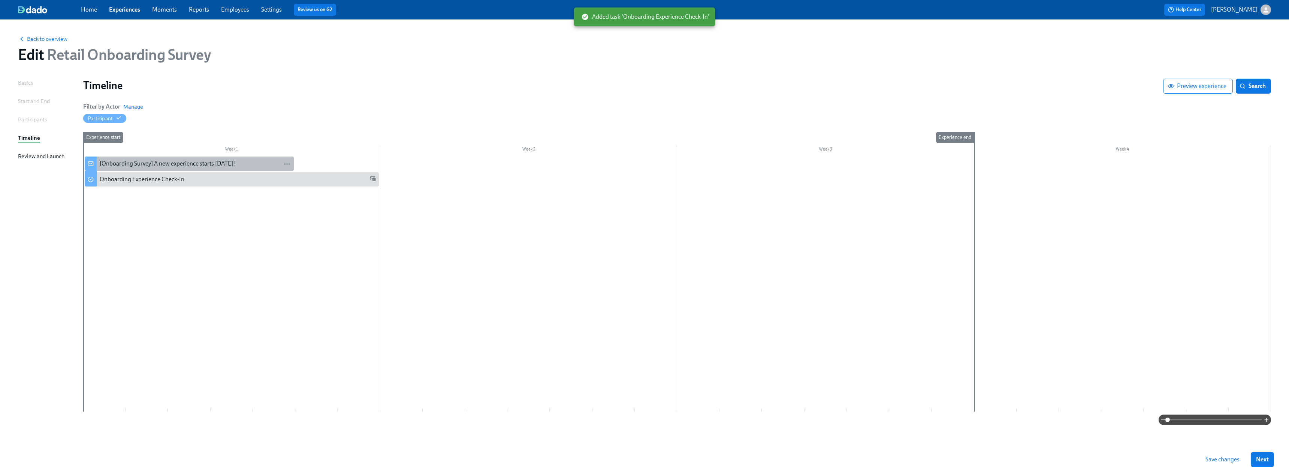
click at [215, 161] on div "[Onboarding Survey] A new experience starts today!" at bounding box center [167, 164] width 135 height 8
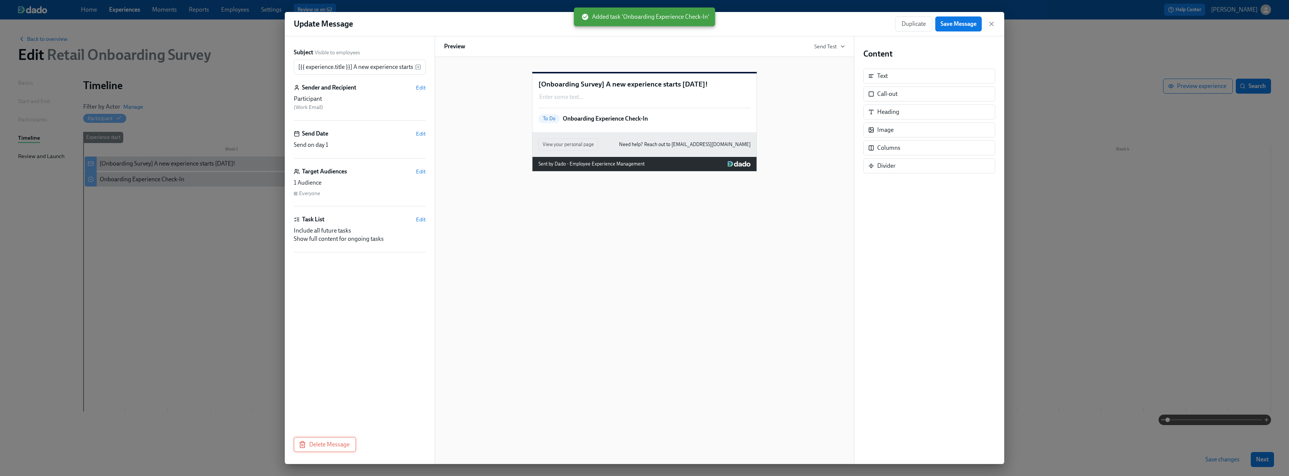
click at [326, 290] on span "Delete Message" at bounding box center [324, 444] width 49 height 7
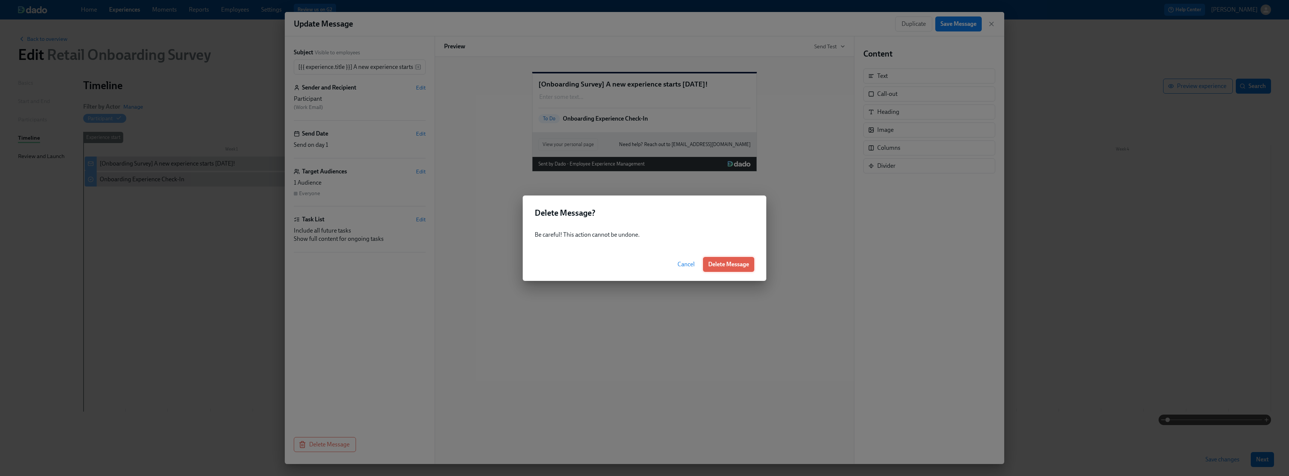
click at [569, 265] on span "Delete Message" at bounding box center [728, 264] width 41 height 7
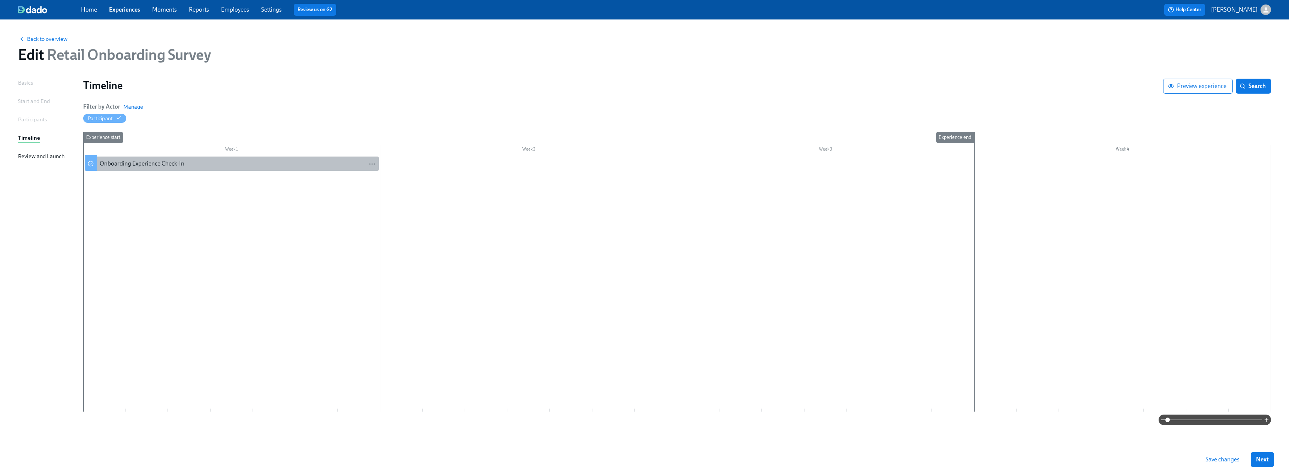
click at [169, 164] on div "Onboarding Experience Check-In" at bounding box center [142, 164] width 85 height 8
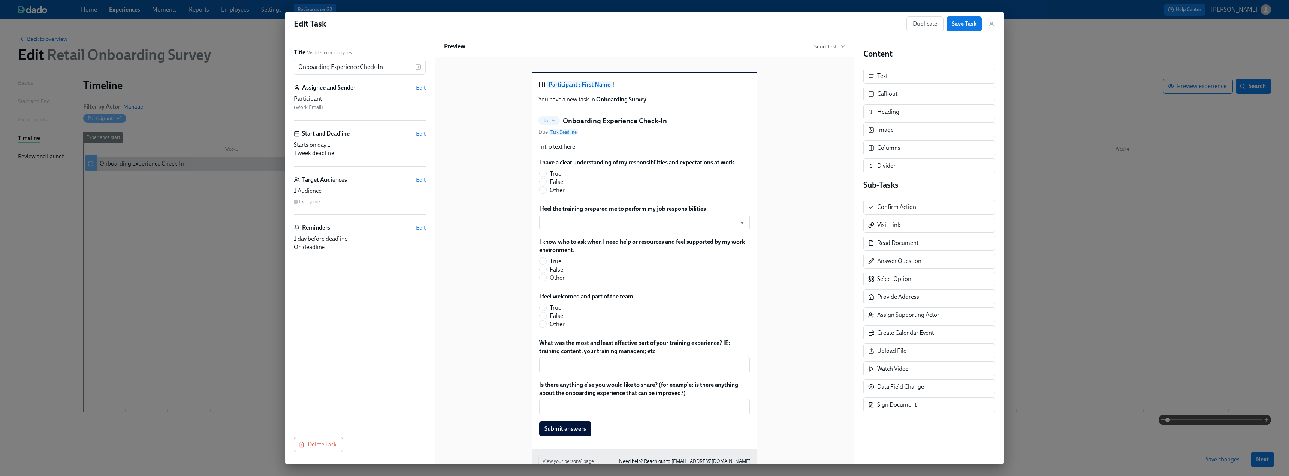
click at [420, 90] on span "Edit" at bounding box center [421, 87] width 10 height 7
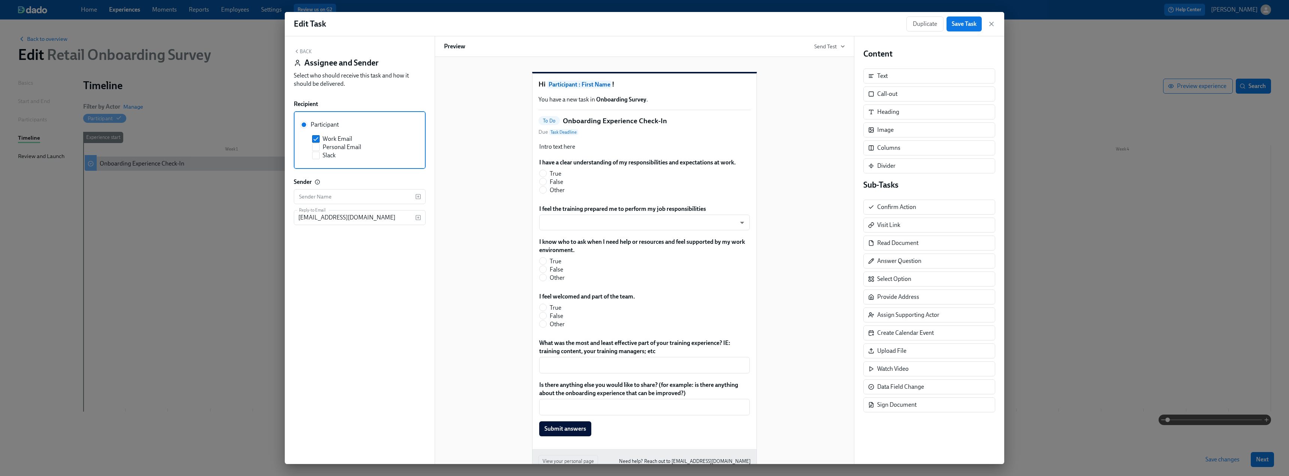
click at [304, 52] on button "Back" at bounding box center [303, 51] width 18 height 6
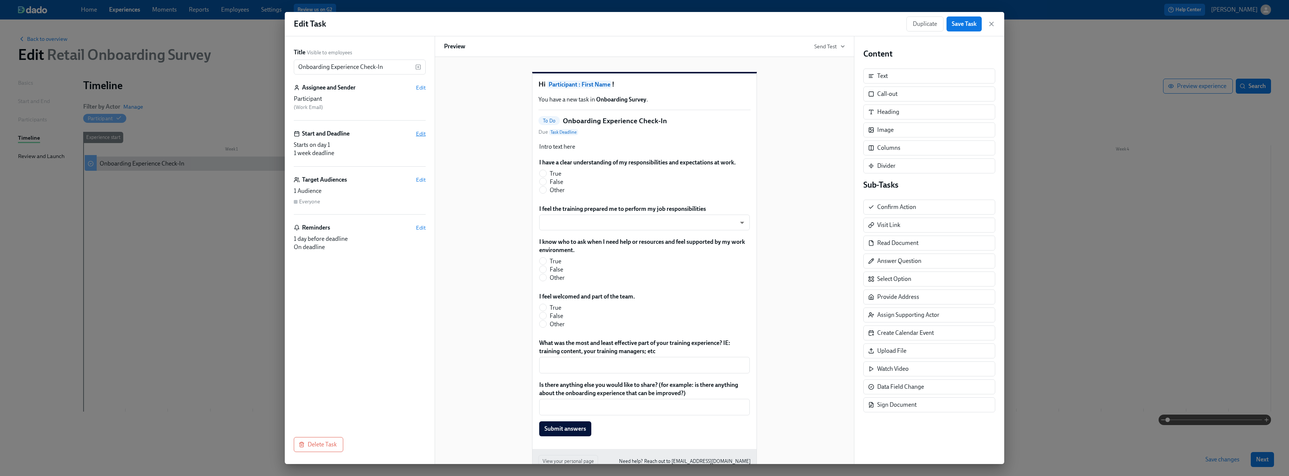
click at [421, 132] on span "Edit" at bounding box center [421, 133] width 10 height 7
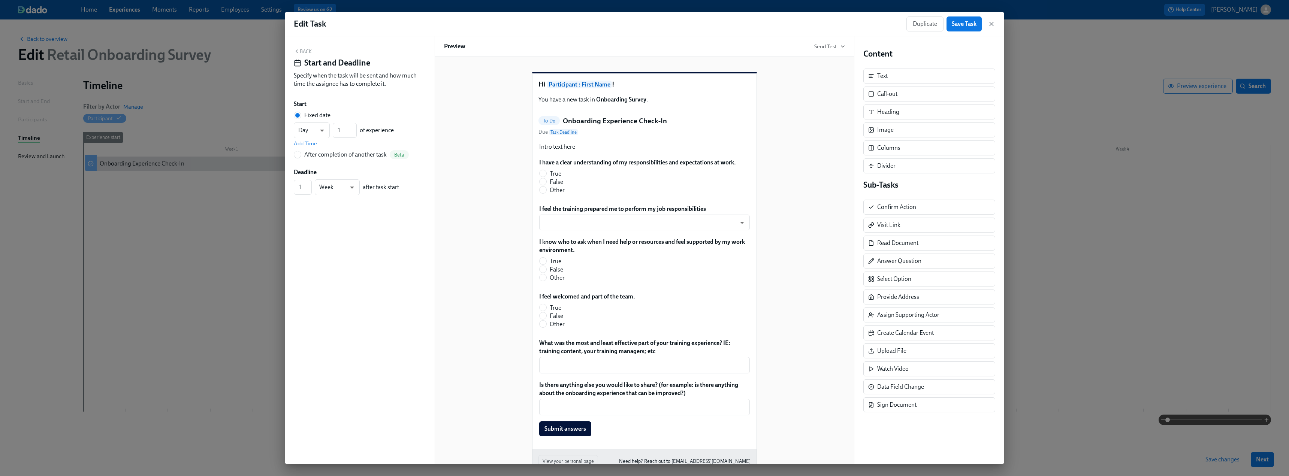
click at [306, 51] on button "Back" at bounding box center [303, 51] width 18 height 6
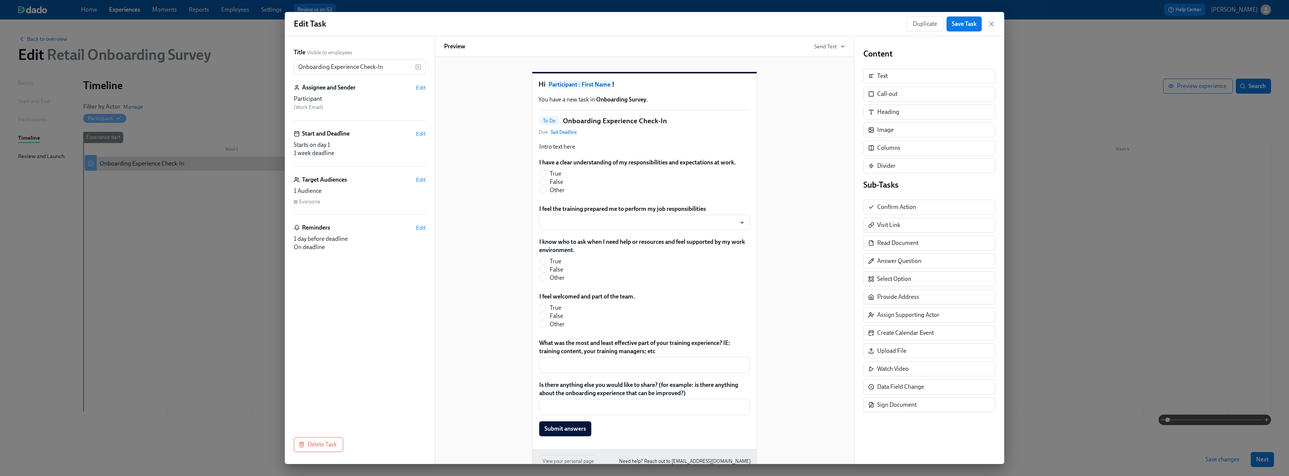
click at [426, 230] on div "Title Visible to employees Onboarding Experience Check-In ​ Assignee and Sender…" at bounding box center [360, 250] width 150 height 428
click at [422, 230] on span "Edit" at bounding box center [421, 227] width 10 height 7
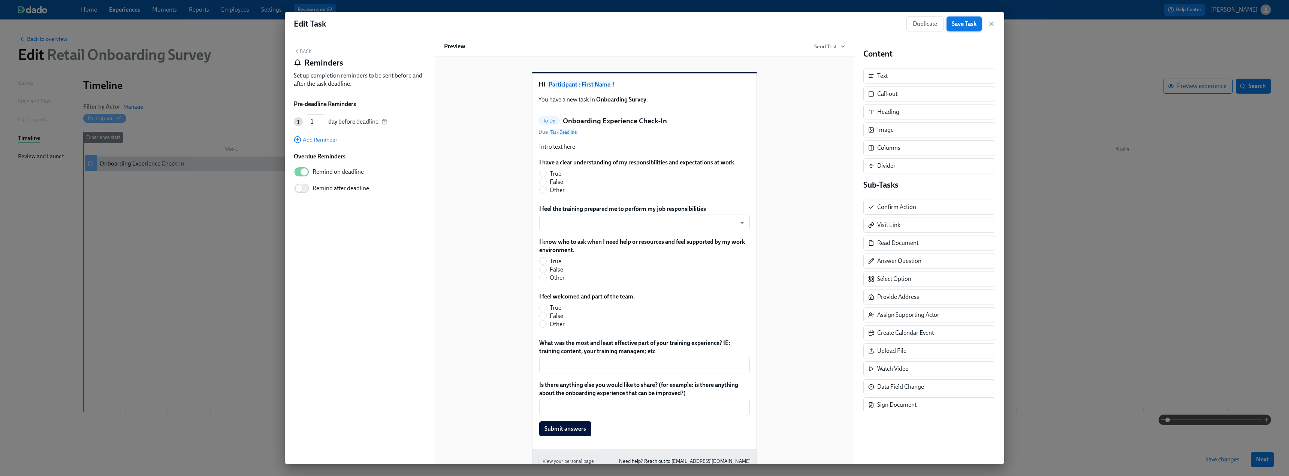
click at [569, 21] on span "Save Task" at bounding box center [963, 23] width 25 height 7
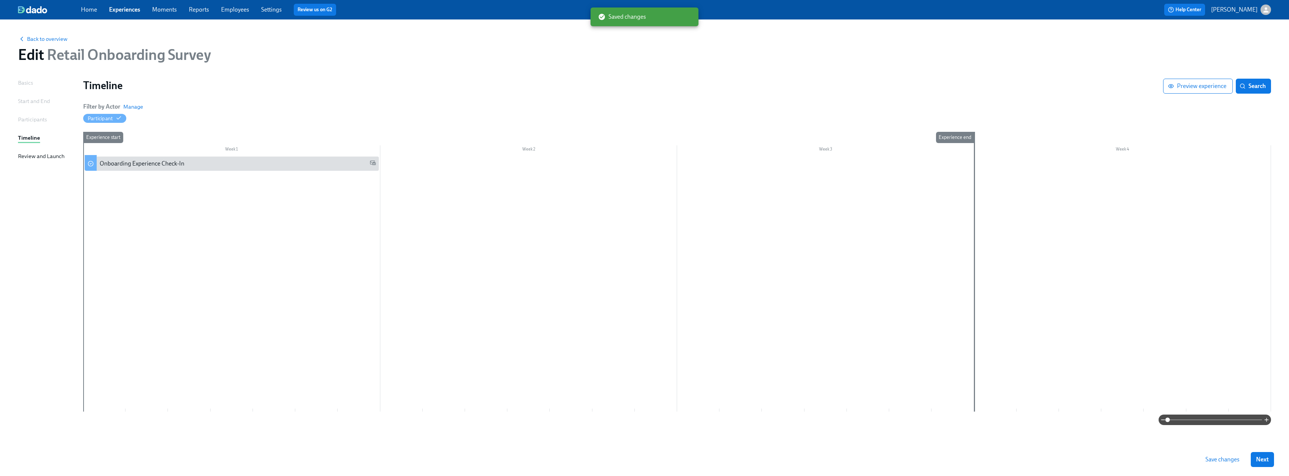
click at [569, 290] on span "Save changes" at bounding box center [1222, 459] width 34 height 7
click at [128, 13] on link "Experiences" at bounding box center [124, 9] width 31 height 7
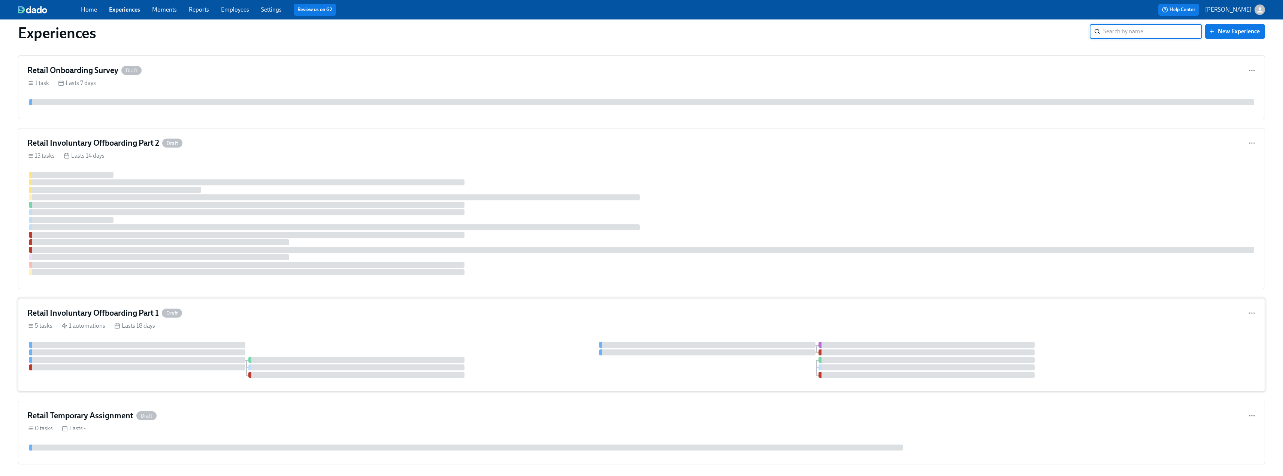
scroll to position [2333, 0]
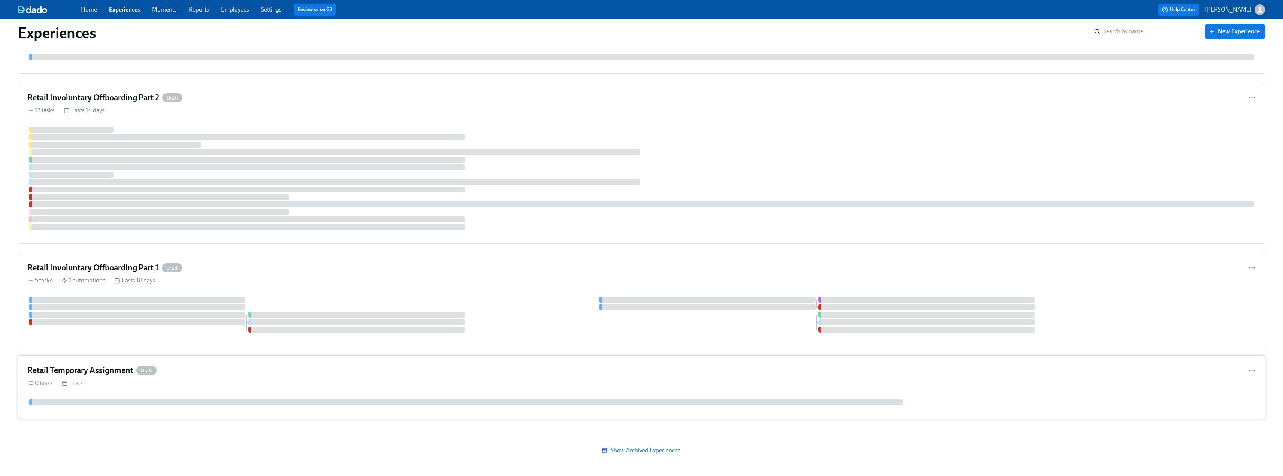
click at [87, 290] on h4 "Retail Temporary Assignment" at bounding box center [80, 370] width 106 height 11
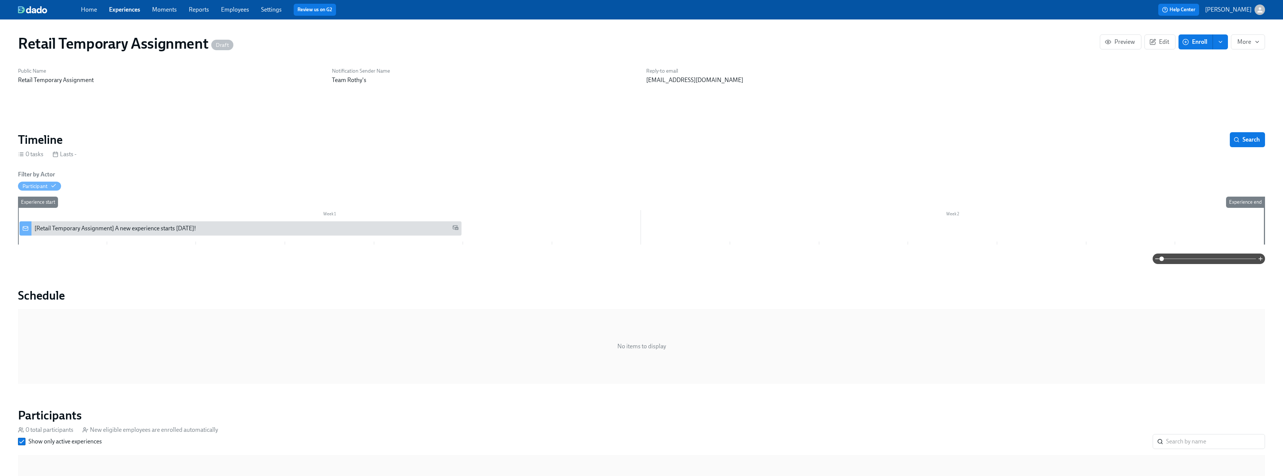
click at [125, 12] on link "Experiences" at bounding box center [124, 9] width 31 height 7
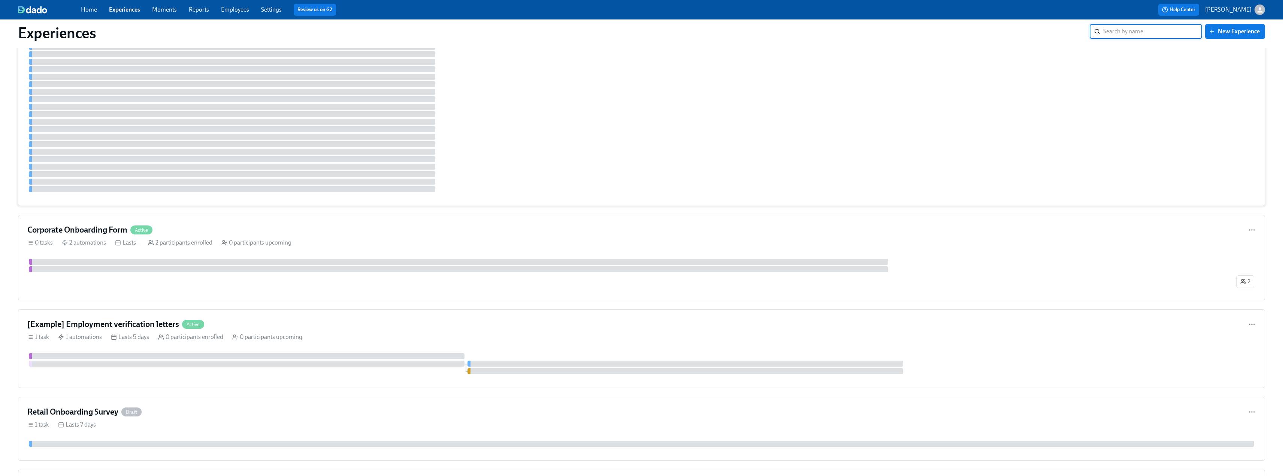
scroll to position [2173, 0]
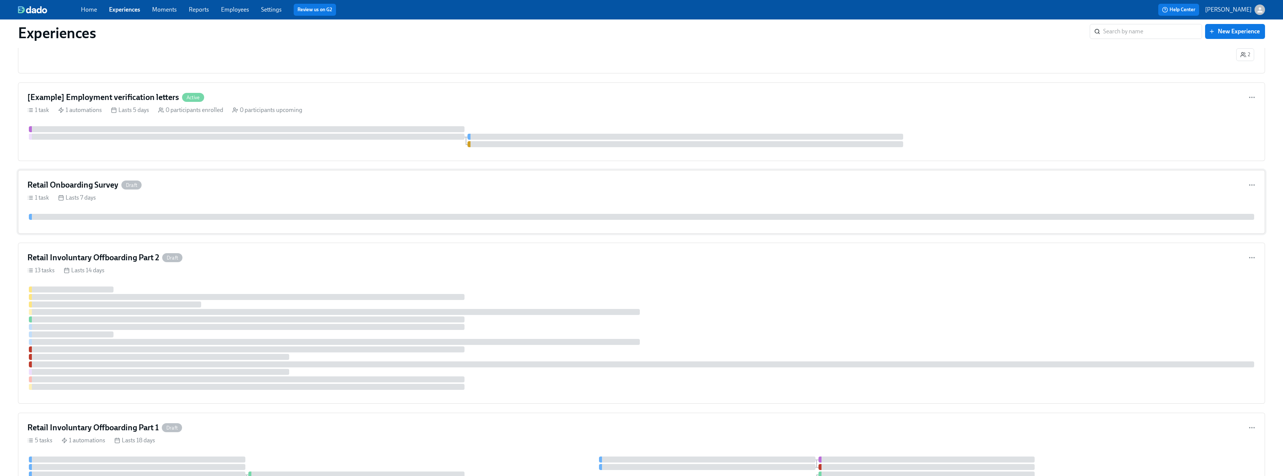
click at [103, 184] on h4 "Retail Onboarding Survey" at bounding box center [72, 184] width 91 height 11
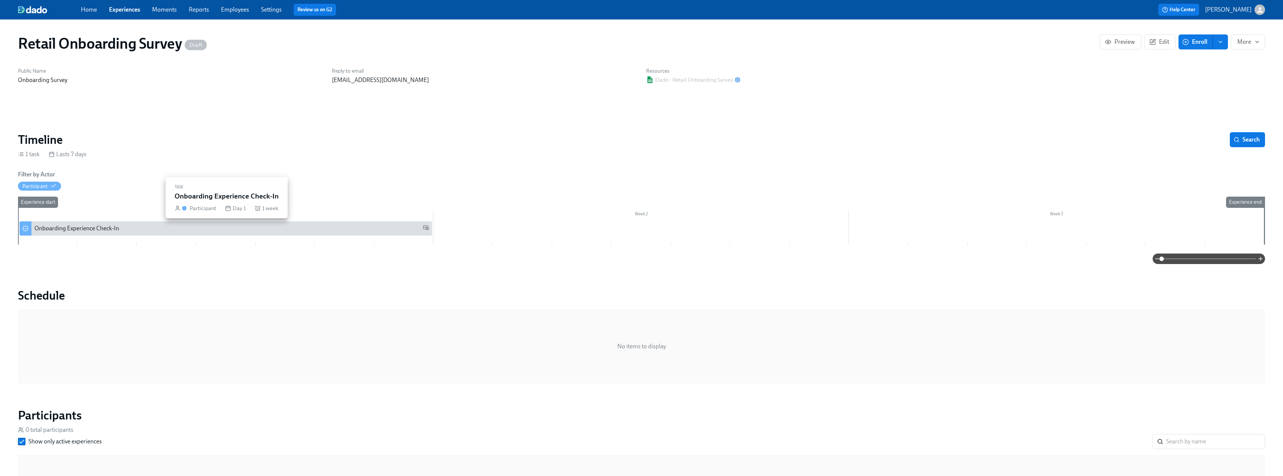
click at [165, 232] on div "Onboarding Experience Check-In" at bounding box center [231, 228] width 394 height 8
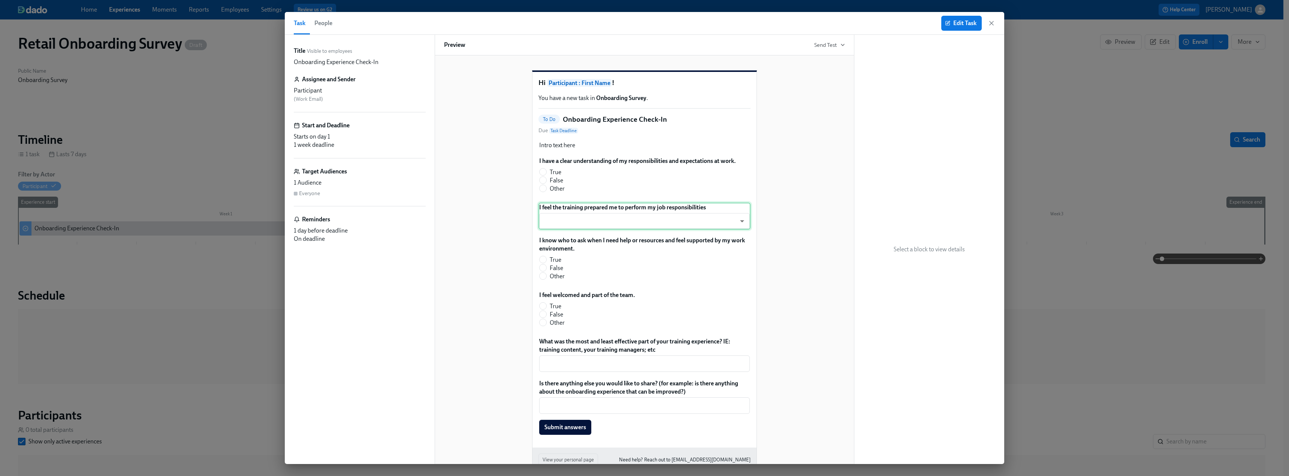
click at [569, 230] on div "I feel the training prepared me to perform my job responsibilities ​ ​" at bounding box center [644, 216] width 212 height 27
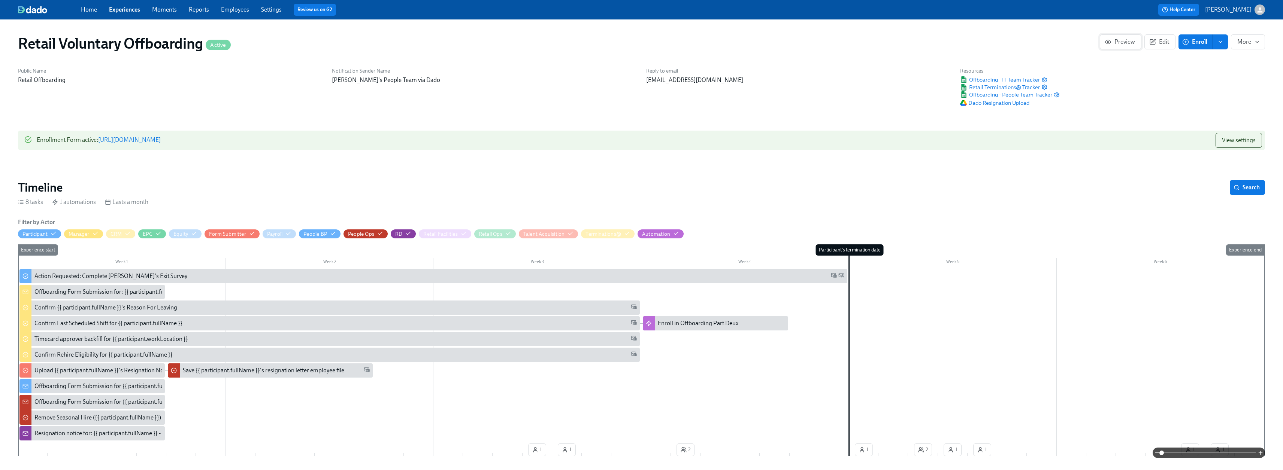
click at [1127, 39] on span "Preview" at bounding box center [1120, 41] width 29 height 7
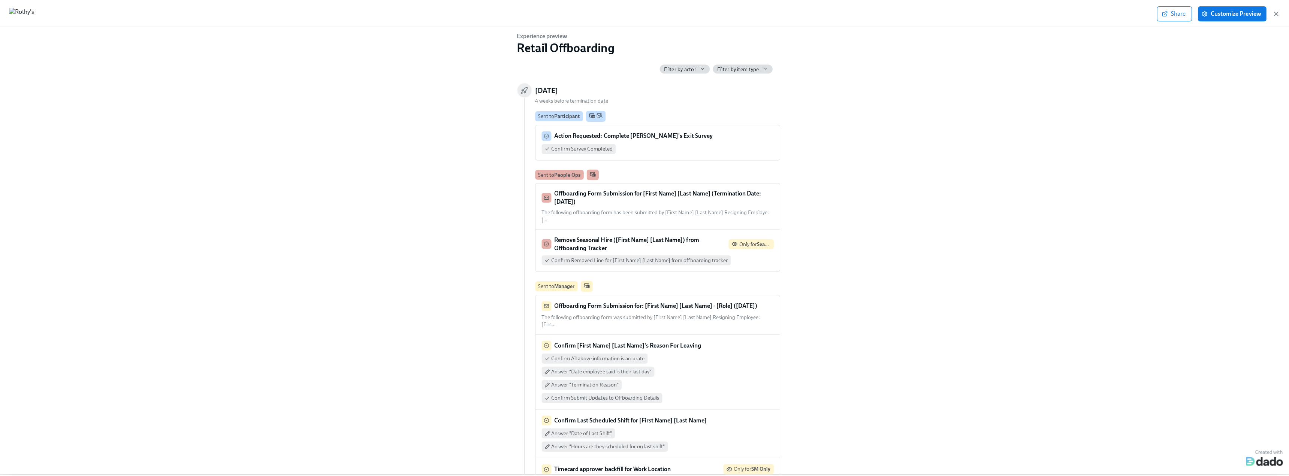
scroll to position [0, 996]
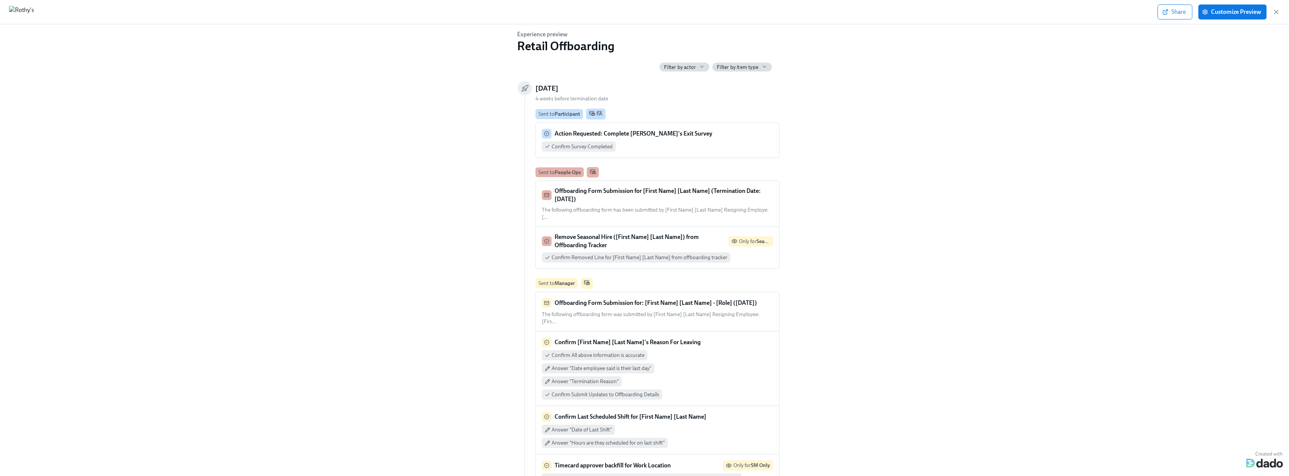
click at [686, 67] on span "Filter by actor" at bounding box center [680, 67] width 32 height 7
click at [666, 81] on input "All" at bounding box center [666, 81] width 7 height 7
checkbox input "false"
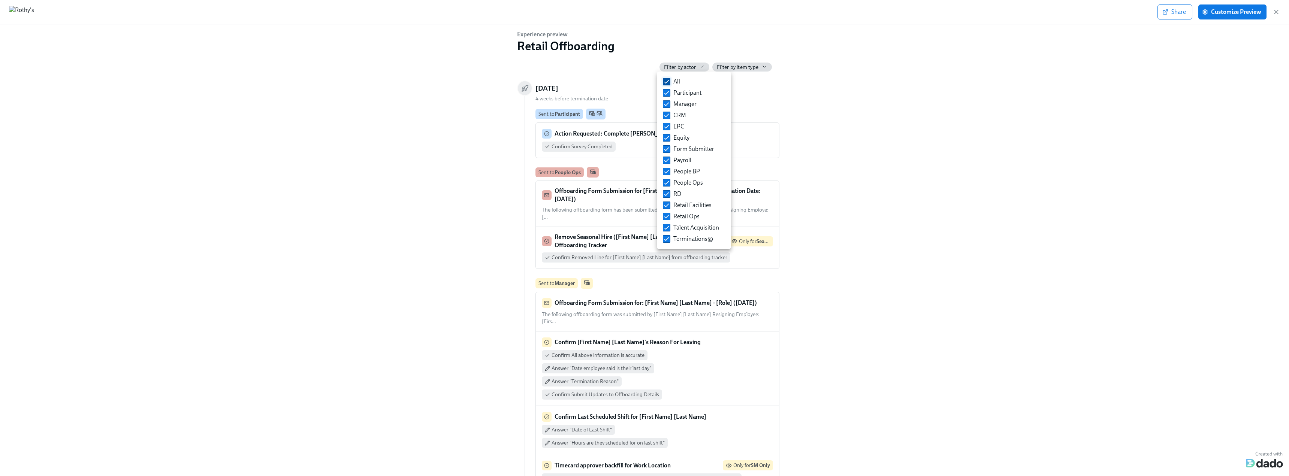
checkbox input "false"
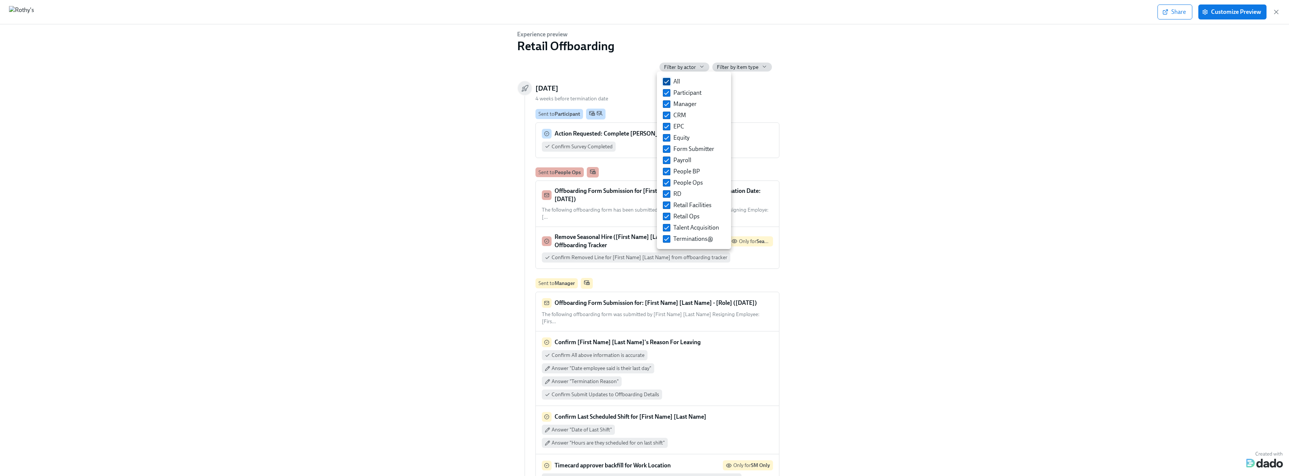
checkbox input "false"
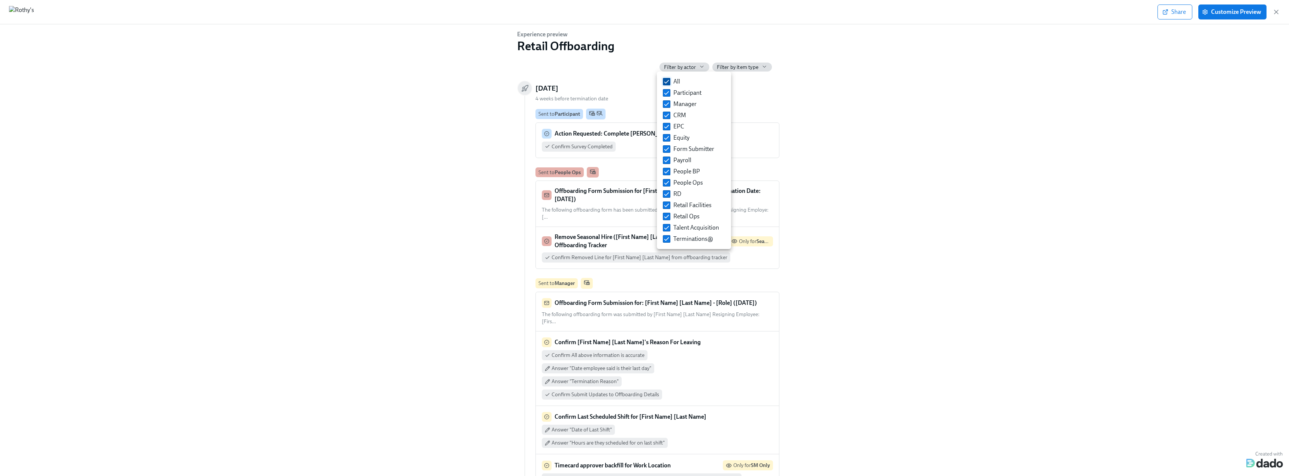
checkbox input "false"
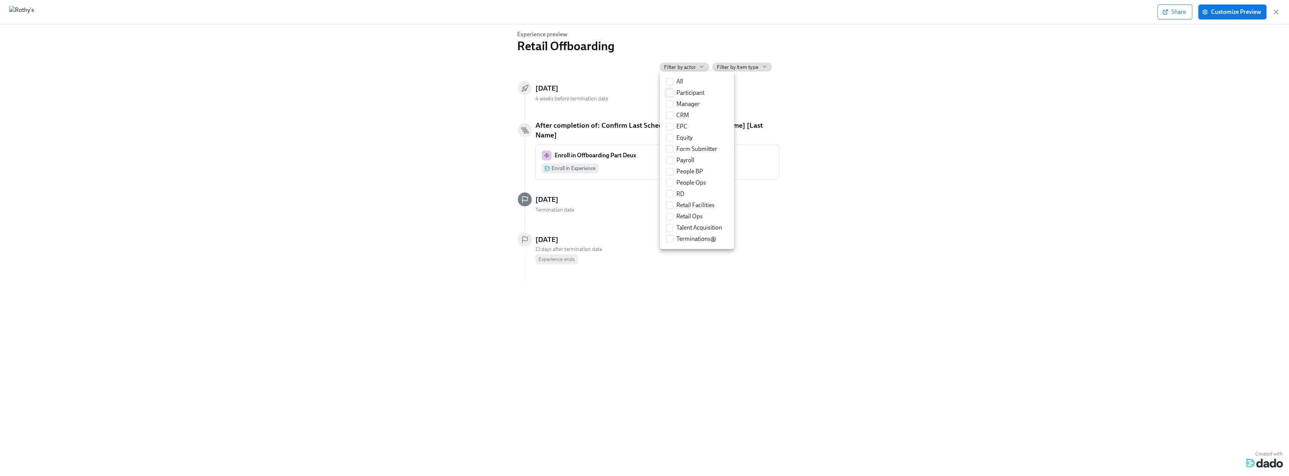
click at [670, 91] on input "Participant" at bounding box center [669, 93] width 7 height 7
checkbox input "true"
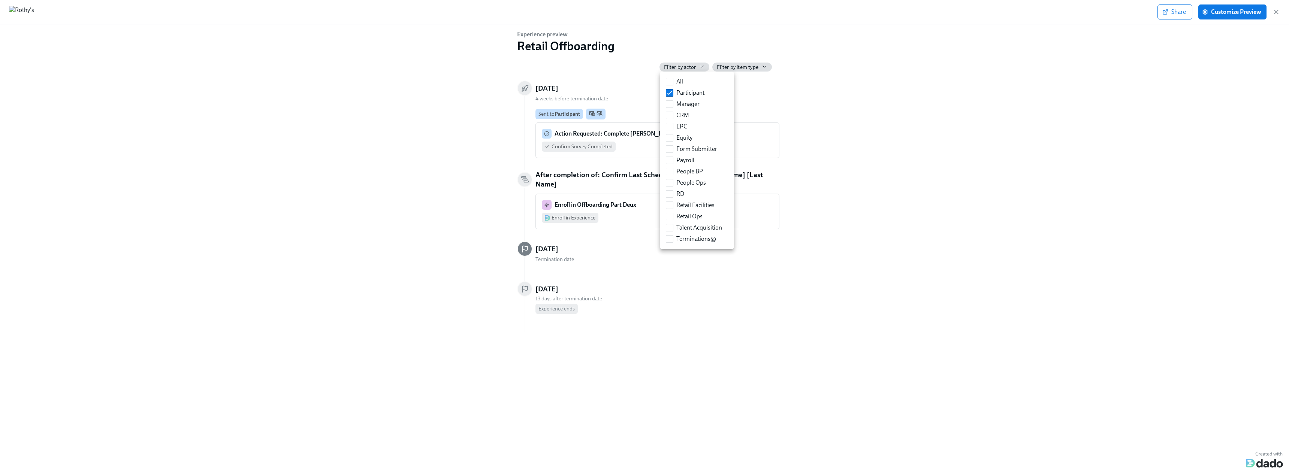
click at [872, 145] on div at bounding box center [644, 238] width 1289 height 476
click at [653, 146] on div "Confirm Survey Completed" at bounding box center [657, 147] width 231 height 10
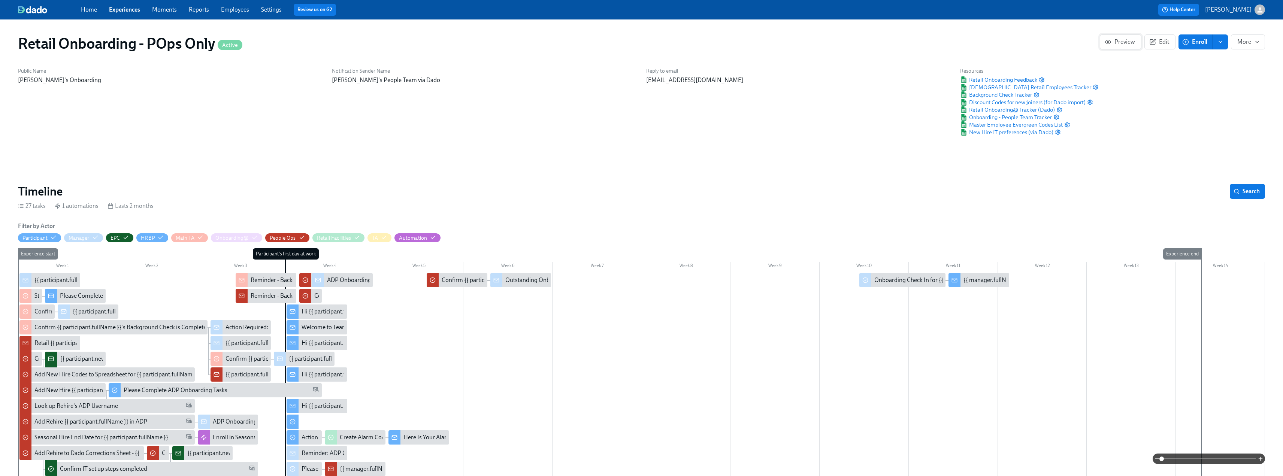
click at [1131, 41] on span "Preview" at bounding box center [1120, 41] width 29 height 7
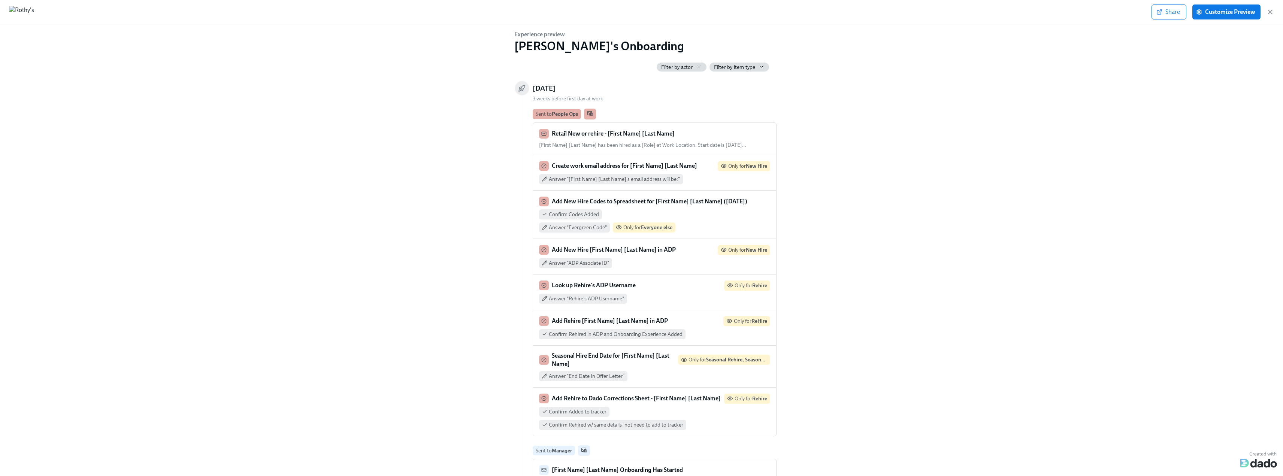
click at [669, 67] on span "Filter by actor" at bounding box center [677, 67] width 32 height 7
click at [665, 81] on input "All" at bounding box center [666, 81] width 7 height 7
checkbox input "false"
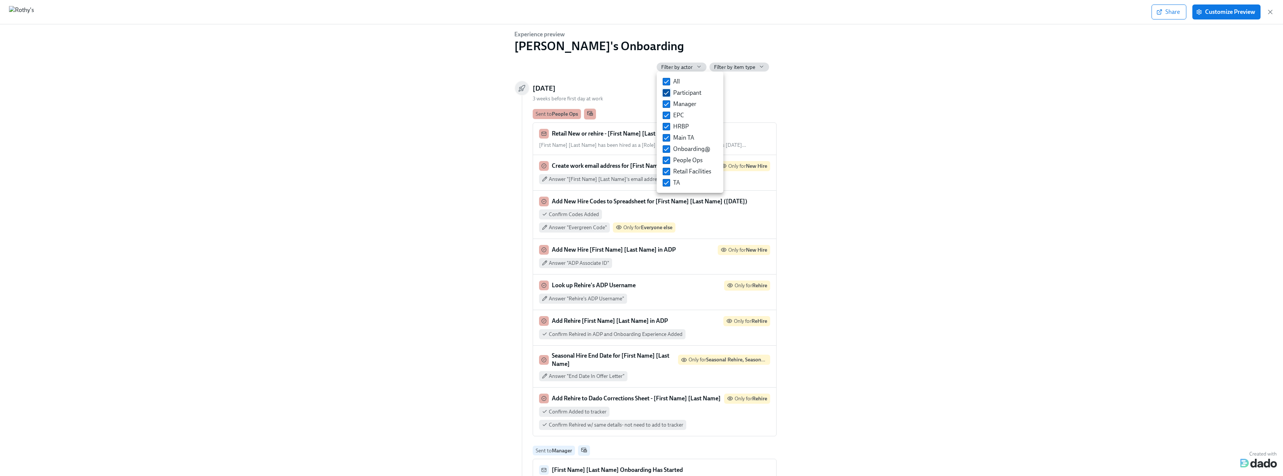
checkbox input "false"
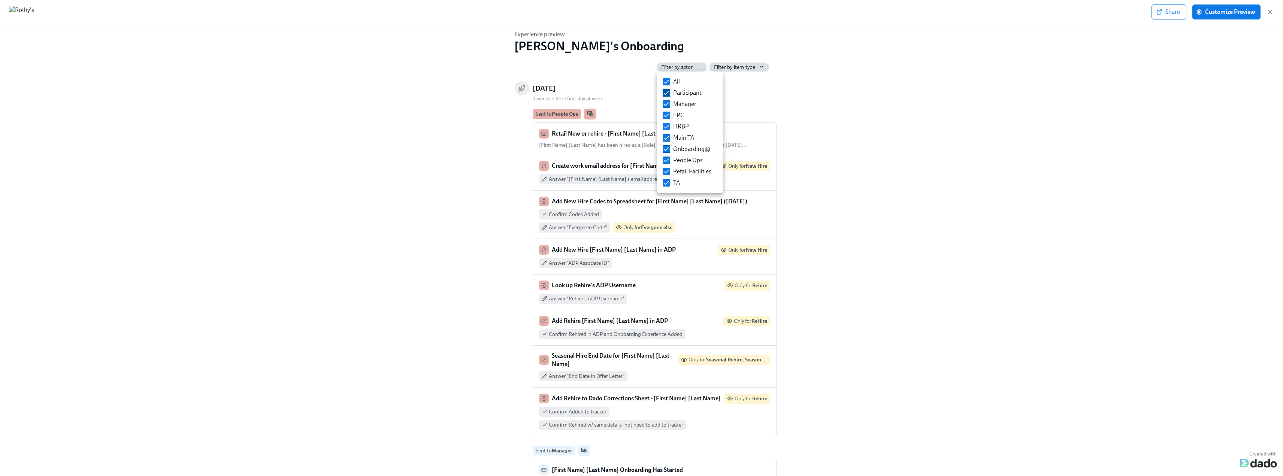
checkbox input "false"
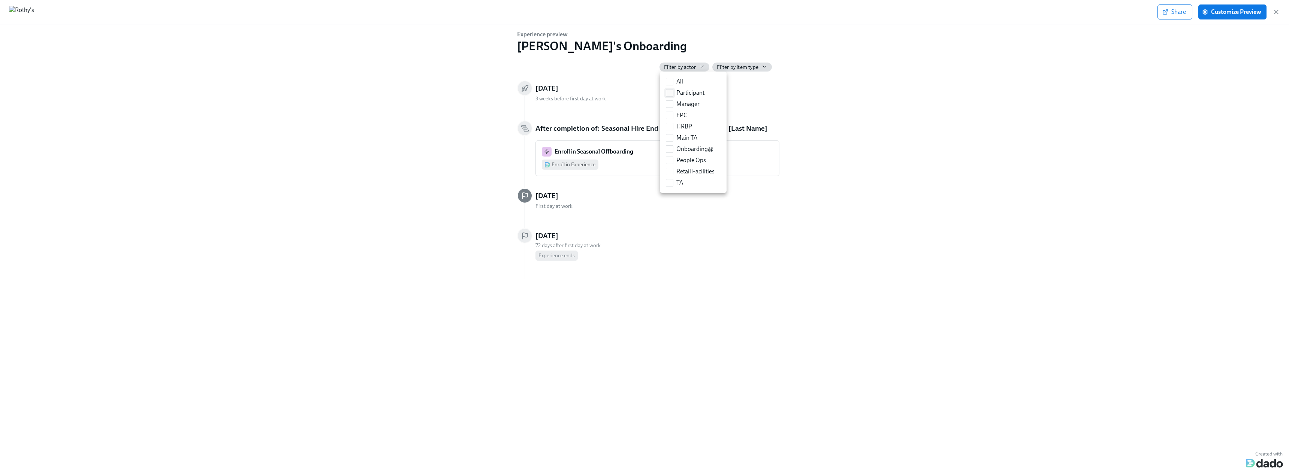
click at [668, 93] on input "Participant" at bounding box center [669, 93] width 7 height 7
checkbox input "true"
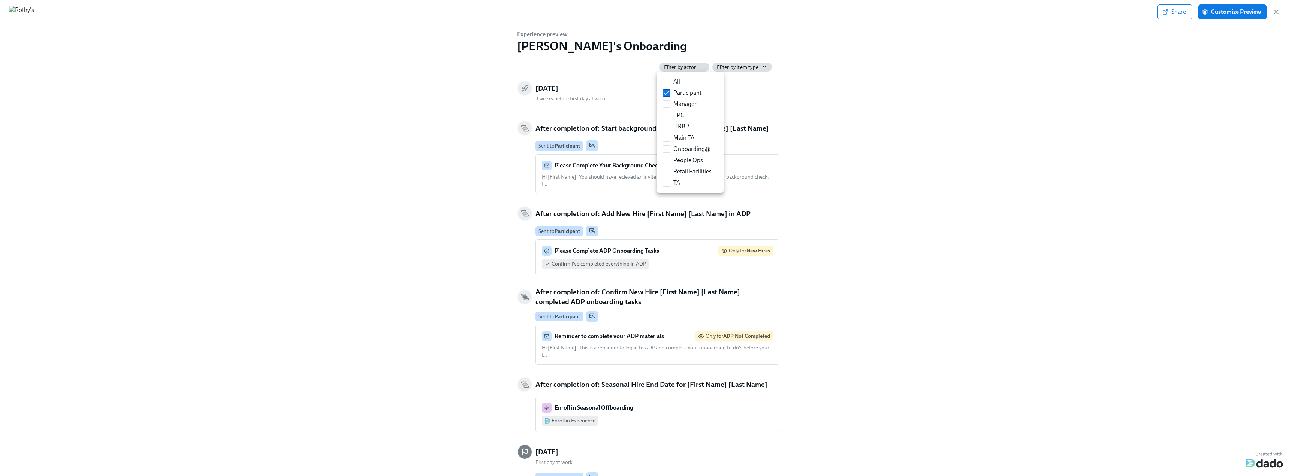
click at [908, 105] on div at bounding box center [644, 238] width 1289 height 476
click at [693, 66] on span "Filter by actor" at bounding box center [680, 67] width 32 height 7
click at [666, 91] on input "Participant" at bounding box center [666, 93] width 7 height 7
checkbox input "false"
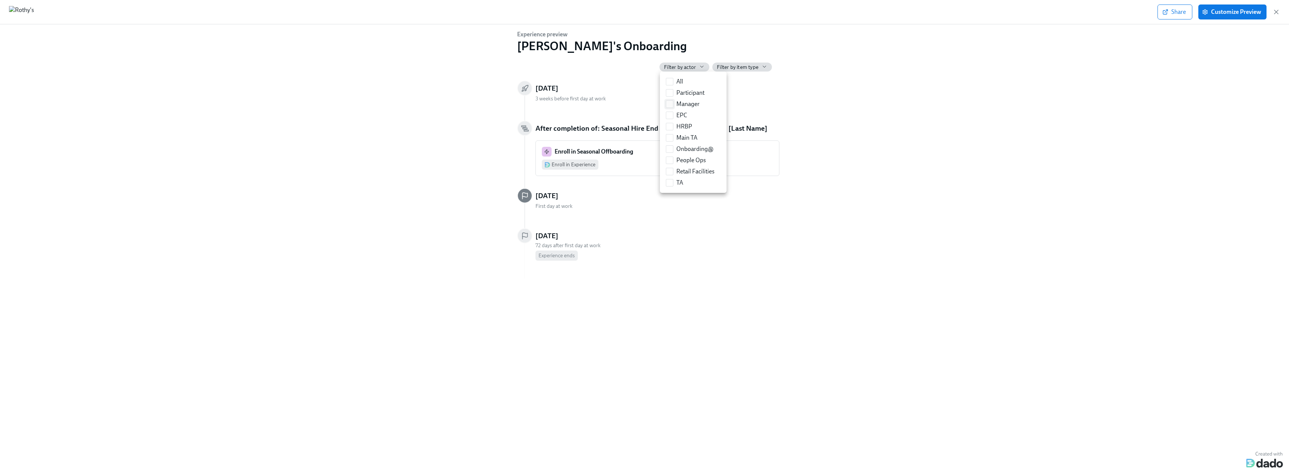
click at [666, 104] on input "Manager" at bounding box center [669, 104] width 7 height 7
checkbox input "true"
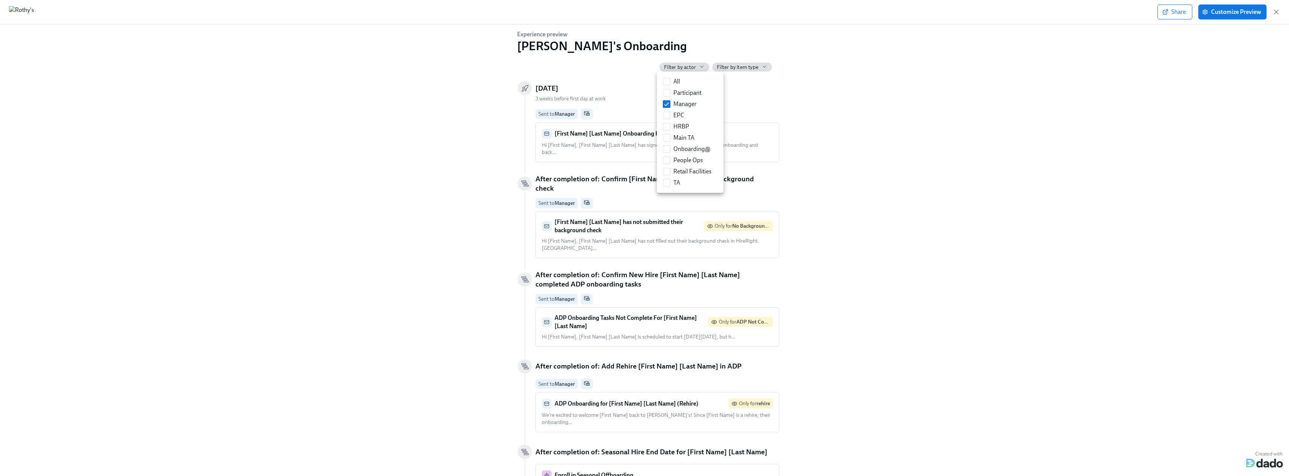
click at [829, 113] on div at bounding box center [644, 238] width 1289 height 476
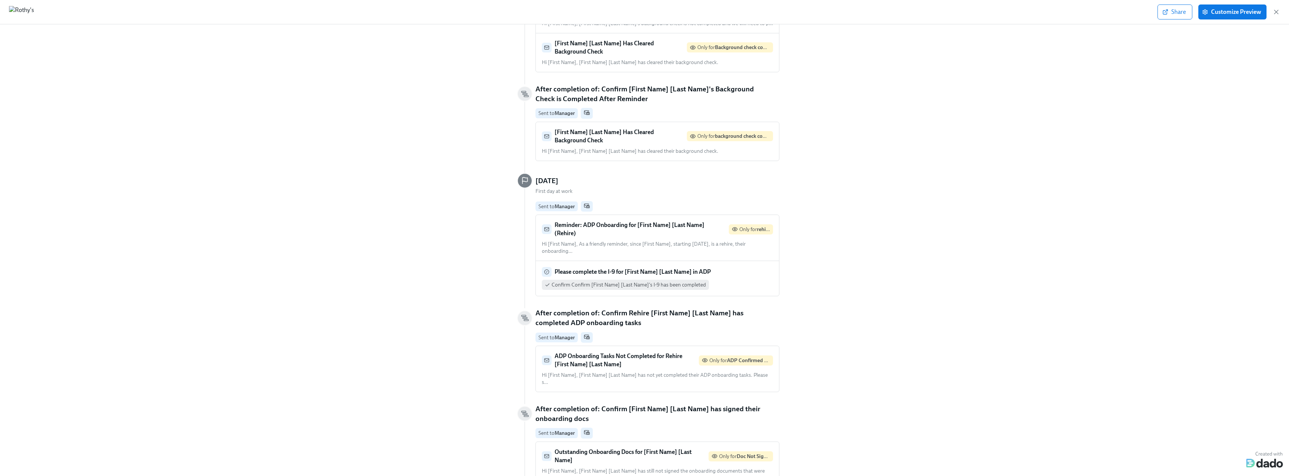
scroll to position [686, 0]
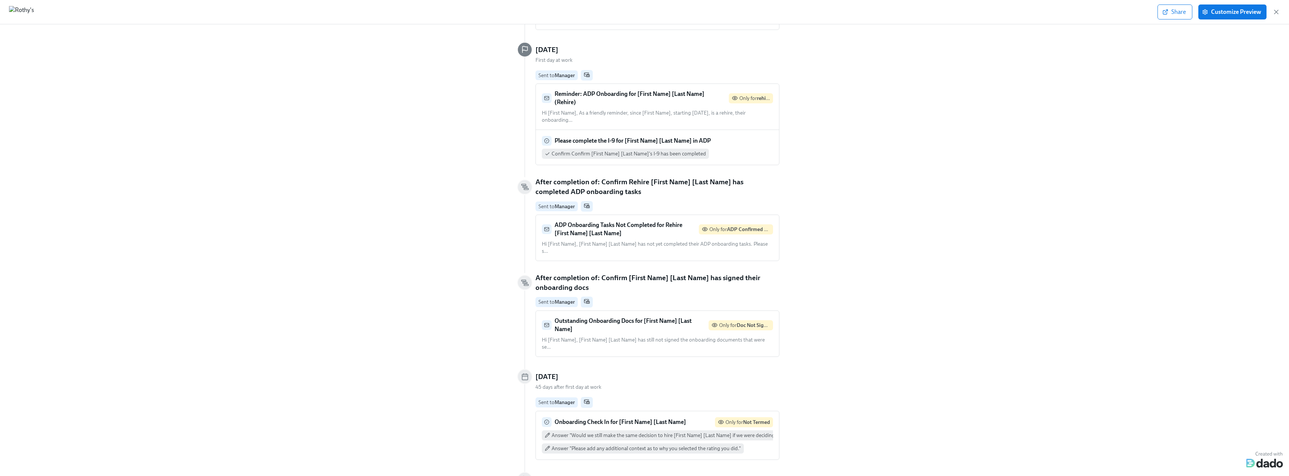
click at [614, 417] on div "Onboarding Check In for [First Name] [Last Name] Only for Not Termed" at bounding box center [657, 422] width 231 height 10
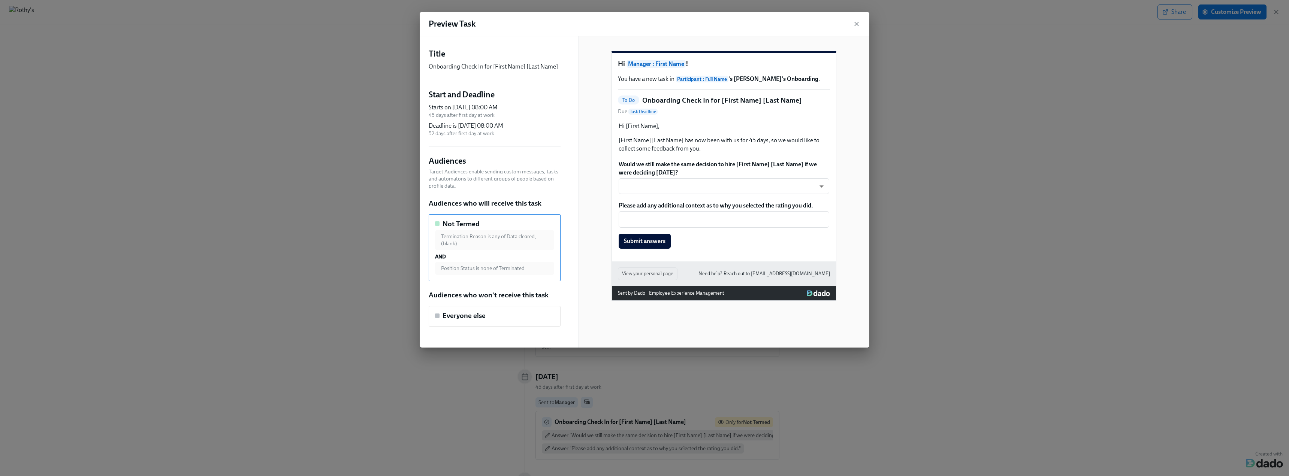
click at [803, 195] on div "Would we still make the same decision to hire [First Name] [Last Name] if we we…" at bounding box center [724, 177] width 212 height 35
click at [688, 194] on div "Would we still make the same decision to hire [First Name] [Last Name] if we we…" at bounding box center [724, 177] width 212 height 35
click at [819, 195] on div "Would we still make the same decision to hire [First Name] [Last Name] if we we…" at bounding box center [724, 177] width 212 height 35
click at [829, 195] on div "Would we still make the same decision to hire [First Name] [Last Name] if we we…" at bounding box center [724, 177] width 212 height 35
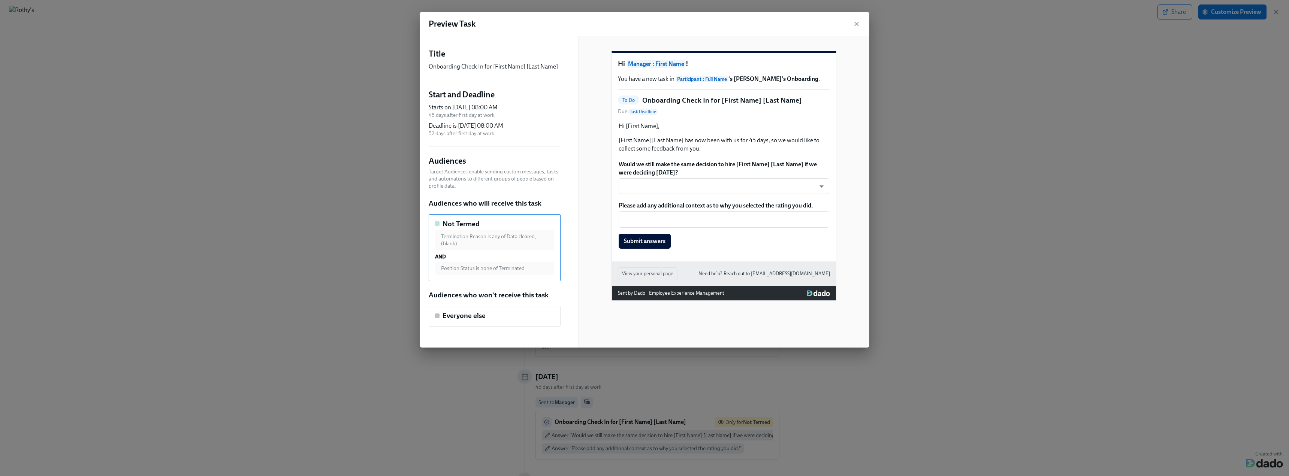
click at [803, 195] on div "Would we still make the same decision to hire [First Name] [Last Name] if we we…" at bounding box center [724, 177] width 212 height 35
click at [743, 194] on div "Would we still make the same decision to hire [First Name] [Last Name] if we we…" at bounding box center [724, 177] width 212 height 35
click at [711, 195] on div "Would we still make the same decision to hire [First Name] [Last Name] if we we…" at bounding box center [724, 177] width 212 height 35
drag, startPoint x: 687, startPoint y: 199, endPoint x: 683, endPoint y: 199, distance: 4.5
click at [687, 195] on div "Would we still make the same decision to hire [First Name] [Last Name] if we we…" at bounding box center [724, 177] width 212 height 35
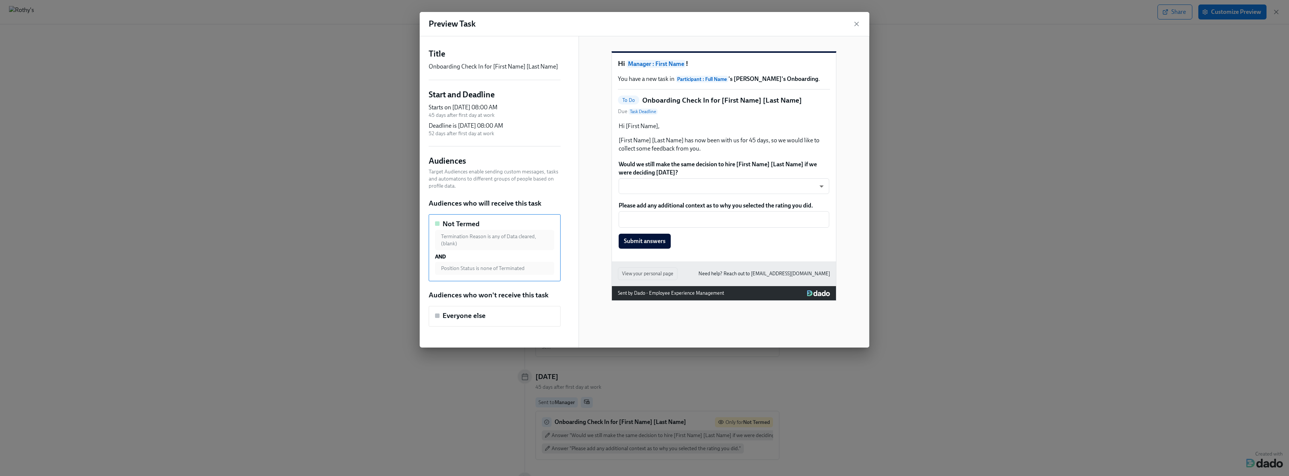
click at [674, 195] on div "Would we still make the same decision to hire [First Name] [Last Name] if we we…" at bounding box center [724, 177] width 212 height 35
drag, startPoint x: 659, startPoint y: 200, endPoint x: 654, endPoint y: 200, distance: 4.5
click at [654, 195] on div "Would we still make the same decision to hire [First Name] [Last Name] if we we…" at bounding box center [724, 177] width 212 height 35
drag, startPoint x: 653, startPoint y: 200, endPoint x: 644, endPoint y: 199, distance: 9.1
click at [648, 195] on div "Would we still make the same decision to hire [First Name] [Last Name] if we we…" at bounding box center [724, 177] width 212 height 35
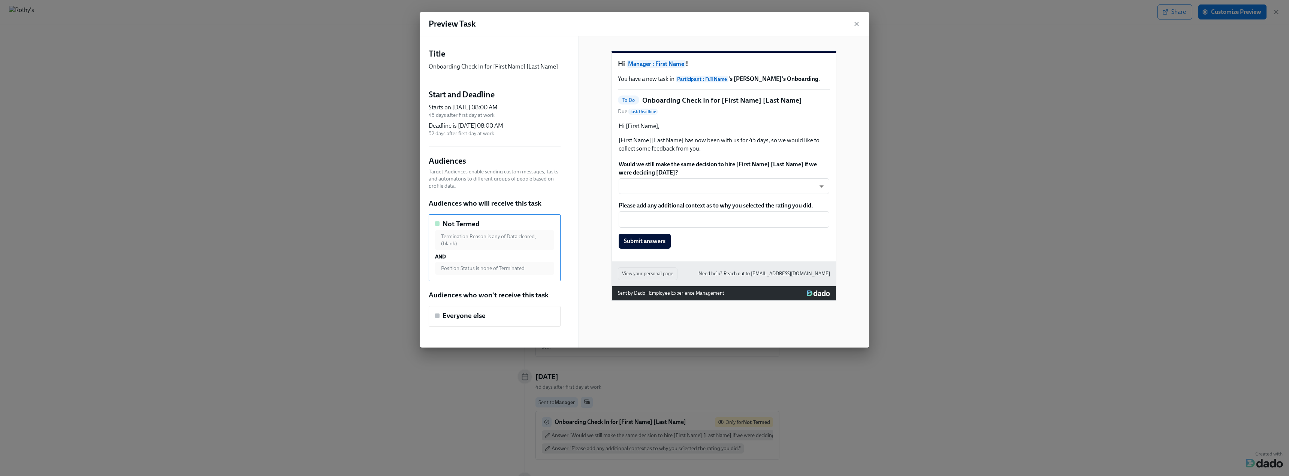
click at [644, 195] on div "Would we still make the same decision to hire [First Name] [Last Name] if we we…" at bounding box center [724, 177] width 212 height 35
click at [652, 185] on div "Would we still make the same decision to hire [First Name] [Last Name] if we we…" at bounding box center [724, 177] width 212 height 35
click at [820, 195] on div "Would we still make the same decision to hire [First Name] [Last Name] if we we…" at bounding box center [724, 177] width 212 height 35
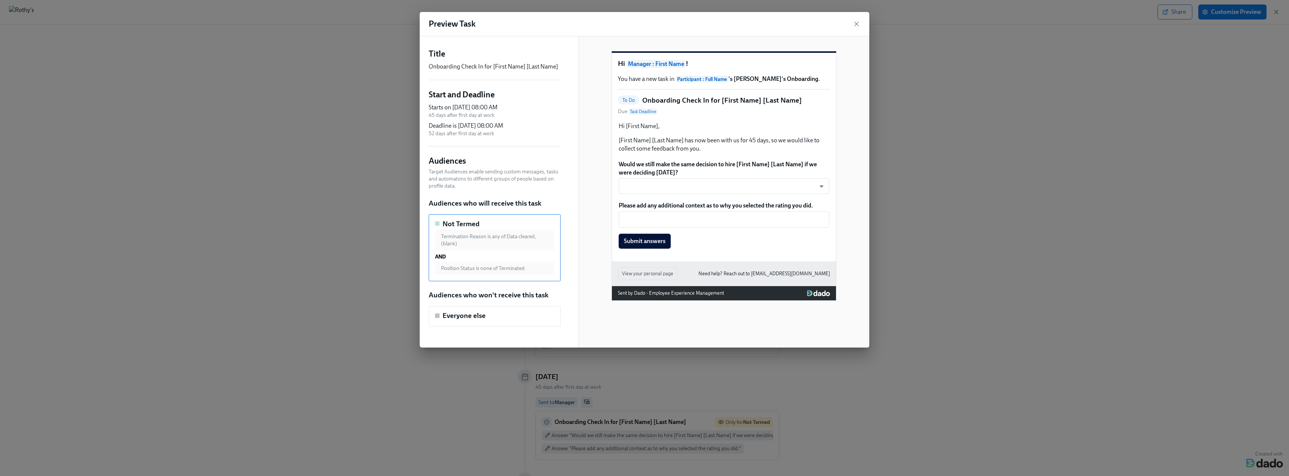
drag, startPoint x: 822, startPoint y: 199, endPoint x: 827, endPoint y: 202, distance: 6.1
click at [822, 195] on div "Would we still make the same decision to hire [First Name] [Last Name] if we we…" at bounding box center [724, 177] width 212 height 35
click at [828, 195] on div "Would we still make the same decision to hire [First Name] [Last Name] if we we…" at bounding box center [724, 177] width 212 height 35
click at [693, 191] on div "Would we still make the same decision to hire [First Name] [Last Name] if we we…" at bounding box center [724, 177] width 212 height 35
click at [778, 233] on div "Please add any additional context as to why you selected the rating you did. ​ …" at bounding box center [724, 225] width 212 height 49
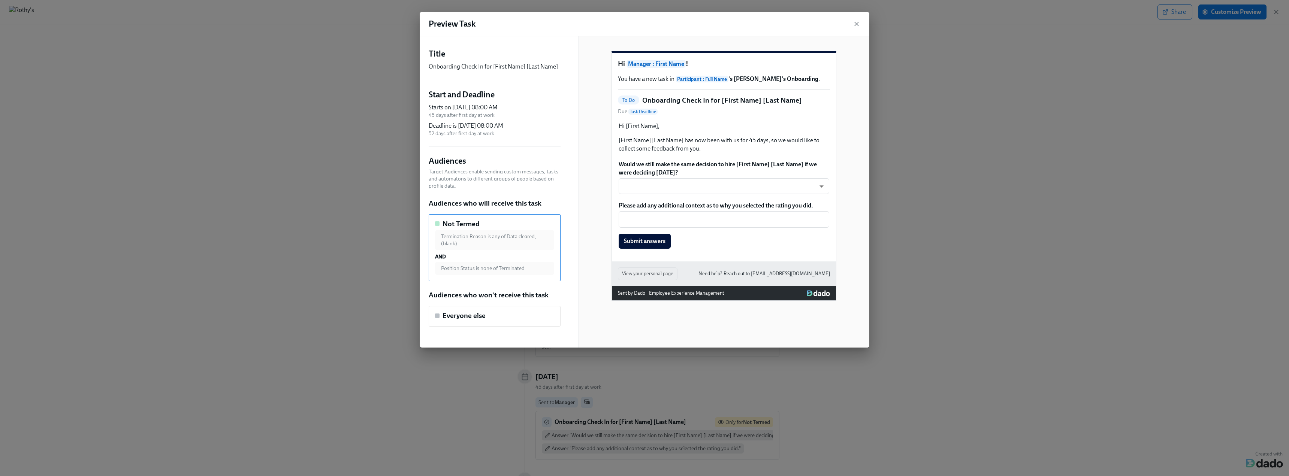
click at [663, 286] on div "View your personal page Need help? Reach out to peopleops@rothys.com" at bounding box center [724, 273] width 224 height 25
click at [473, 315] on h5 "Everyone else" at bounding box center [463, 316] width 43 height 10
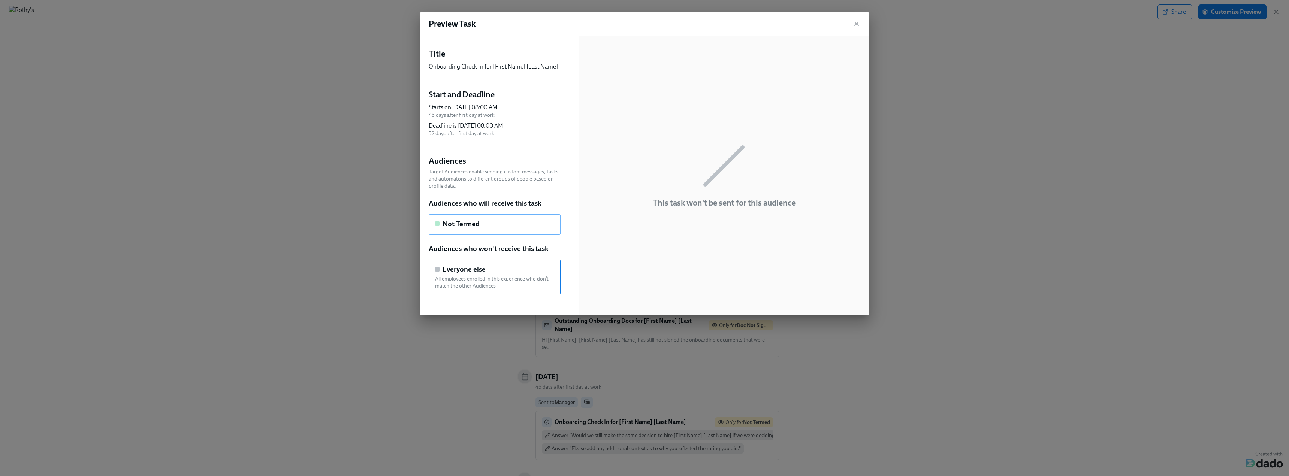
click at [477, 223] on h5 "Not Termed" at bounding box center [460, 224] width 37 height 10
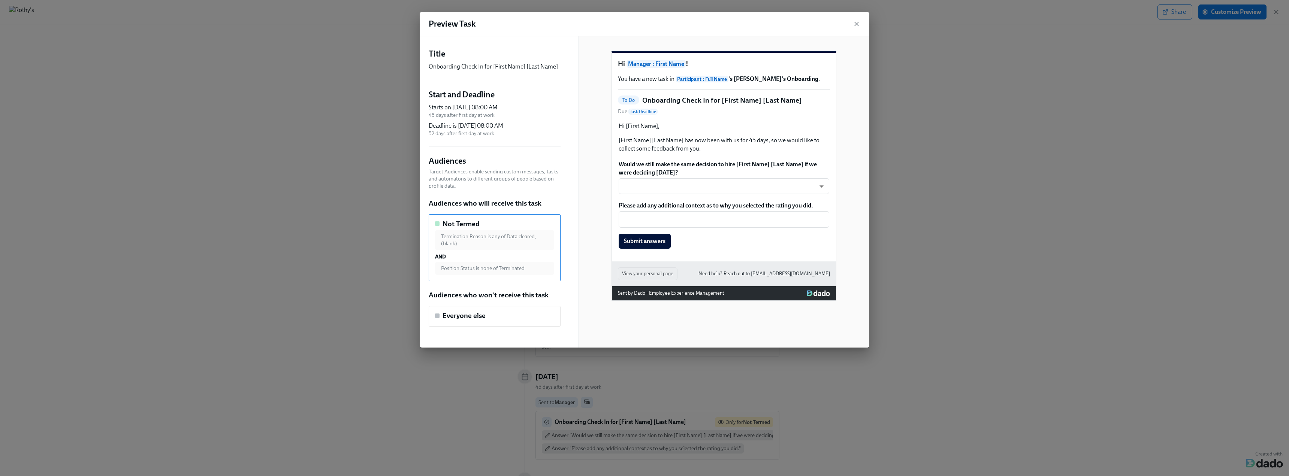
click at [666, 195] on div "Would we still make the same decision to hire [First Name] [Last Name] if we we…" at bounding box center [724, 177] width 212 height 35
click at [821, 195] on div "Would we still make the same decision to hire [First Name] [Last Name] if we we…" at bounding box center [724, 177] width 212 height 35
click at [650, 249] on div "Please add any additional context as to why you selected the rating you did. ​ …" at bounding box center [724, 225] width 212 height 49
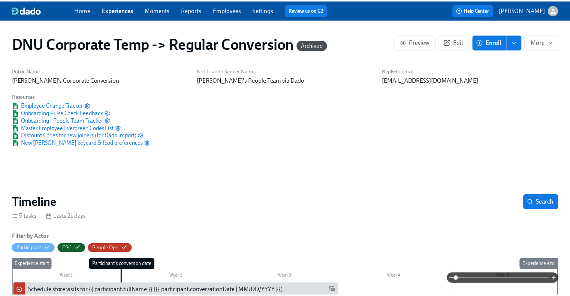
scroll to position [210, 0]
